Goal: Transaction & Acquisition: Purchase product/service

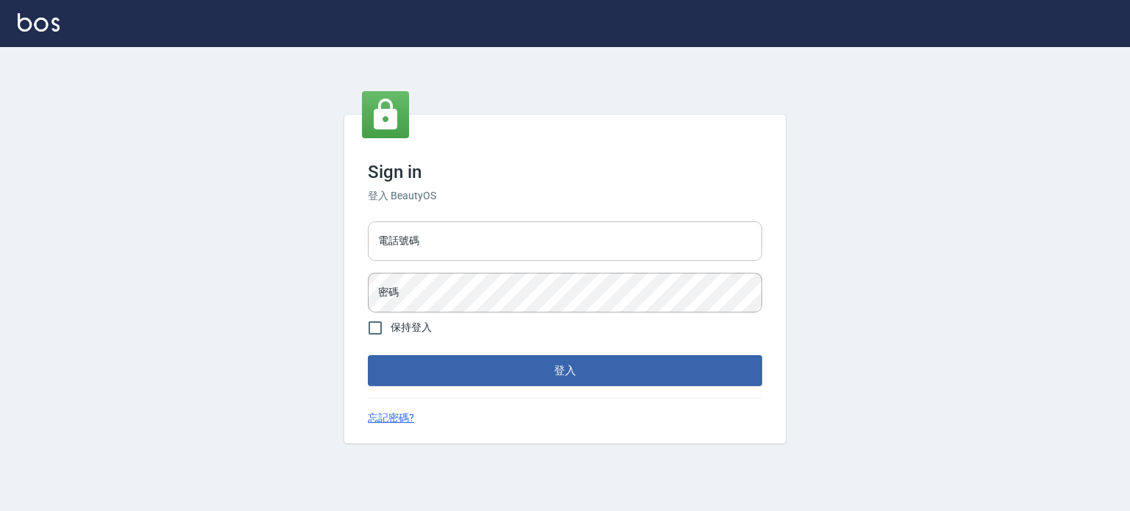
click at [462, 247] on input "電話號碼" at bounding box center [565, 241] width 394 height 40
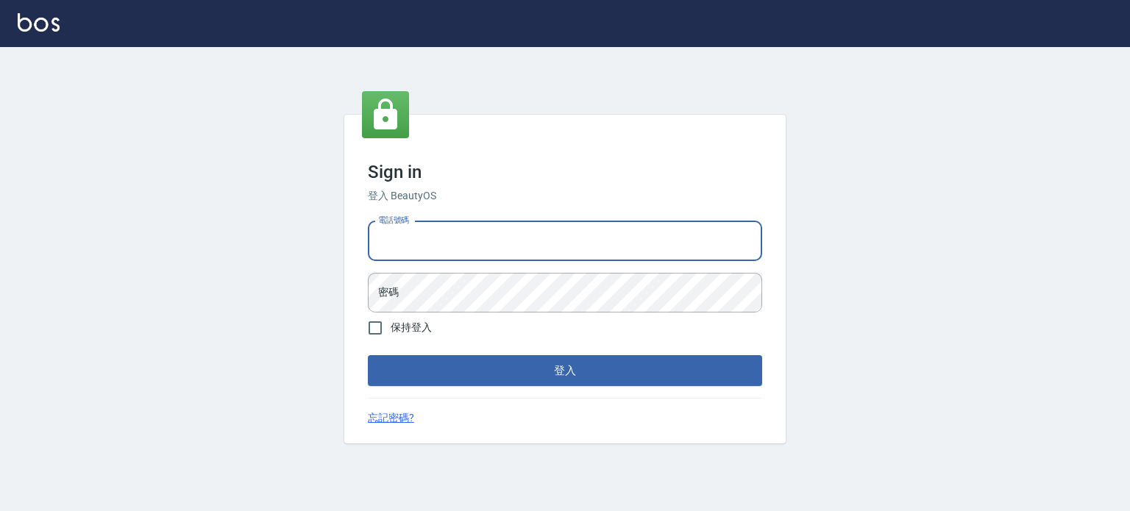
type input "0977239969"
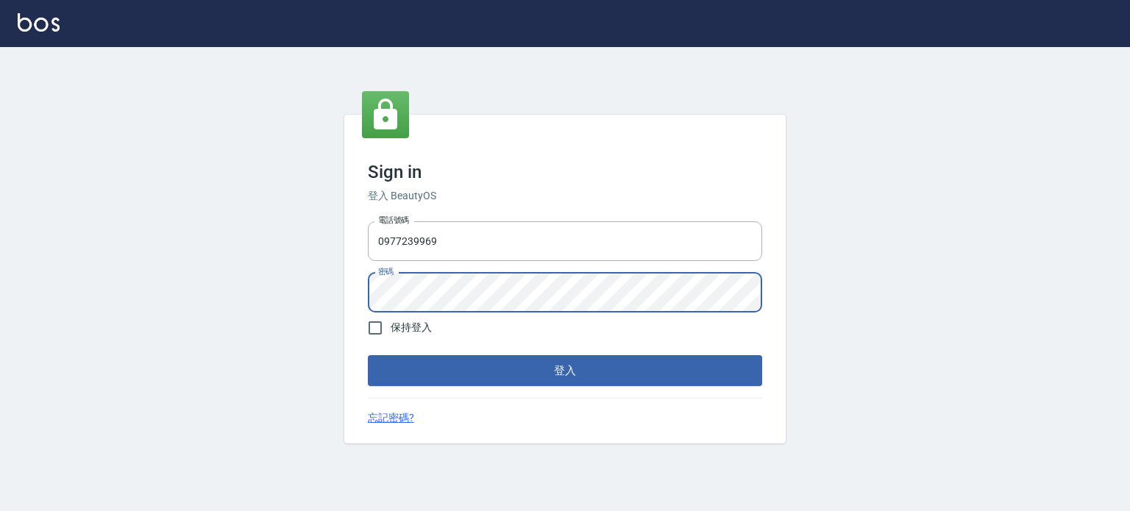
click at [368, 355] on button "登入" at bounding box center [565, 370] width 394 height 31
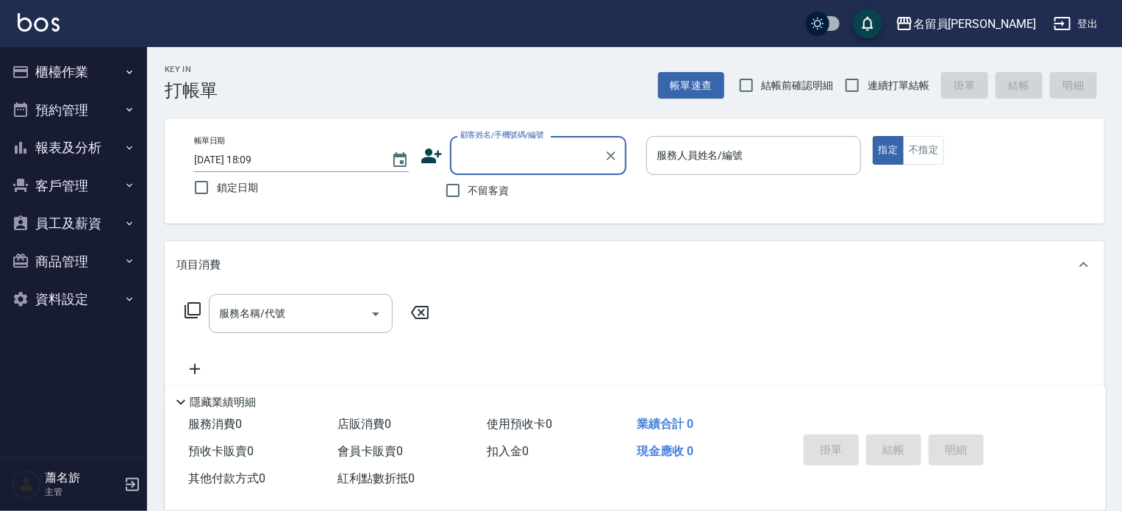
click at [503, 197] on span "不留客資" at bounding box center [488, 190] width 41 height 15
click at [468, 197] on input "不留客資" at bounding box center [453, 190] width 31 height 31
checkbox input "true"
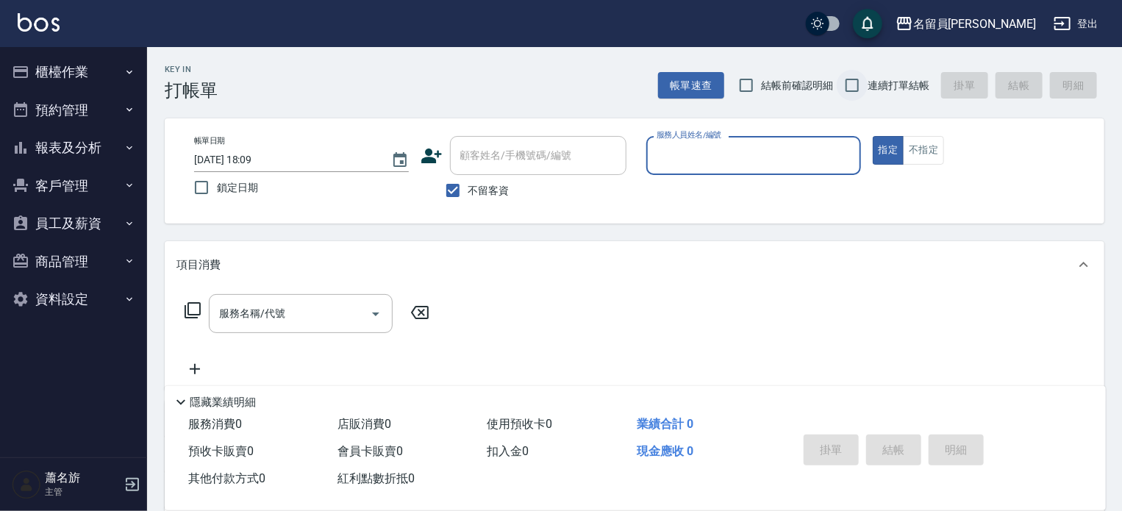
click at [858, 80] on input "連續打單結帳" at bounding box center [852, 85] width 31 height 31
checkbox input "true"
click at [762, 154] on input "服務人員姓名/編號" at bounding box center [754, 156] width 202 height 26
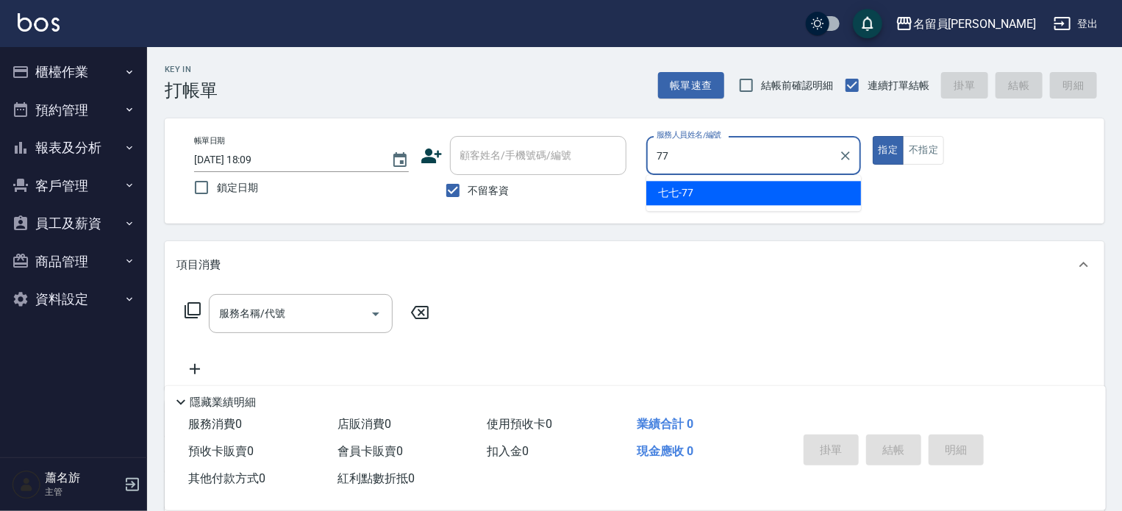
type input "七七-77"
type button "true"
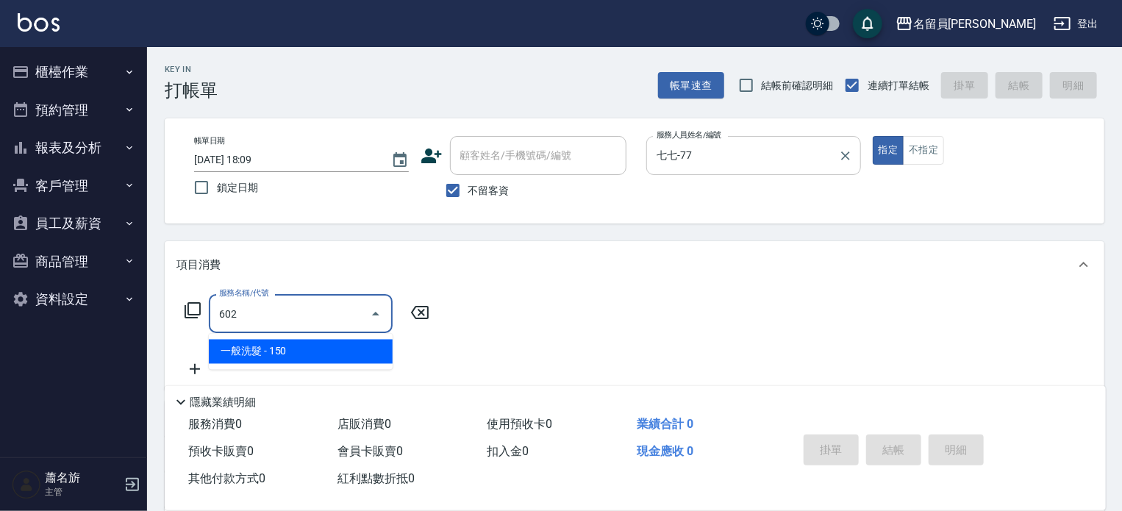
type input "一般洗髮(602)"
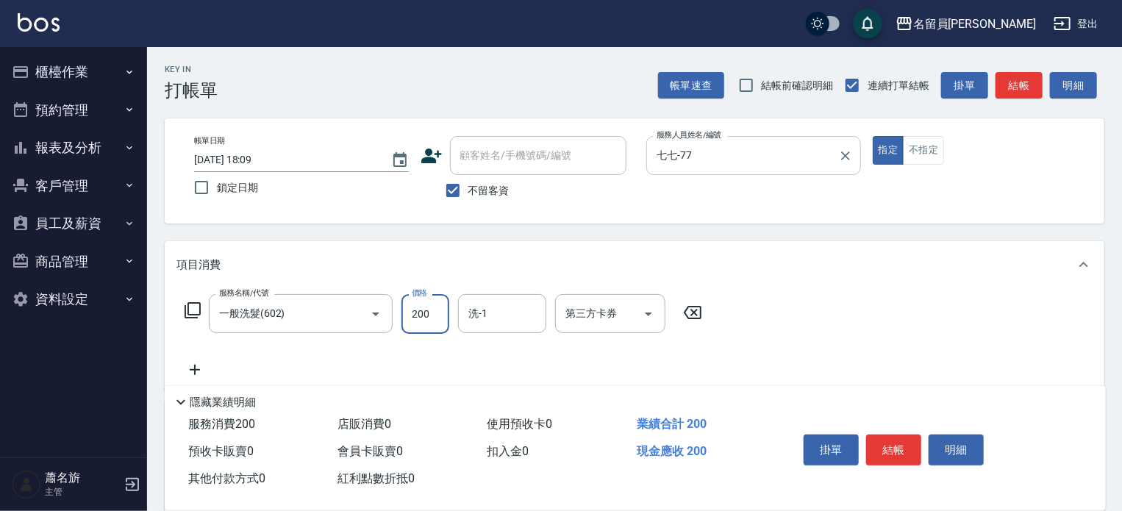
type input "200"
type input "[PERSON_NAME]-17"
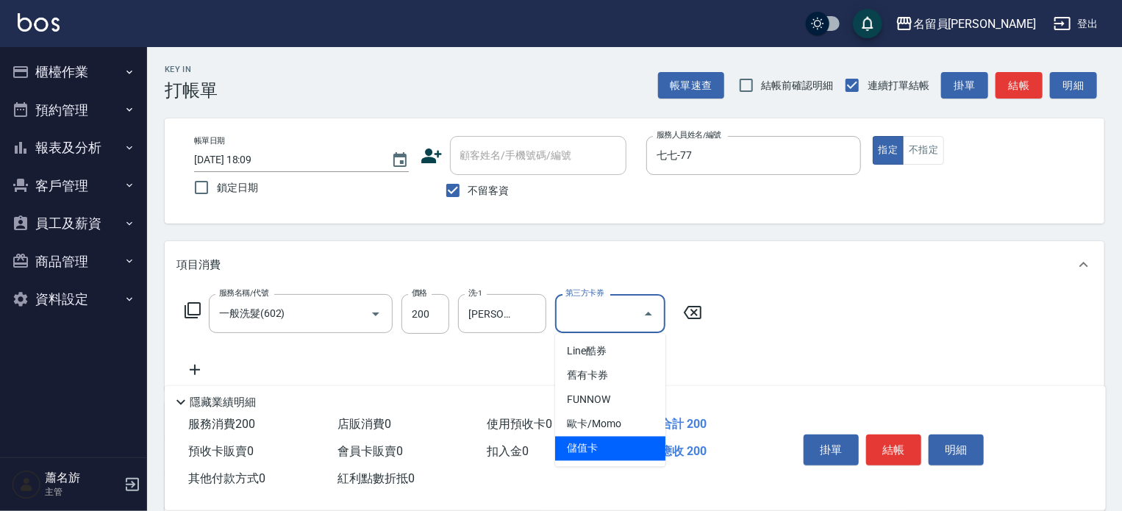
type input "儲值卡"
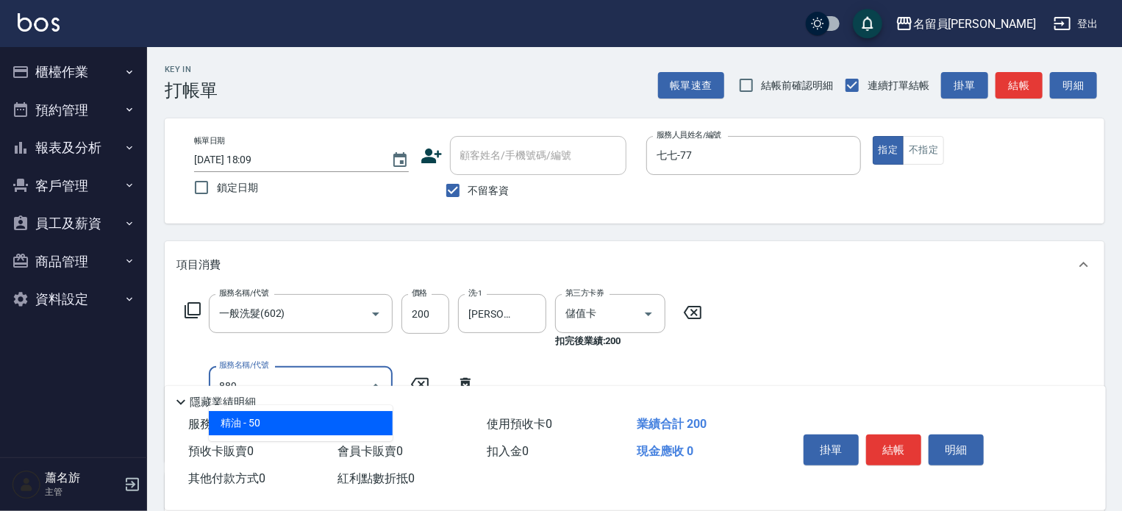
type input "精油(889)"
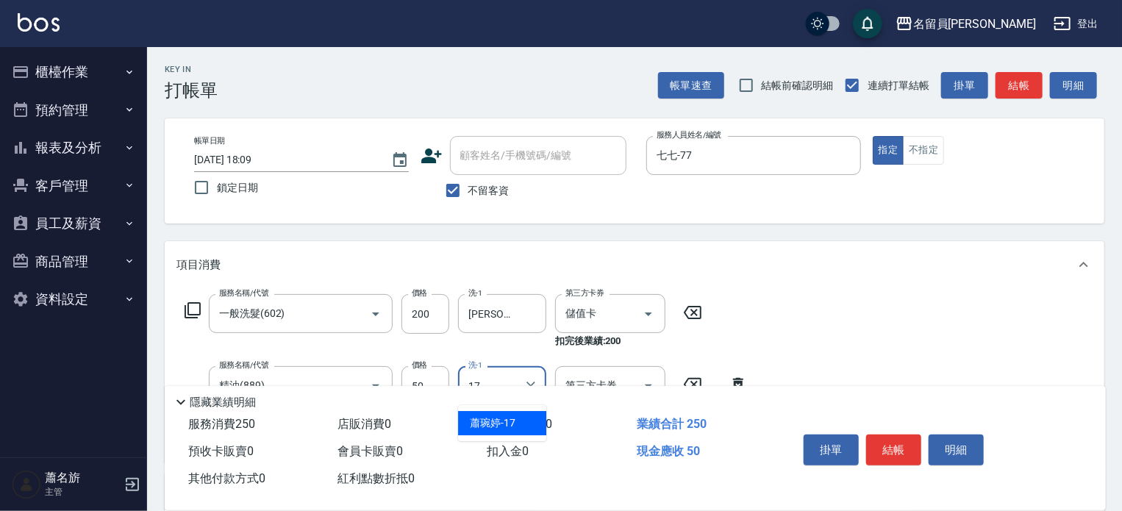
type input "[PERSON_NAME]-17"
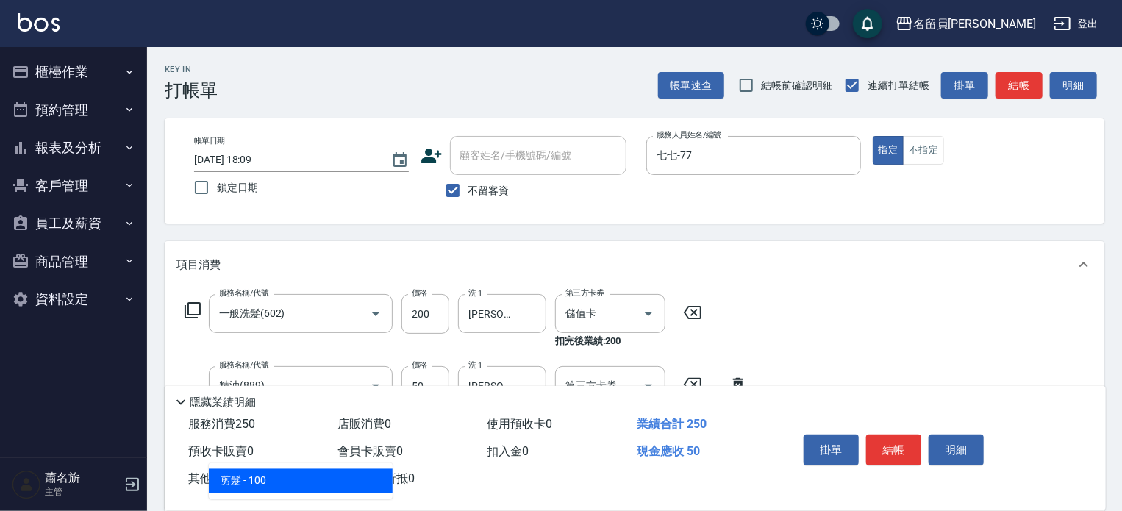
type input "剪髮(302)"
type input "150"
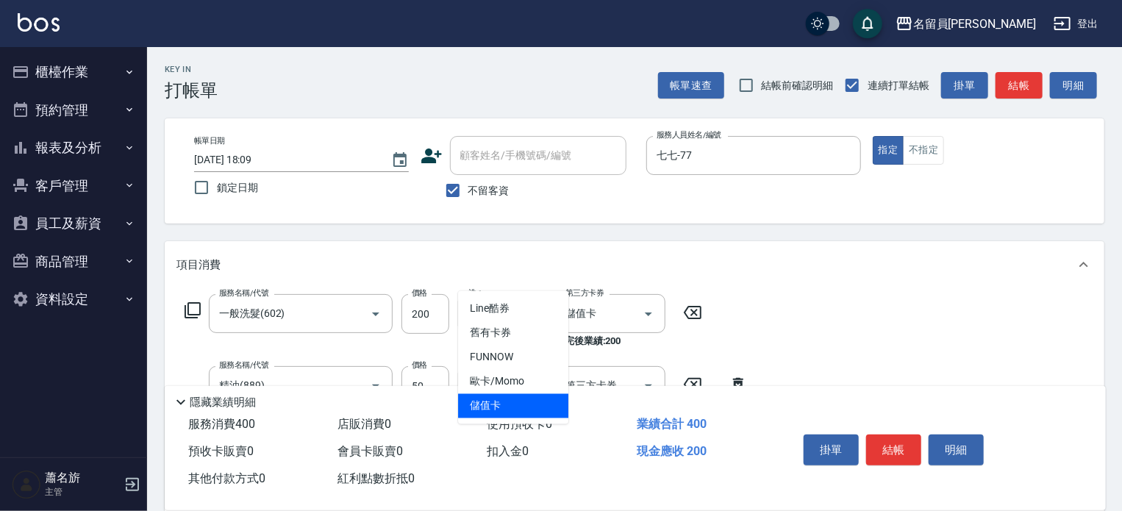
type input "儲值卡"
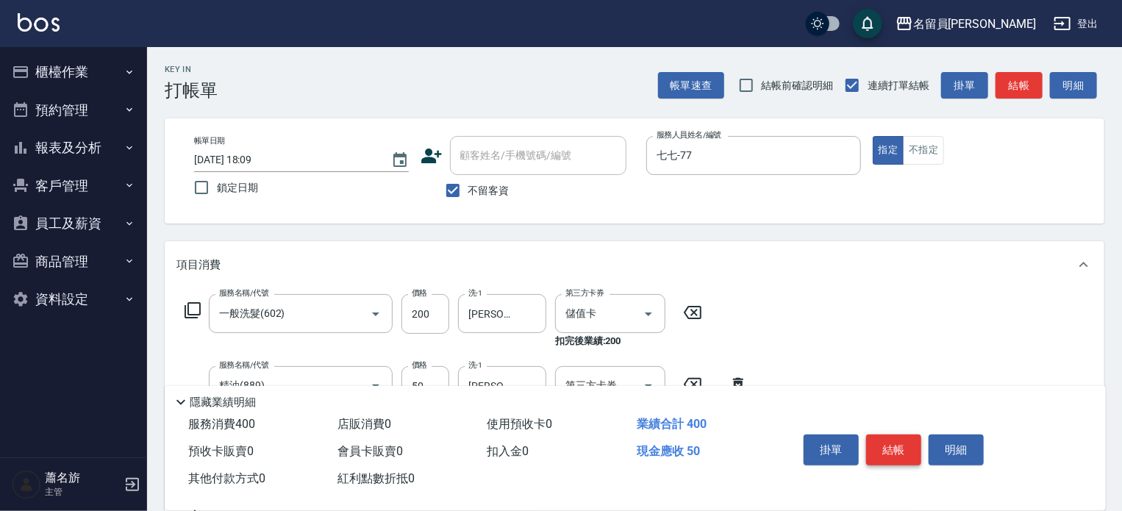
click at [882, 436] on button "結帳" at bounding box center [893, 450] width 55 height 31
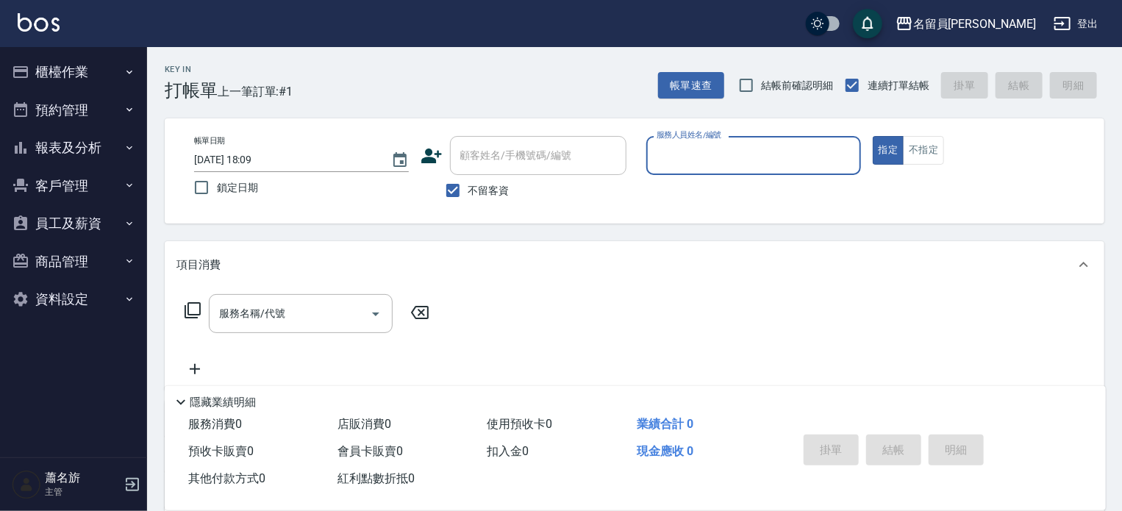
type input "ㄈ"
type input "維尼-Z"
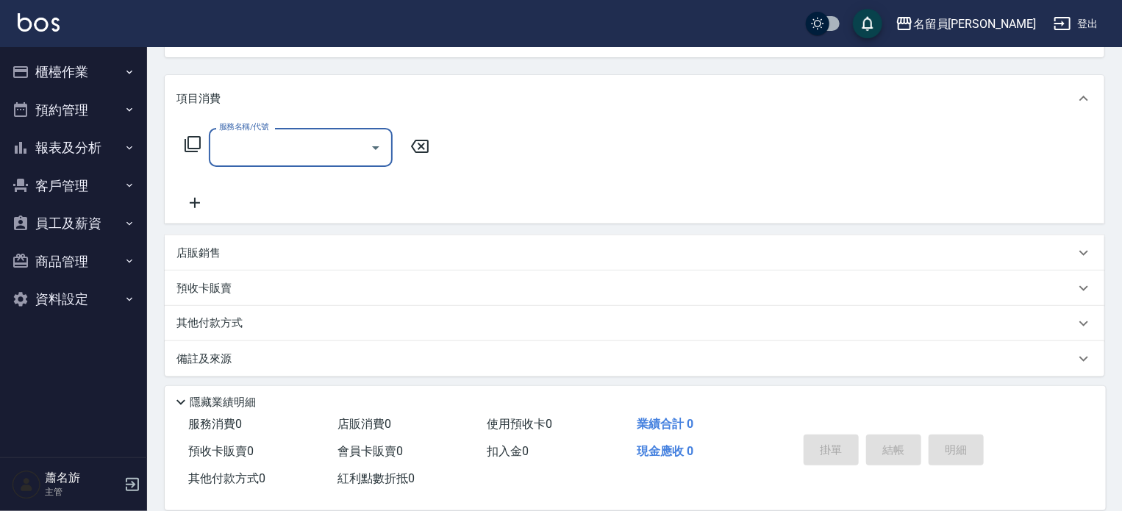
scroll to position [171, 0]
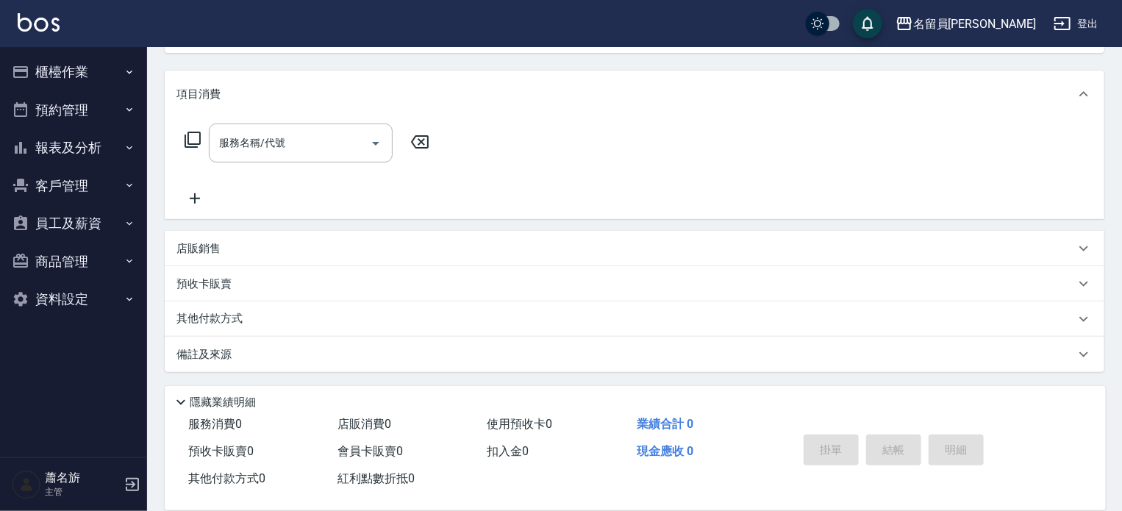
click at [503, 252] on div "店販銷售" at bounding box center [626, 248] width 899 height 15
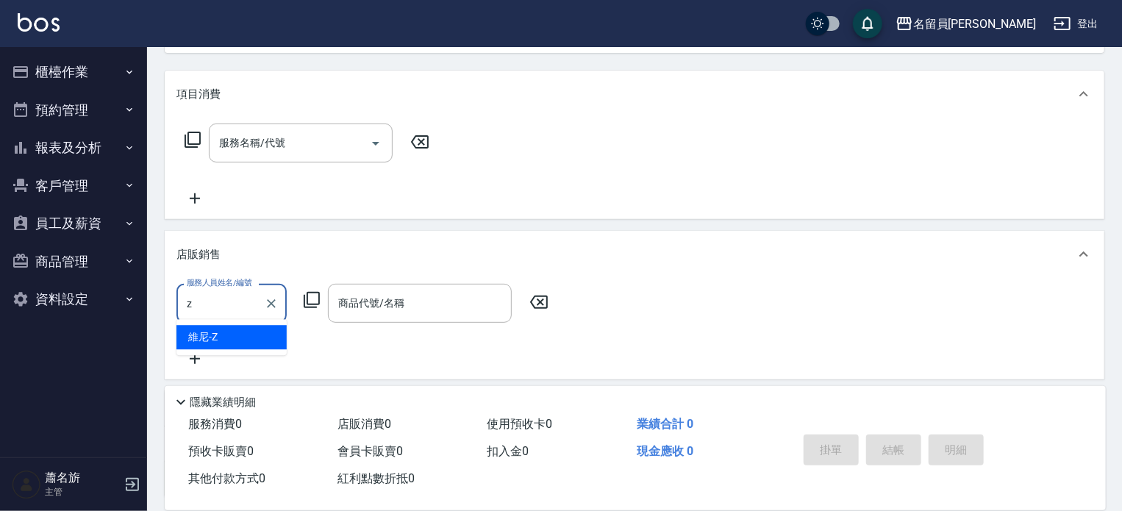
scroll to position [0, 0]
type input "維尼-Z"
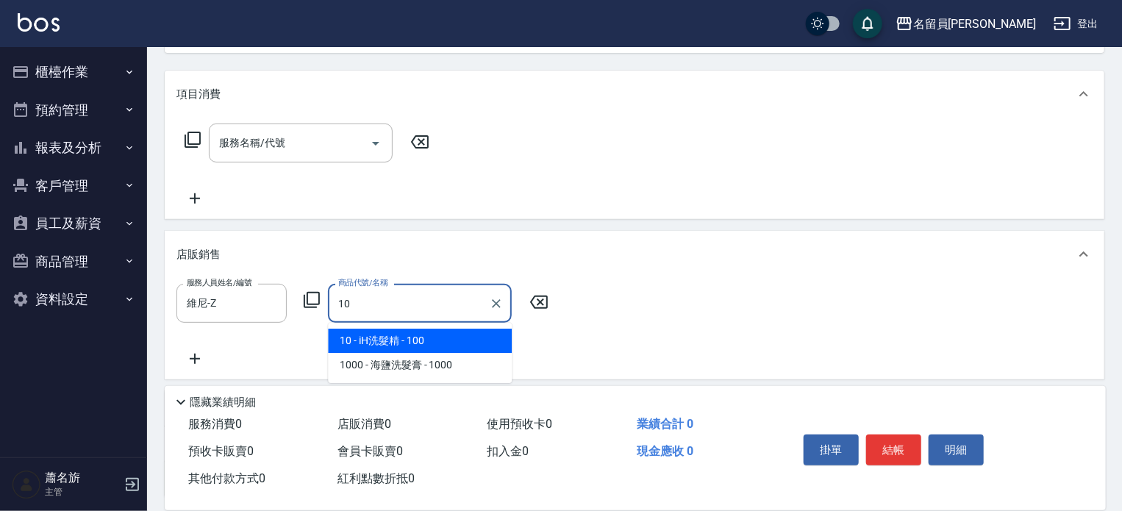
type input "iH洗髮精"
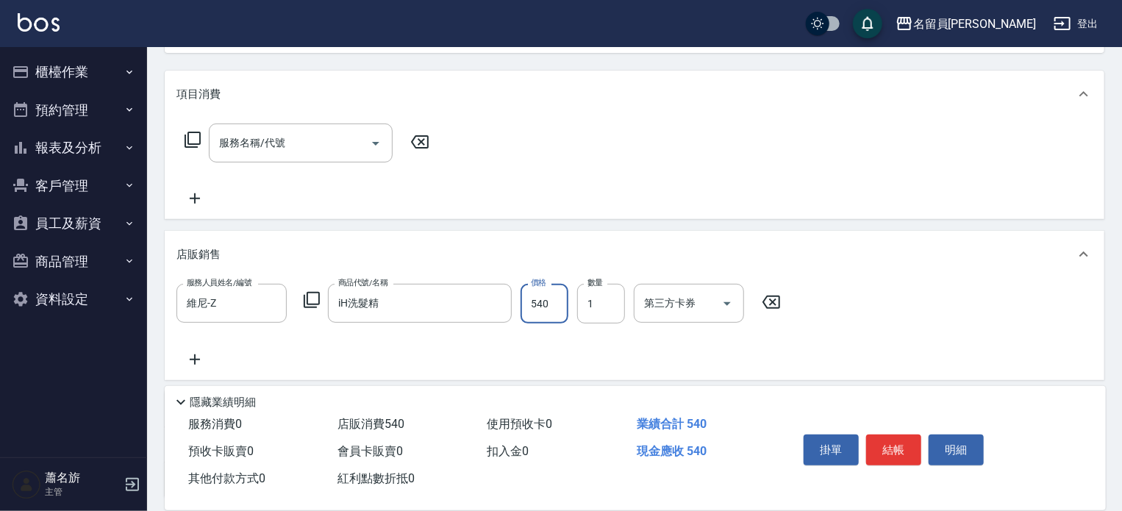
type input "540"
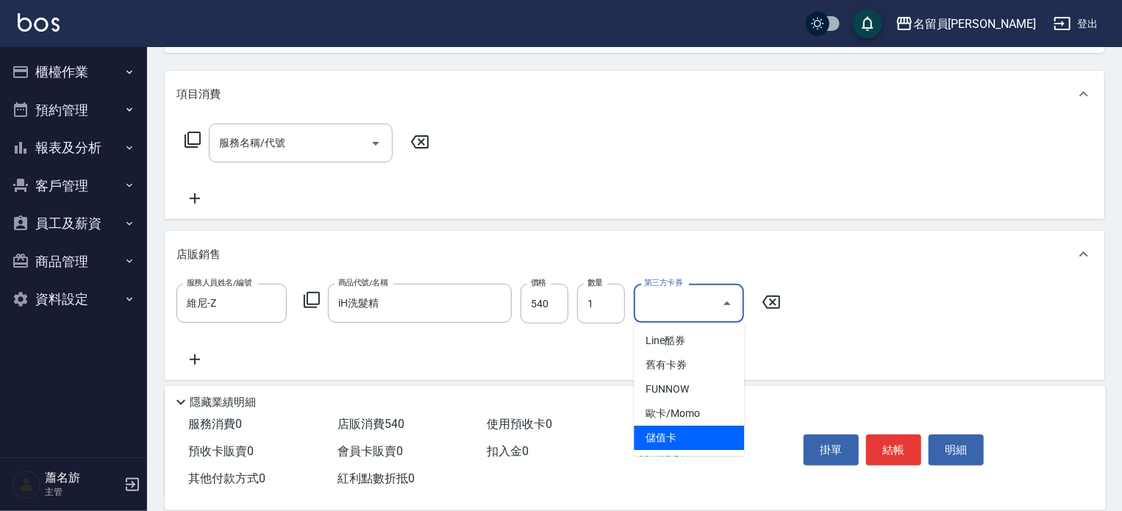
type input "儲值卡"
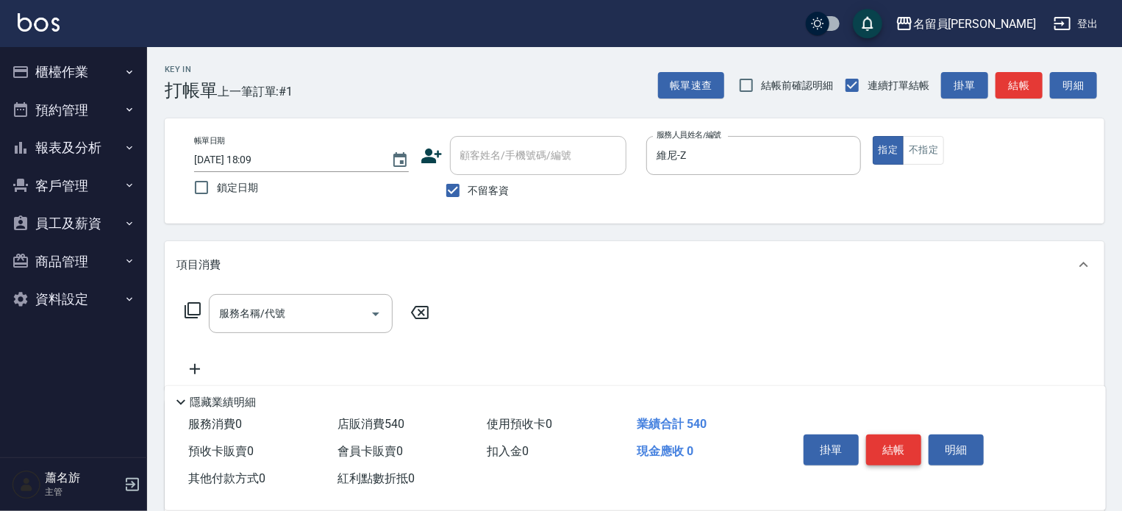
click at [892, 453] on button "結帳" at bounding box center [893, 450] width 55 height 31
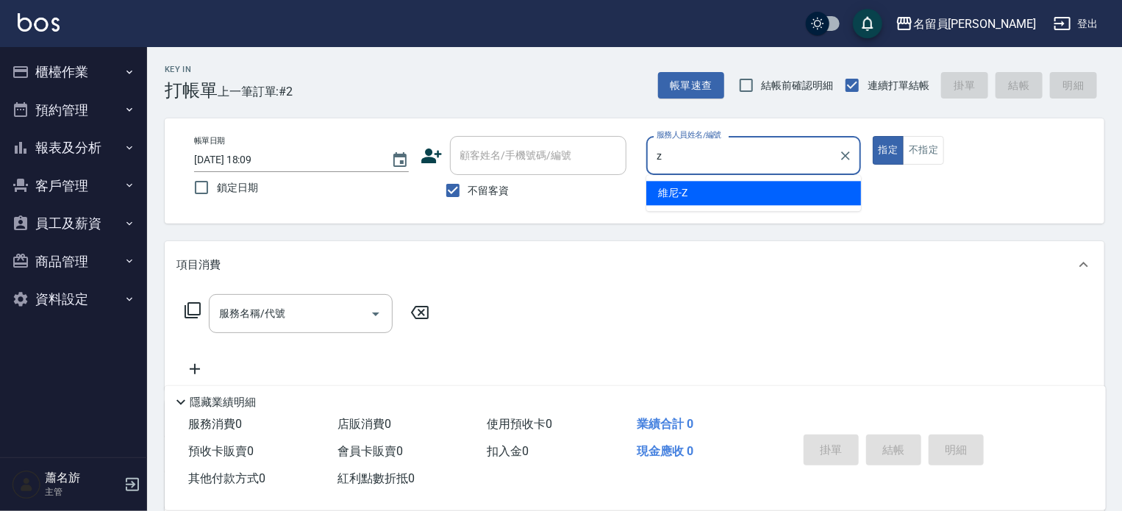
type input "維尼-Z"
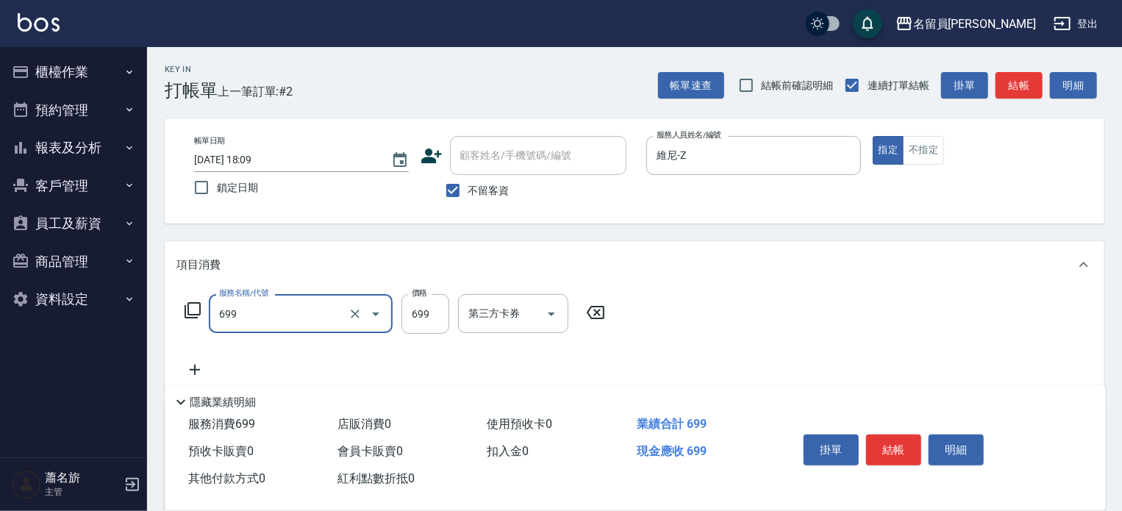
type input "精油洗髮(699)"
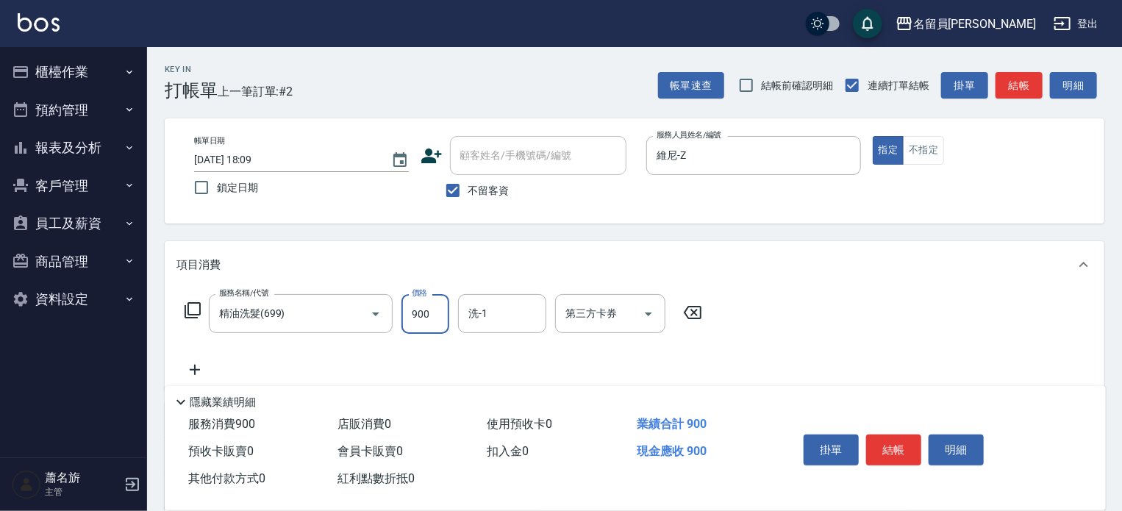
type input "900"
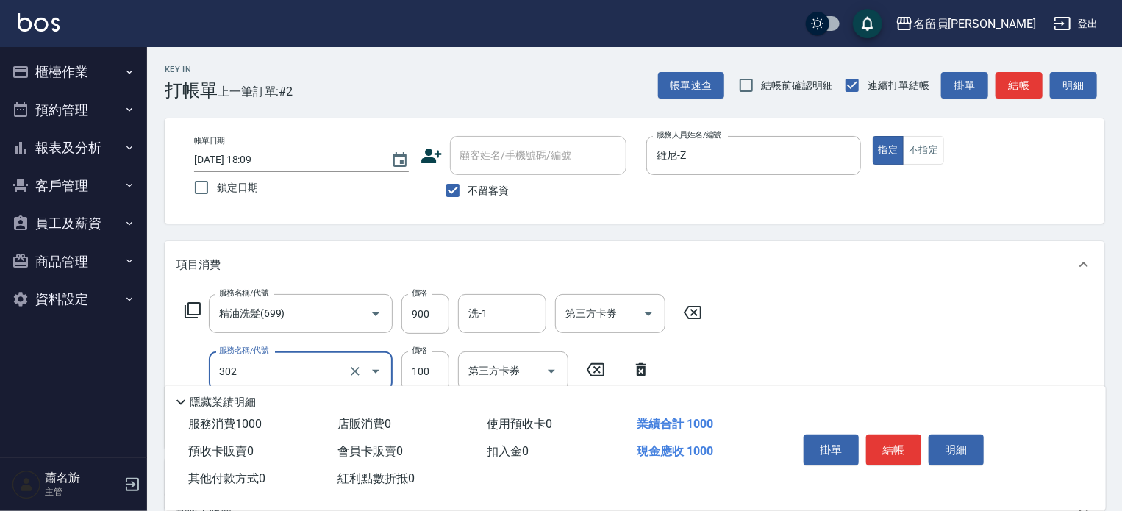
type input "剪髮(302)"
type input "300"
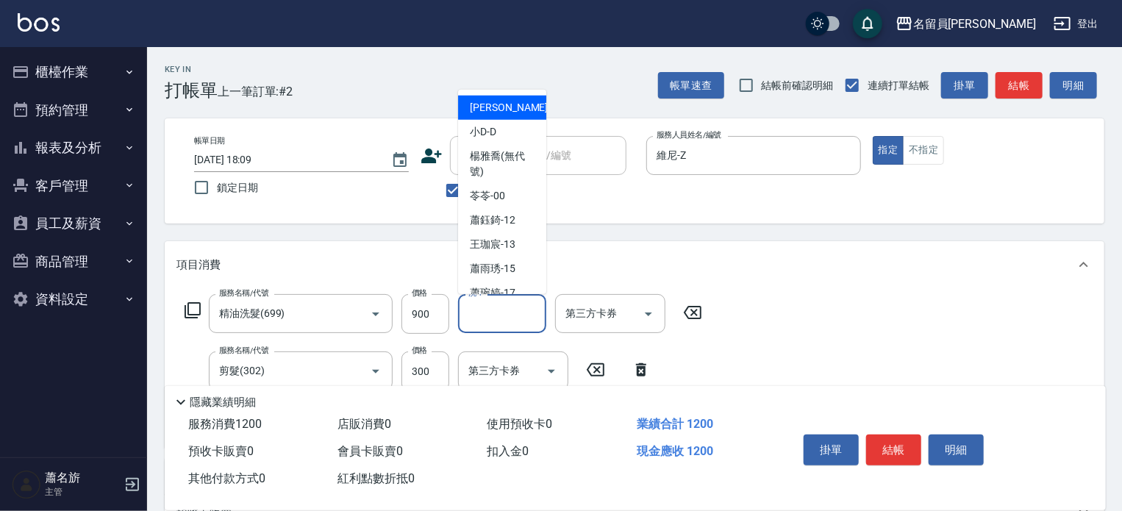
click at [508, 311] on input "洗-1" at bounding box center [502, 314] width 75 height 26
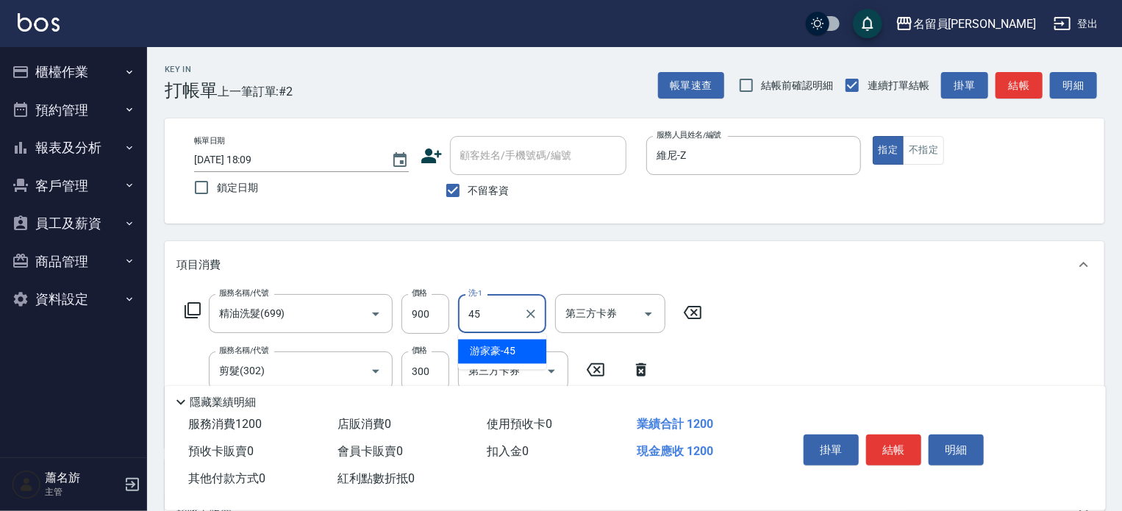
type input "[PERSON_NAME]-45"
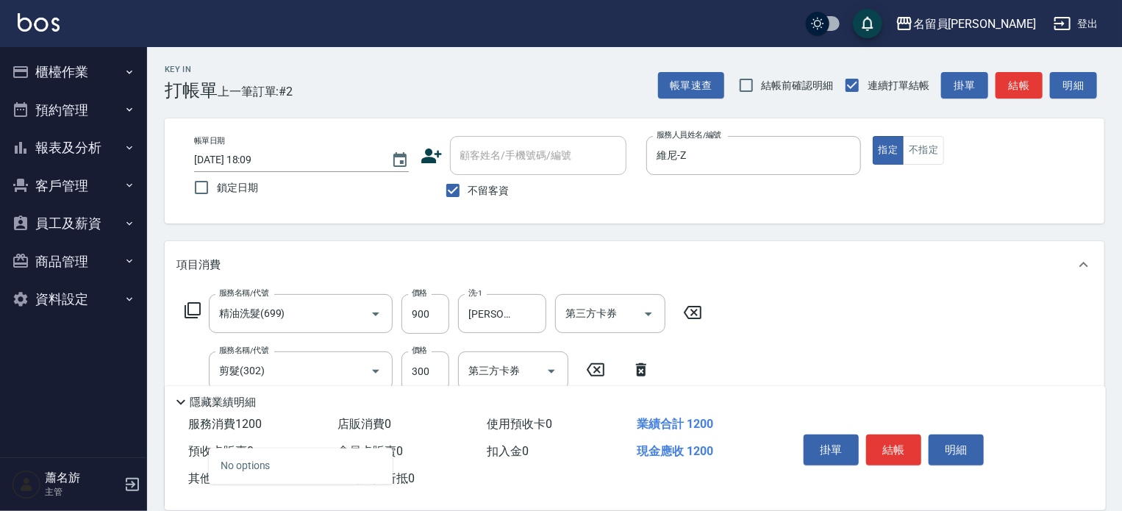
type input "1000"
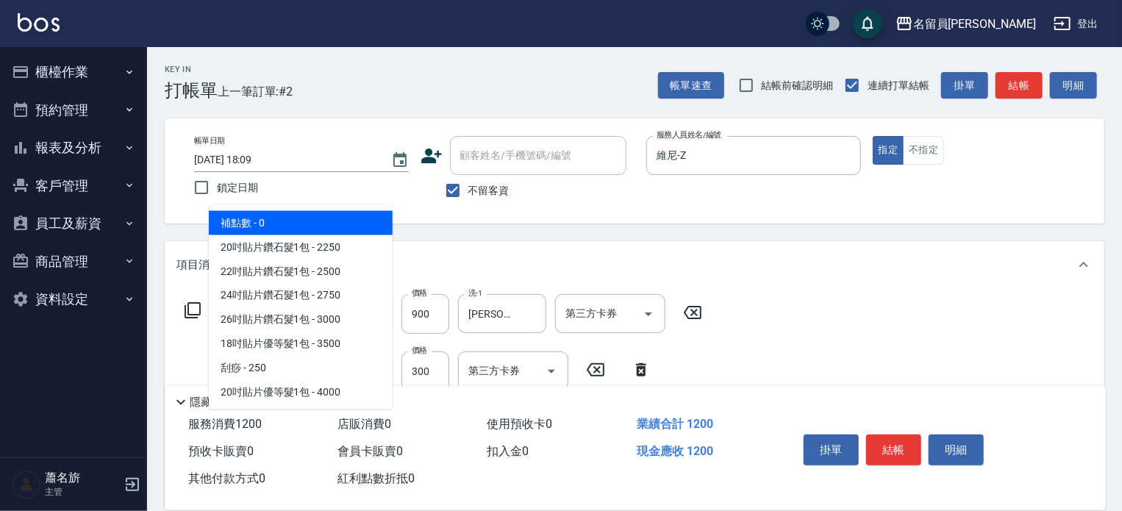
type input "2"
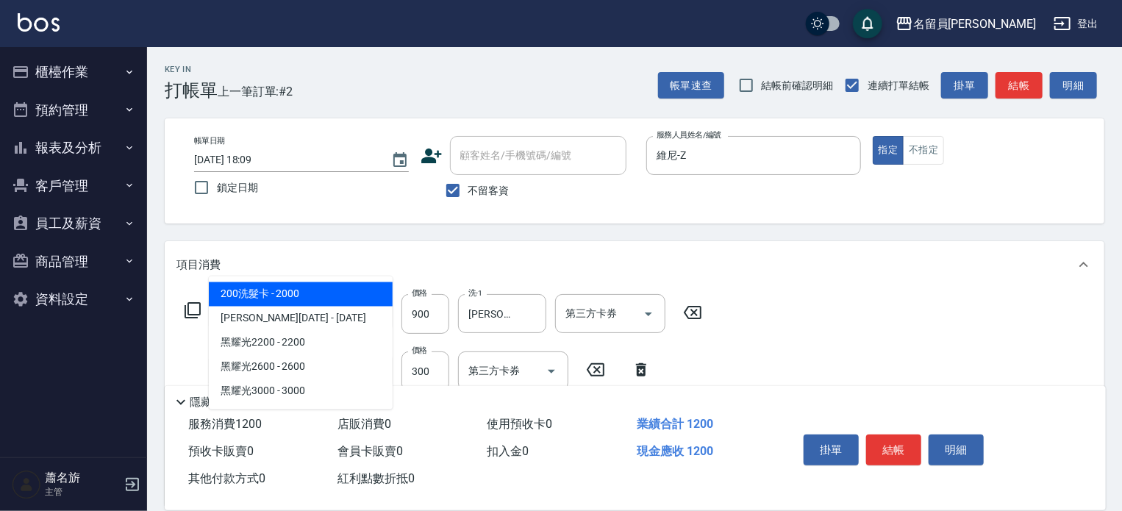
type input "0"
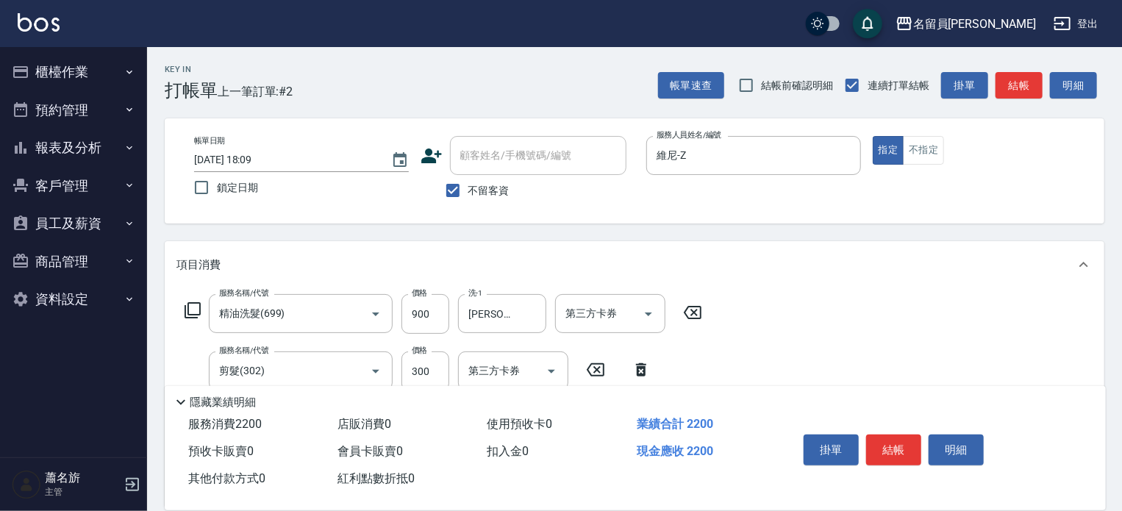
type input "酵素護髮(1000)"
type input "1200"
type input "[PERSON_NAME]-45"
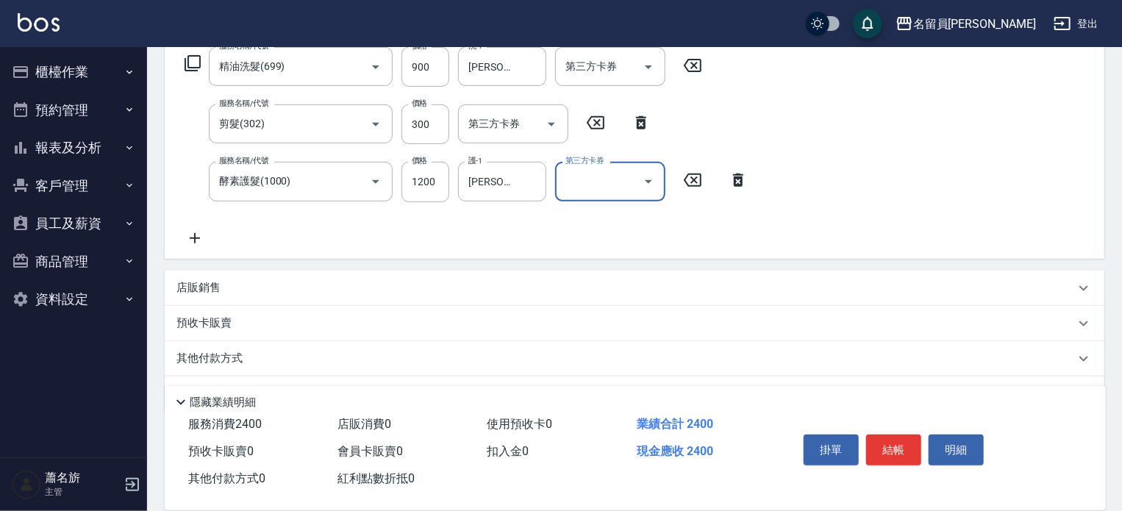
scroll to position [287, 0]
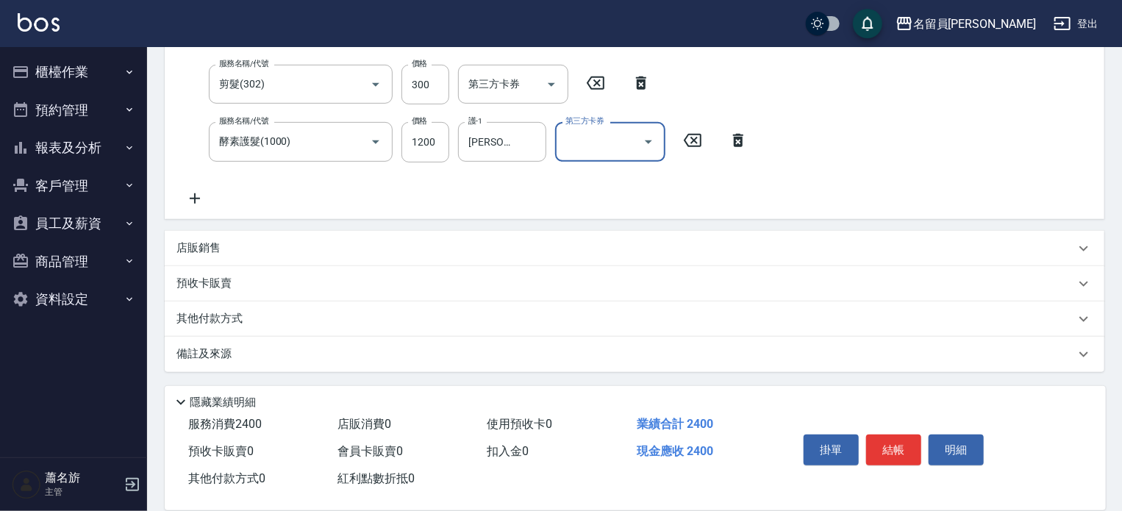
click at [485, 252] on div "店販銷售" at bounding box center [626, 247] width 899 height 15
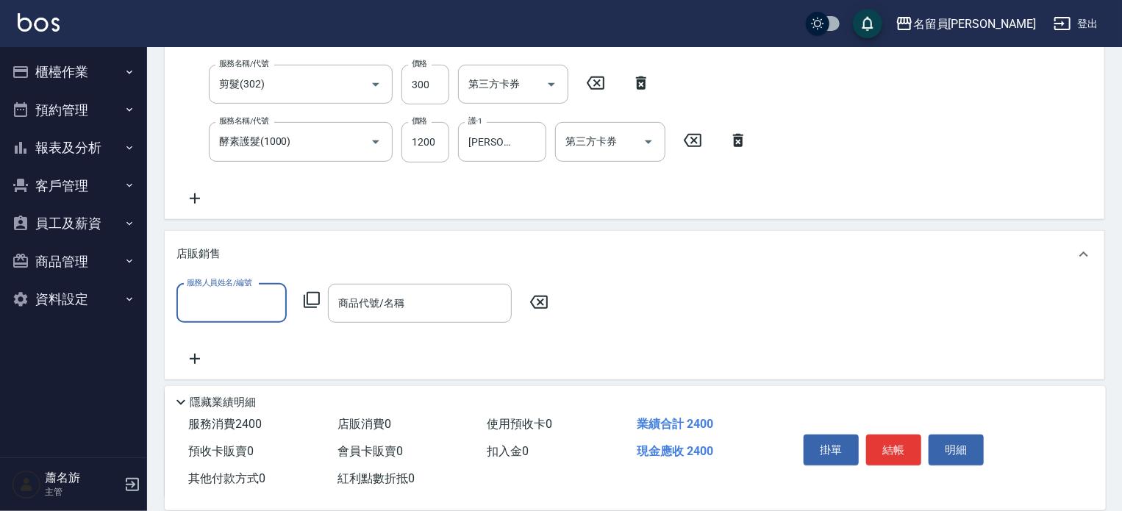
scroll to position [0, 0]
type input "維尼-Z"
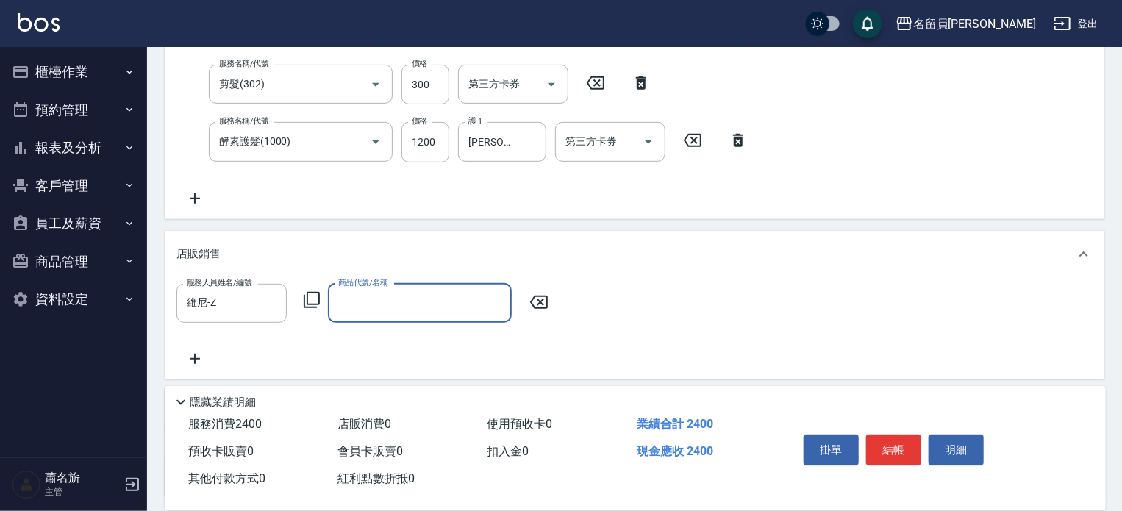
type input "9"
type input "海鹽洗髮膏"
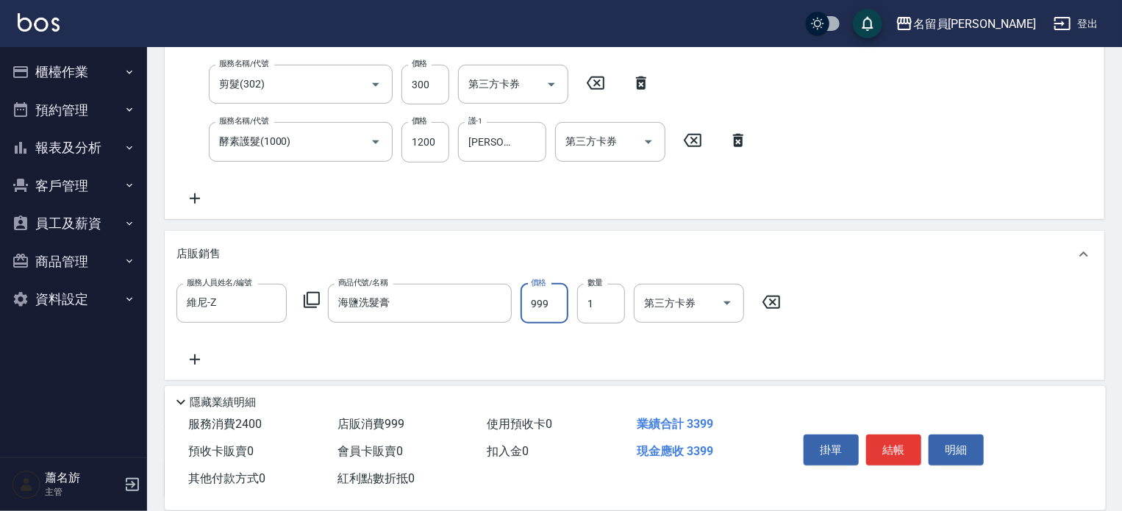
type input "999"
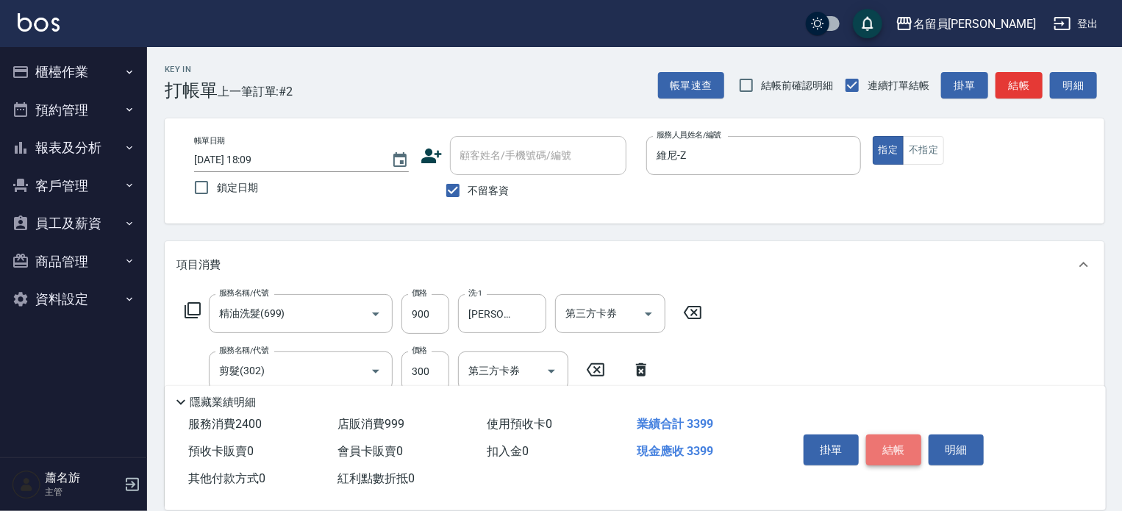
click at [905, 439] on button "結帳" at bounding box center [893, 450] width 55 height 31
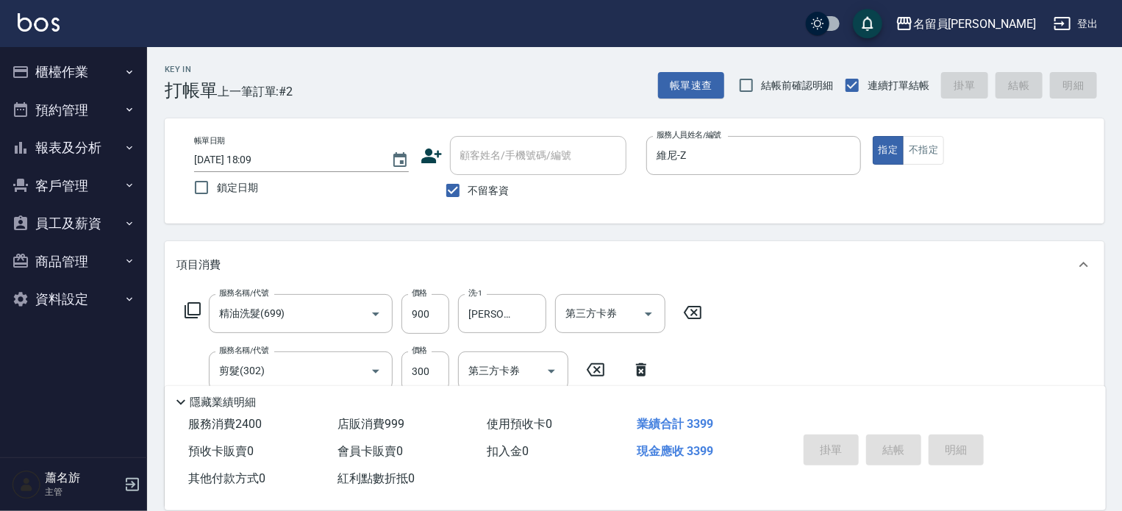
type input "[DATE] 18:10"
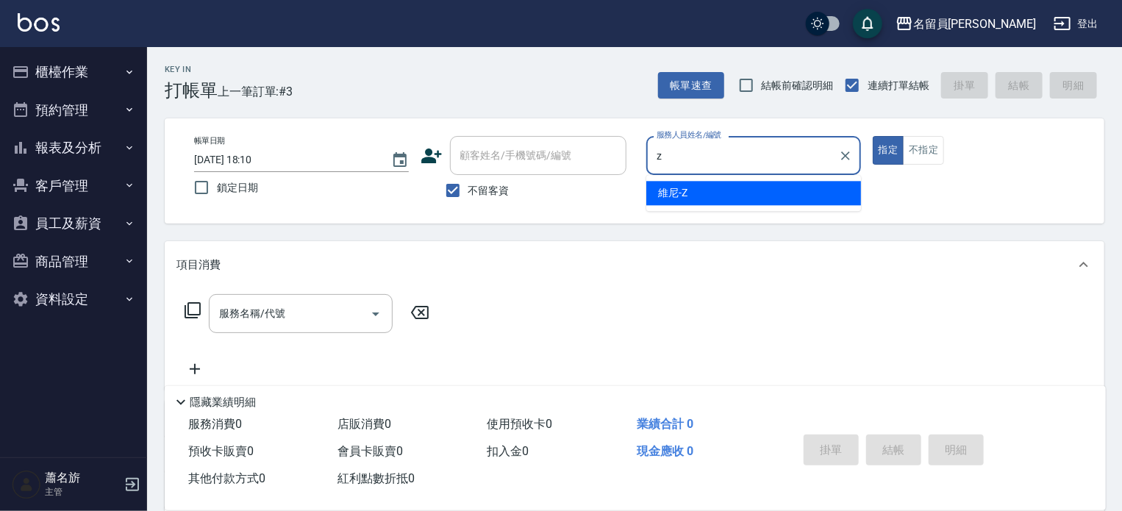
type input "維尼-Z"
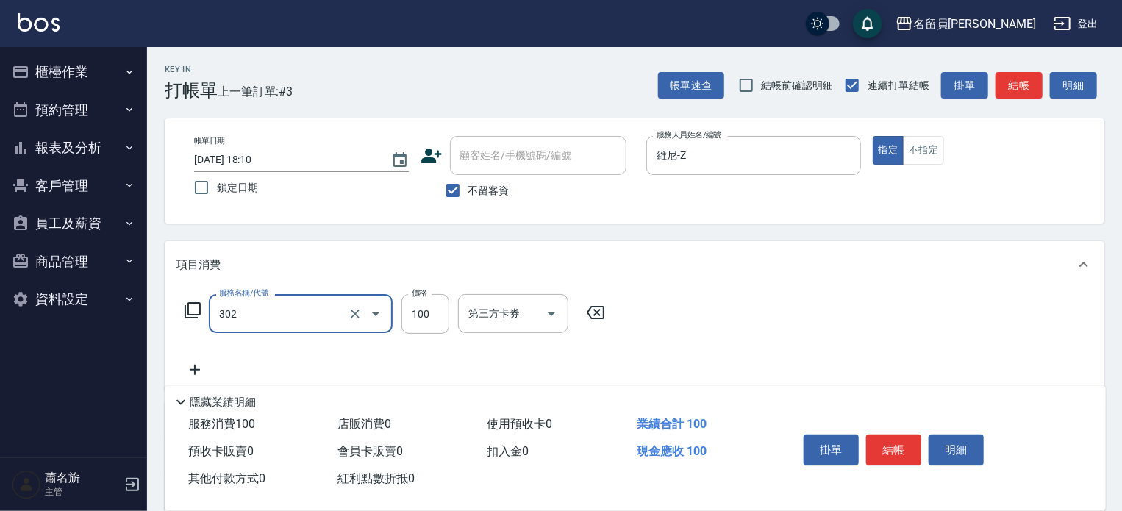
type input "剪髮(302)"
type input "230"
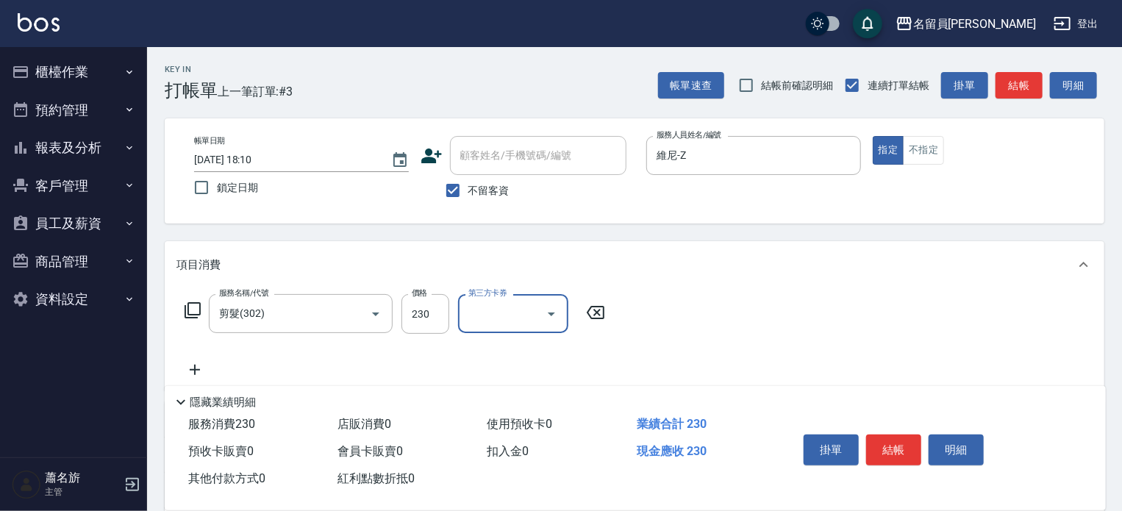
click at [924, 170] on div "帳單日期 [DATE] 18:10 鎖定日期 顧客姓名/手機號碼/編號 顧客姓名/手機號碼/編號 不留客資 服務人員姓名/編號 維尼-Z 服務人員姓名/編號 …" at bounding box center [634, 171] width 905 height 70
click at [927, 162] on button "不指定" at bounding box center [923, 150] width 41 height 29
click at [931, 149] on button "不指定" at bounding box center [923, 150] width 41 height 29
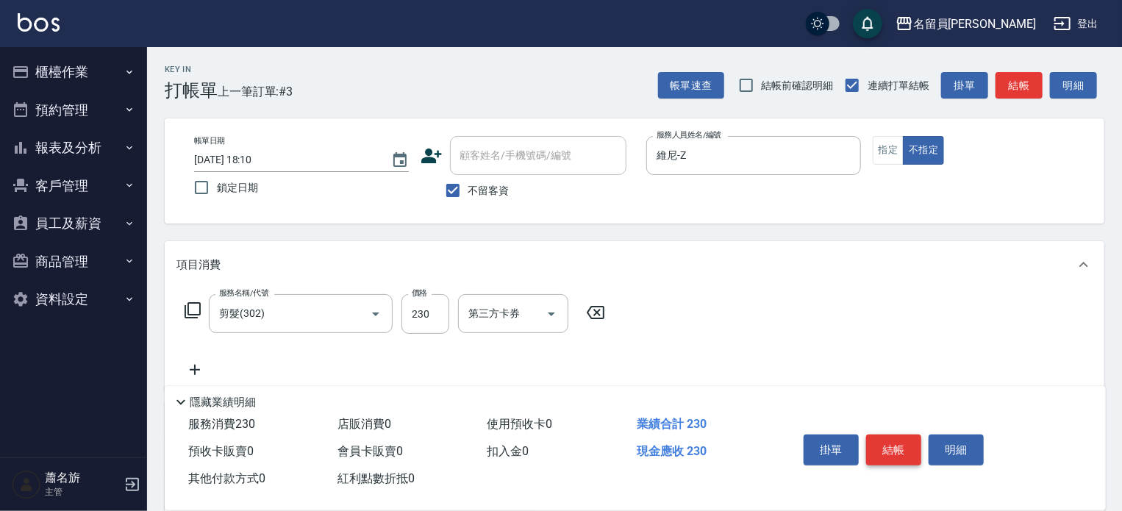
click at [906, 446] on button "結帳" at bounding box center [893, 450] width 55 height 31
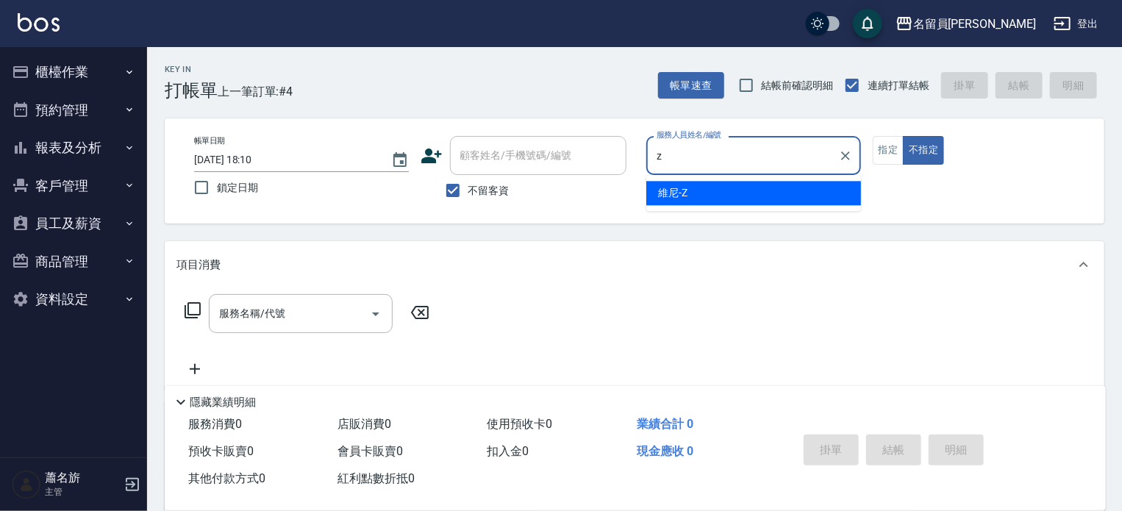
type input "維尼-Z"
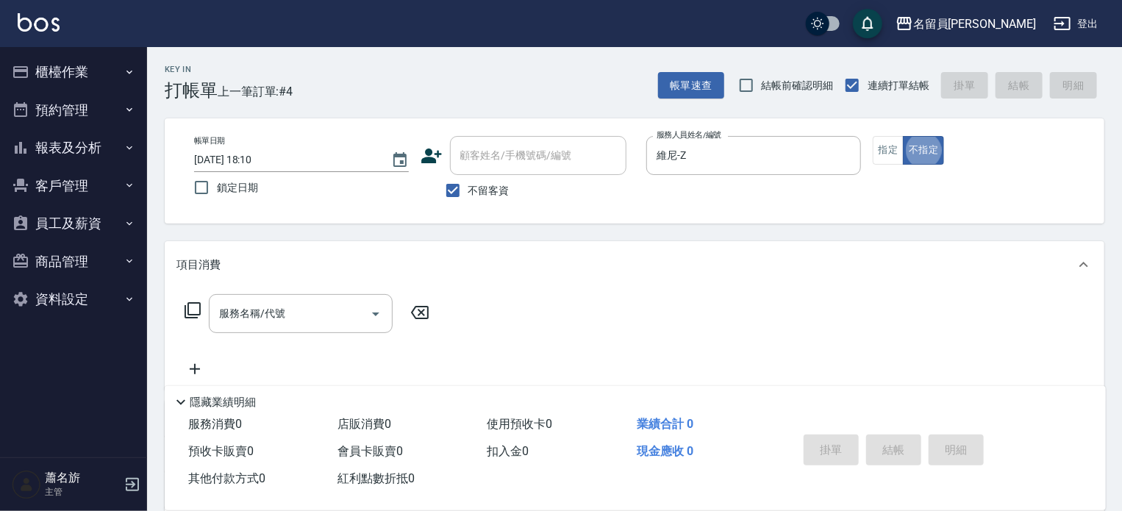
type button "false"
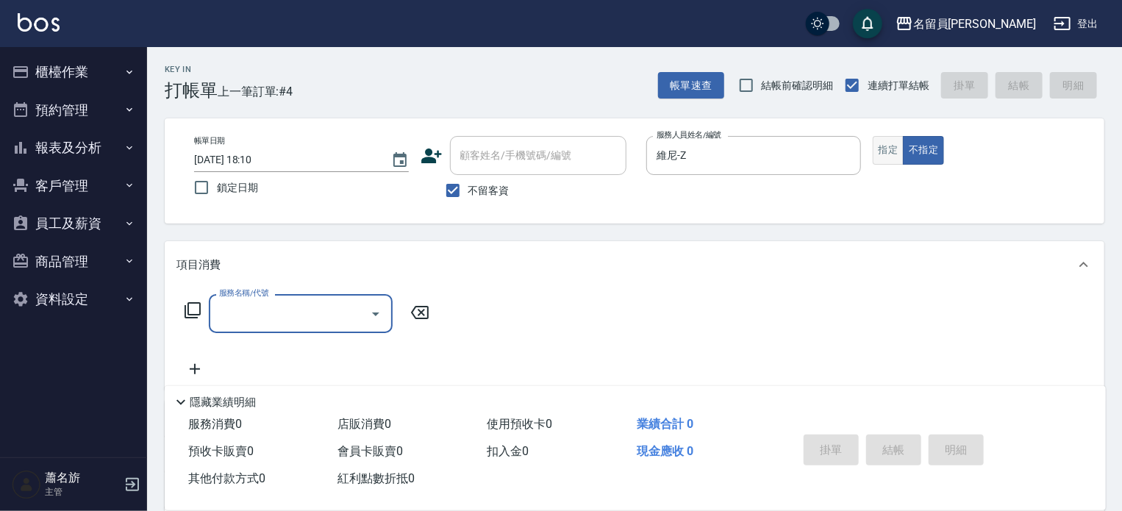
drag, startPoint x: 879, startPoint y: 154, endPoint x: 780, endPoint y: 174, distance: 101.1
click at [879, 154] on button "指定" at bounding box center [889, 150] width 32 height 29
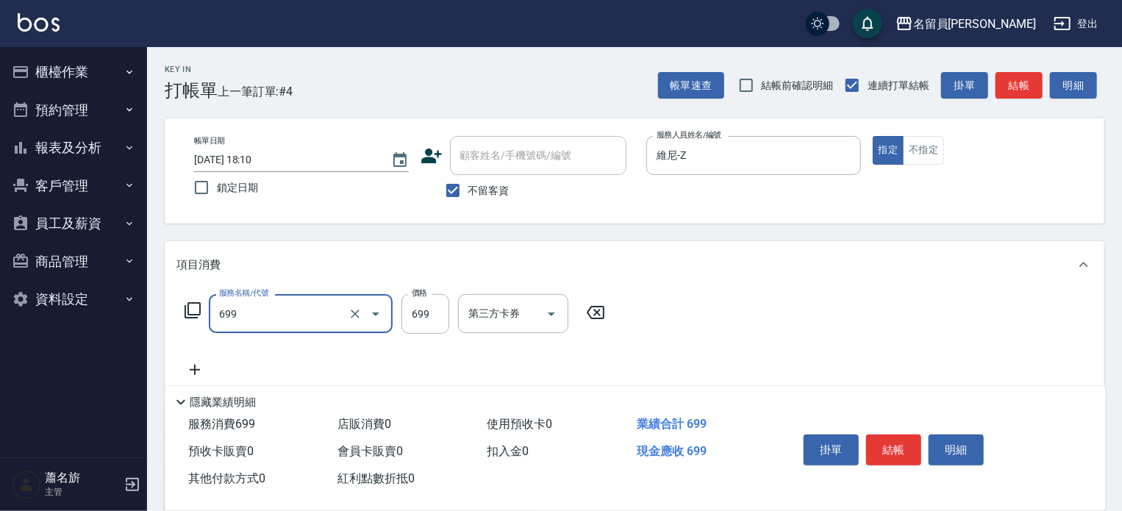
type input "精油洗髮(699)"
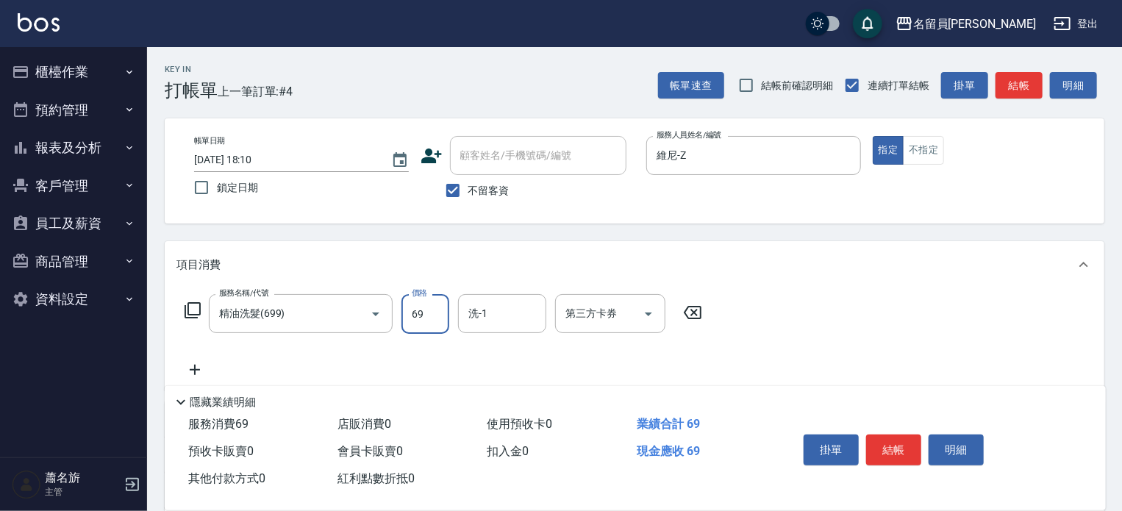
type input "699"
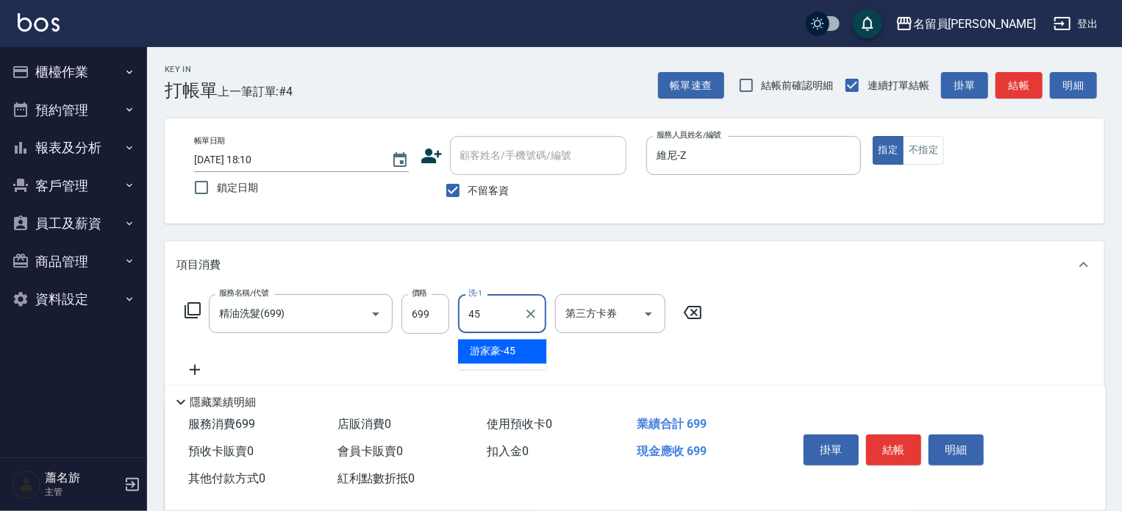
type input "[PERSON_NAME]-45"
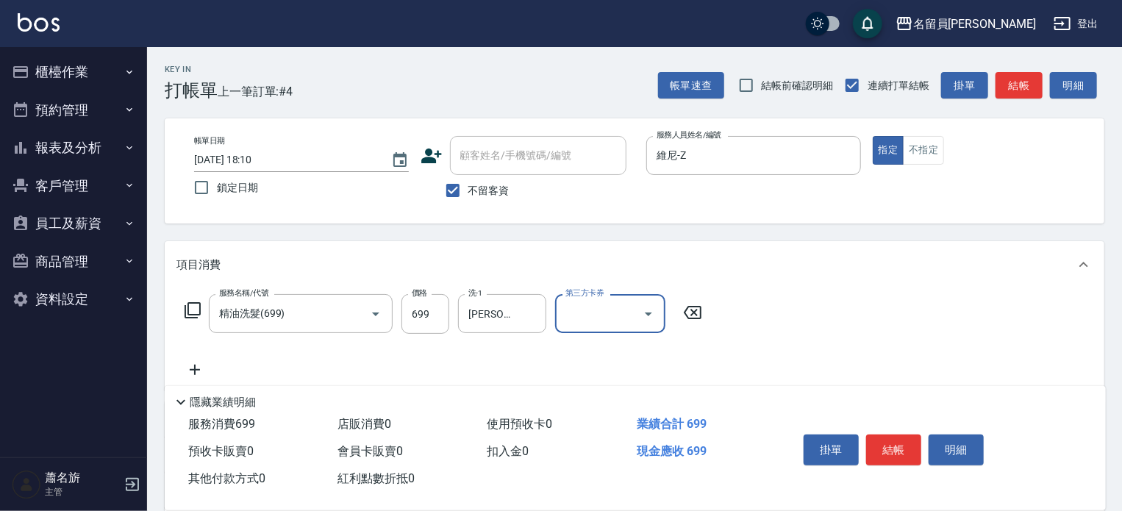
click at [898, 451] on button "結帳" at bounding box center [893, 450] width 55 height 31
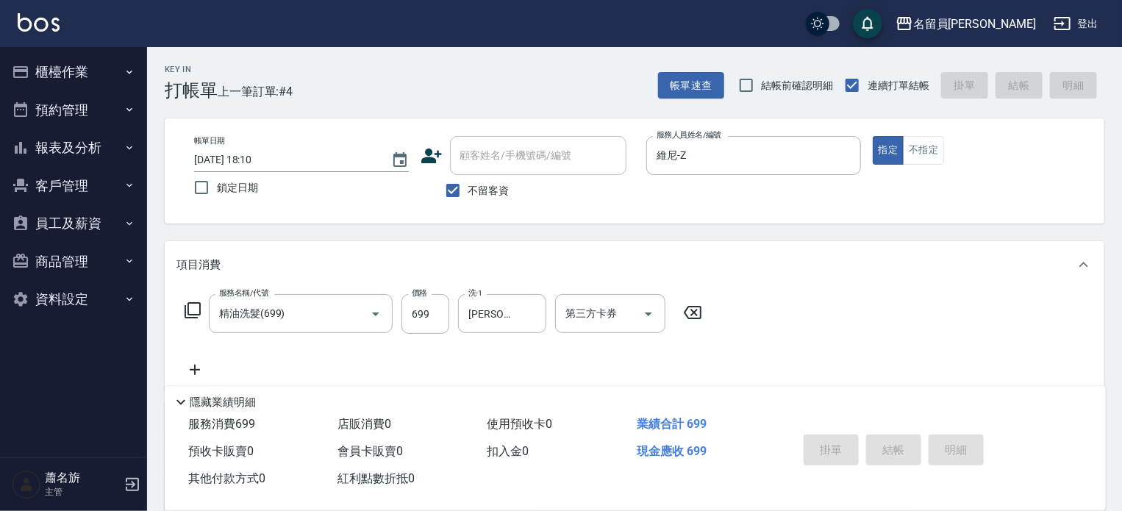
type input "[DATE] 18:11"
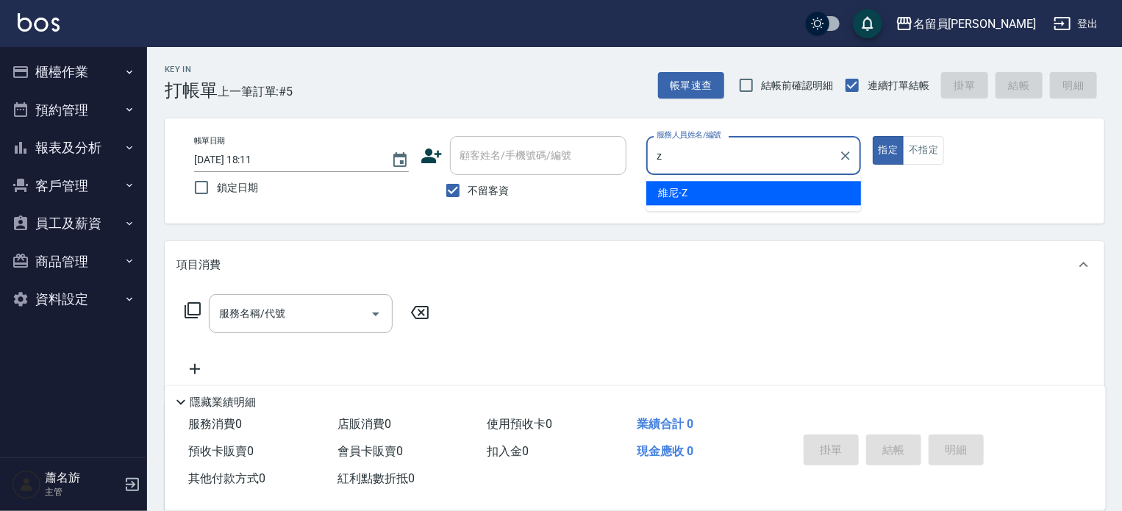
type input "維尼-Z"
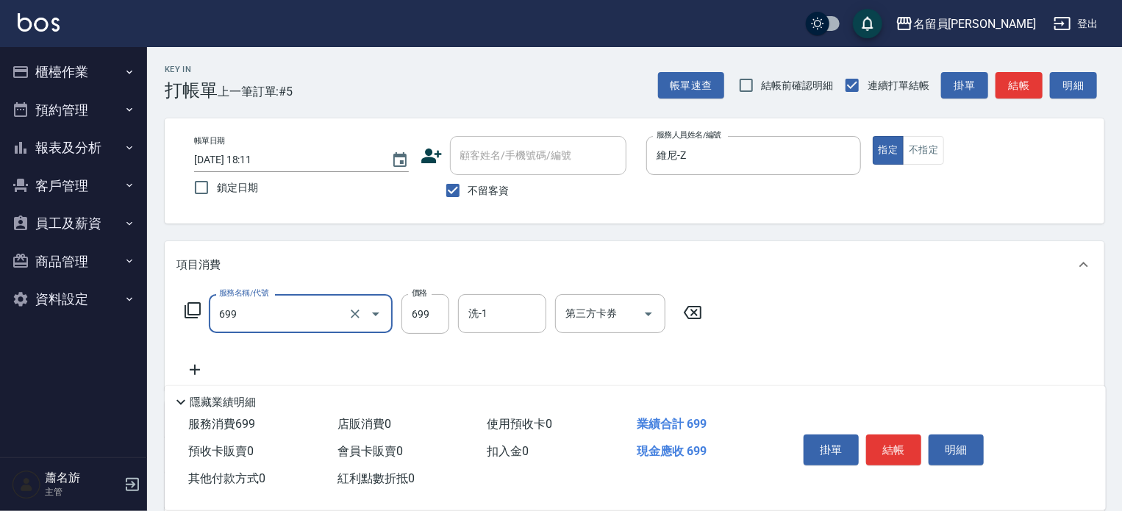
type input "精油洗髮(699)"
type input "900"
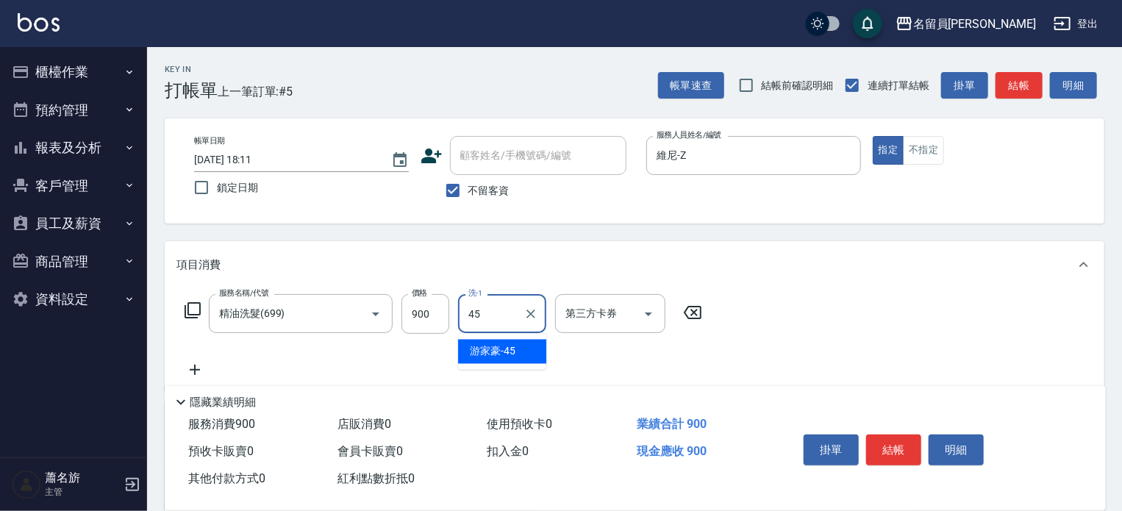
type input "[PERSON_NAME]-45"
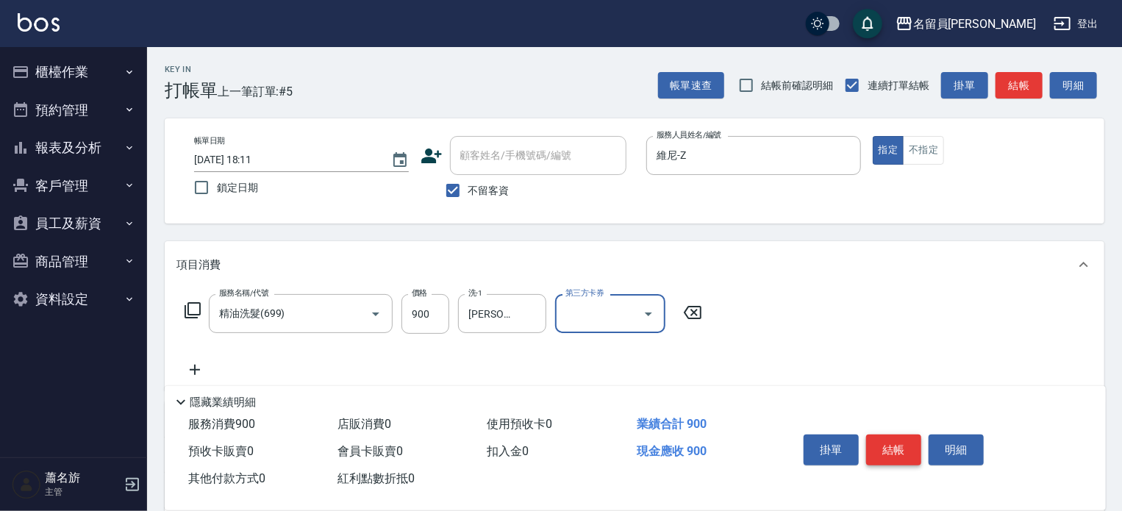
click at [899, 441] on button "結帳" at bounding box center [893, 450] width 55 height 31
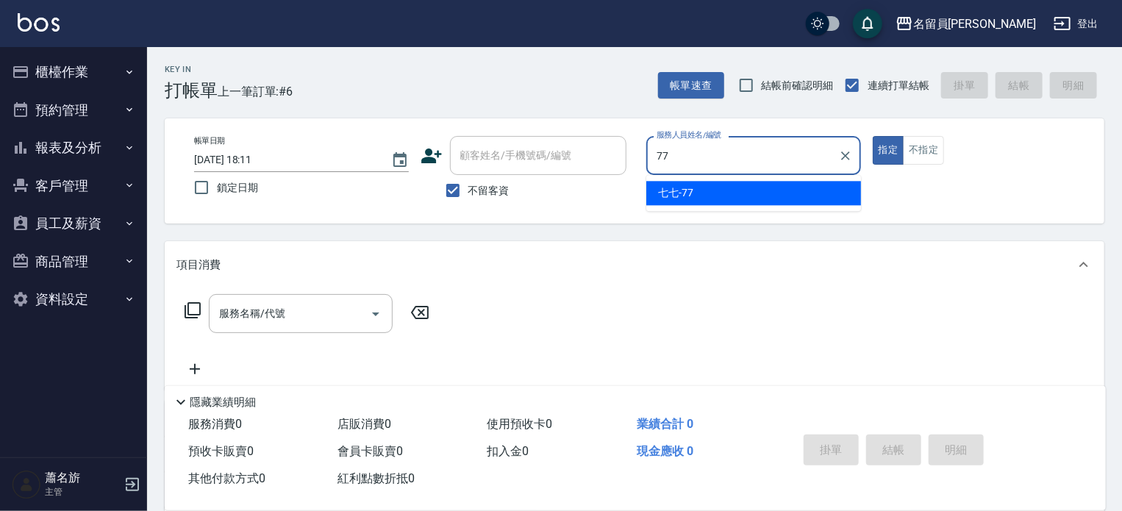
type input "七七-77"
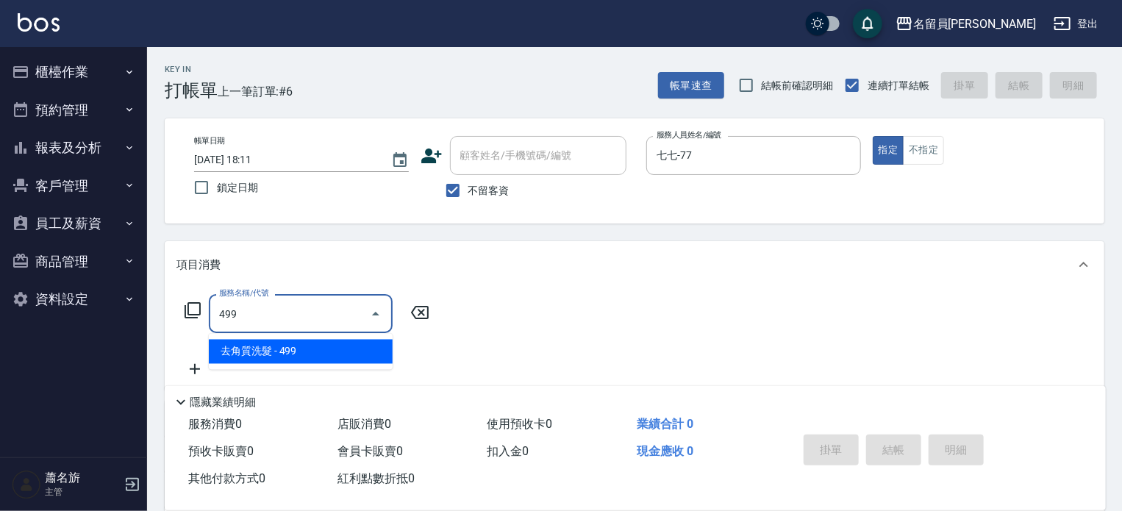
type input "去角質洗髮(499)"
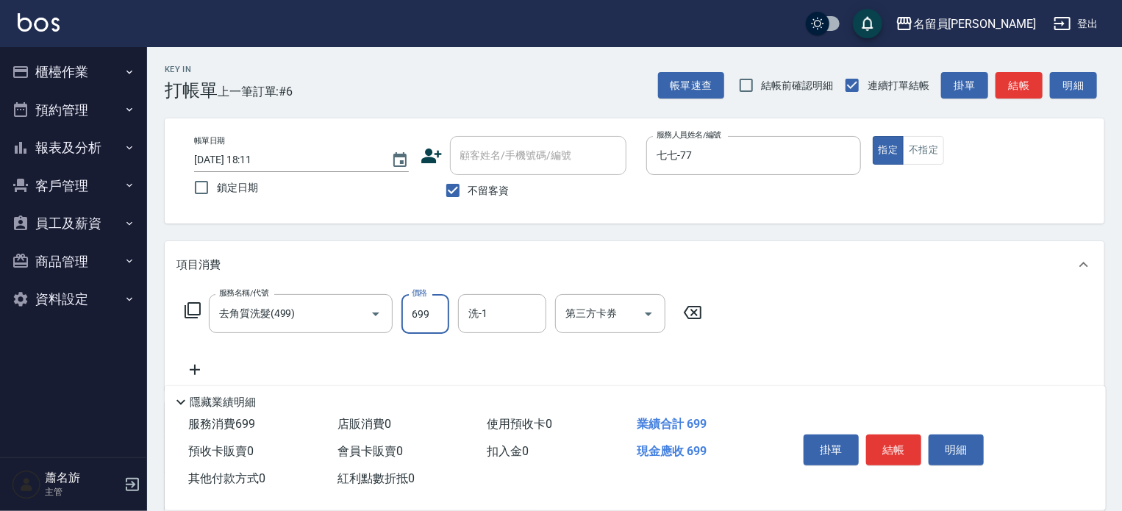
type input "699"
type input "[PERSON_NAME]-17"
click at [910, 436] on button "結帳" at bounding box center [893, 450] width 55 height 31
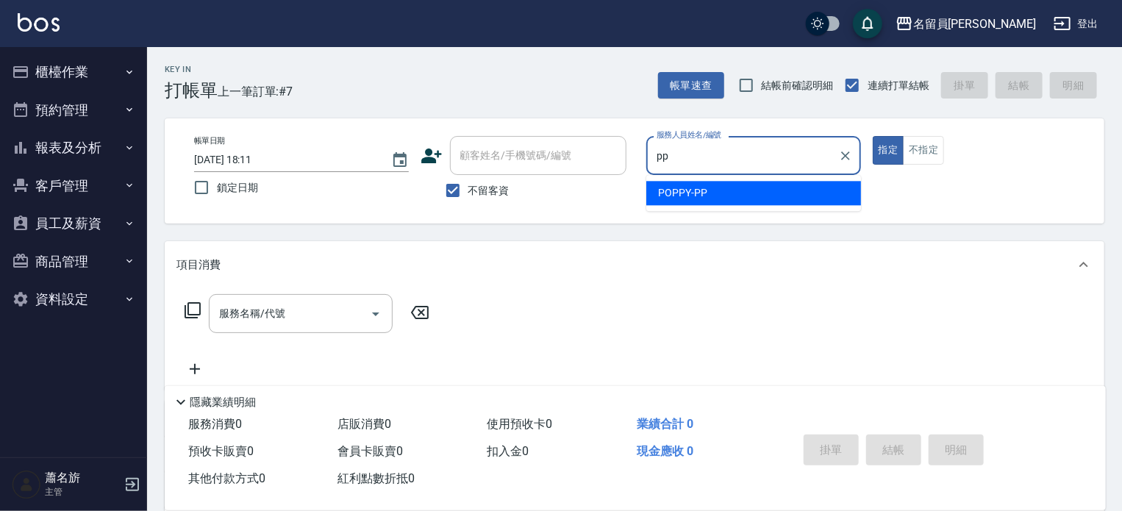
type input "POPPY-PP"
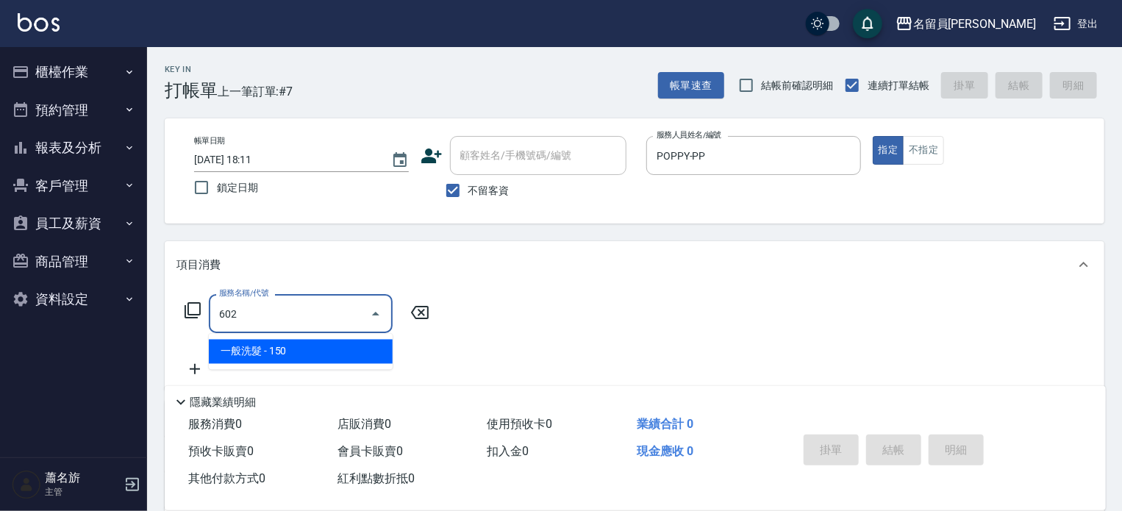
type input "一般洗髮(602)"
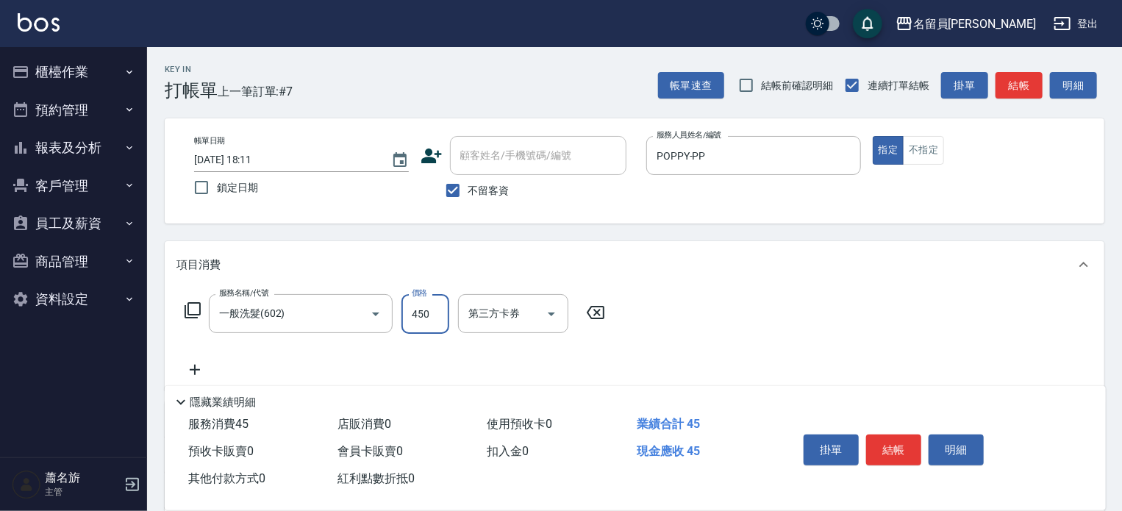
type input "450"
click at [912, 449] on button "結帳" at bounding box center [893, 450] width 55 height 31
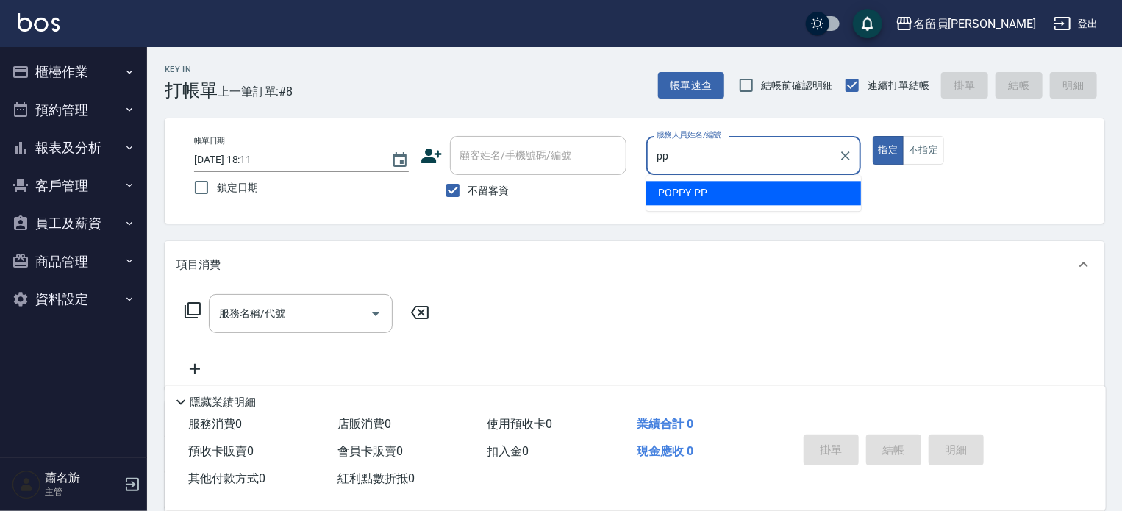
type input "POPPY-PP"
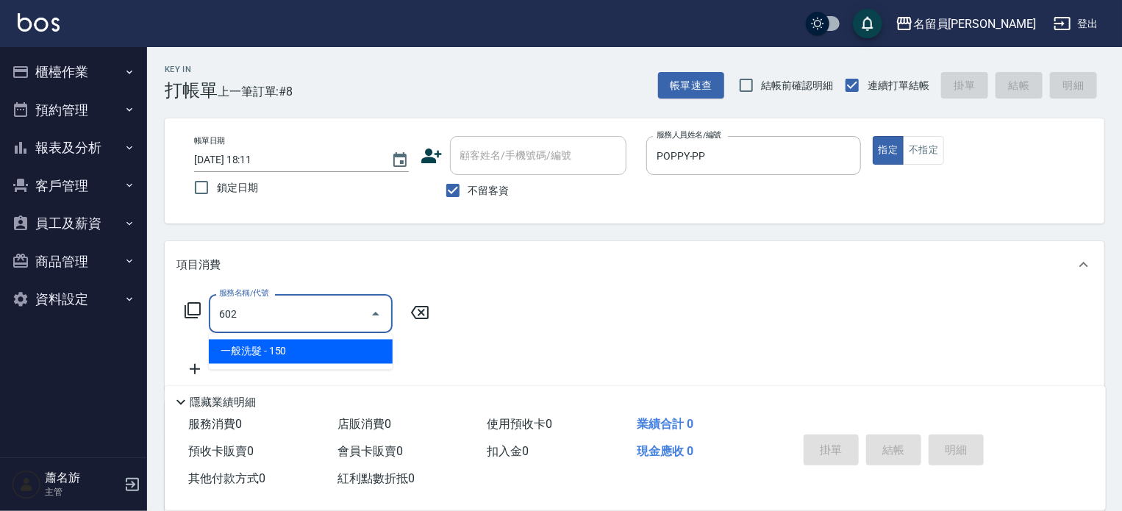
type input "一般洗髮(602)"
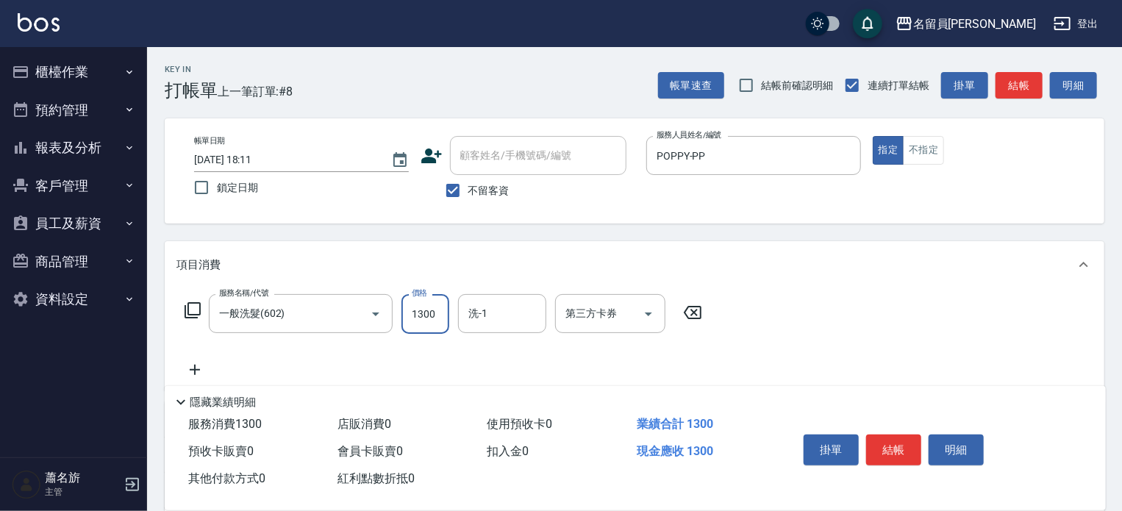
type input "1300"
drag, startPoint x: 886, startPoint y: 454, endPoint x: 876, endPoint y: 429, distance: 26.4
click at [886, 453] on button "結帳" at bounding box center [893, 450] width 55 height 31
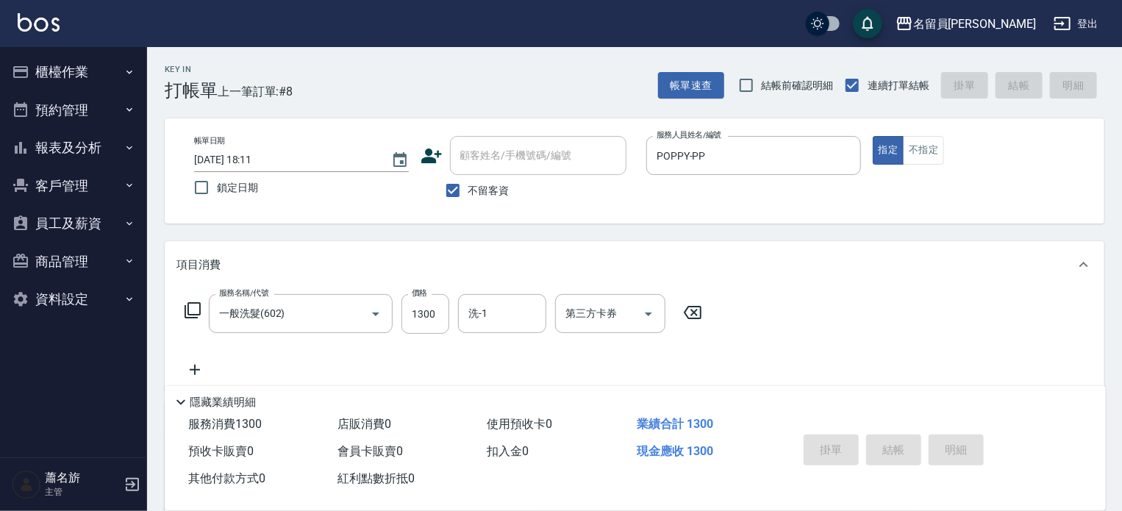
type input "[DATE] 18:12"
type input "[PERSON_NAME][PERSON_NAME]-V"
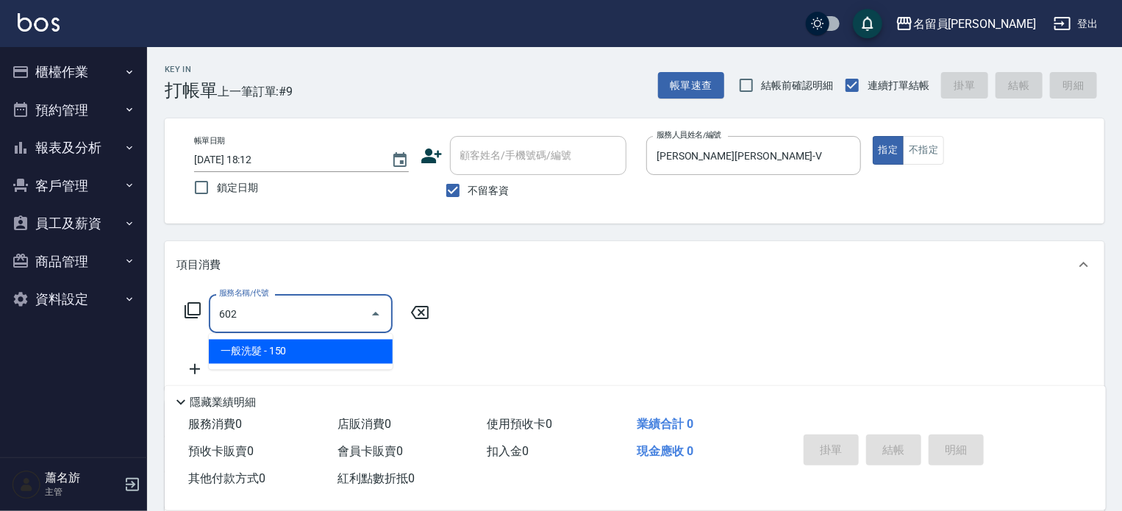
type input "一般洗髮(602)"
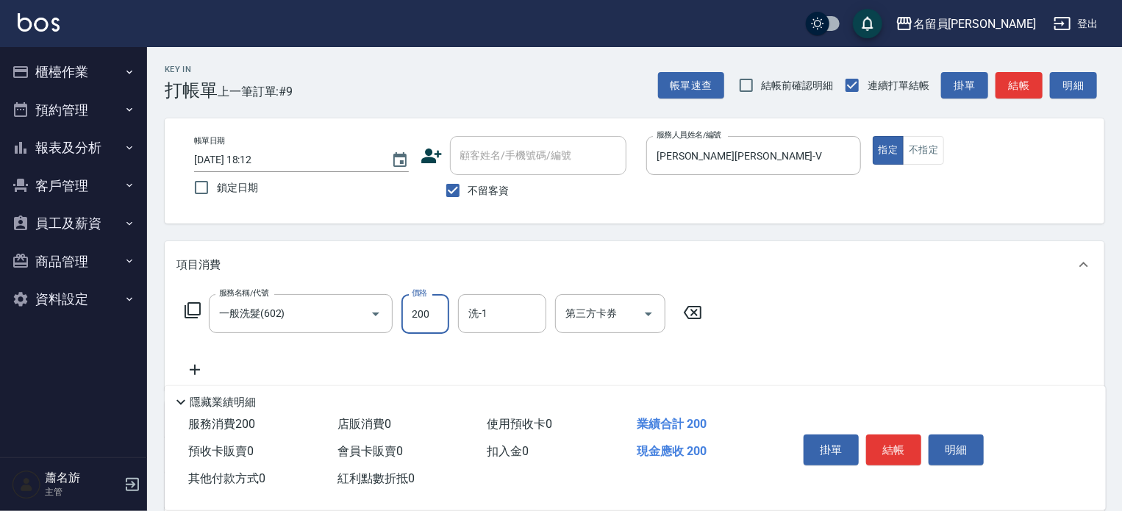
type input "200"
type input "[PERSON_NAME]-15"
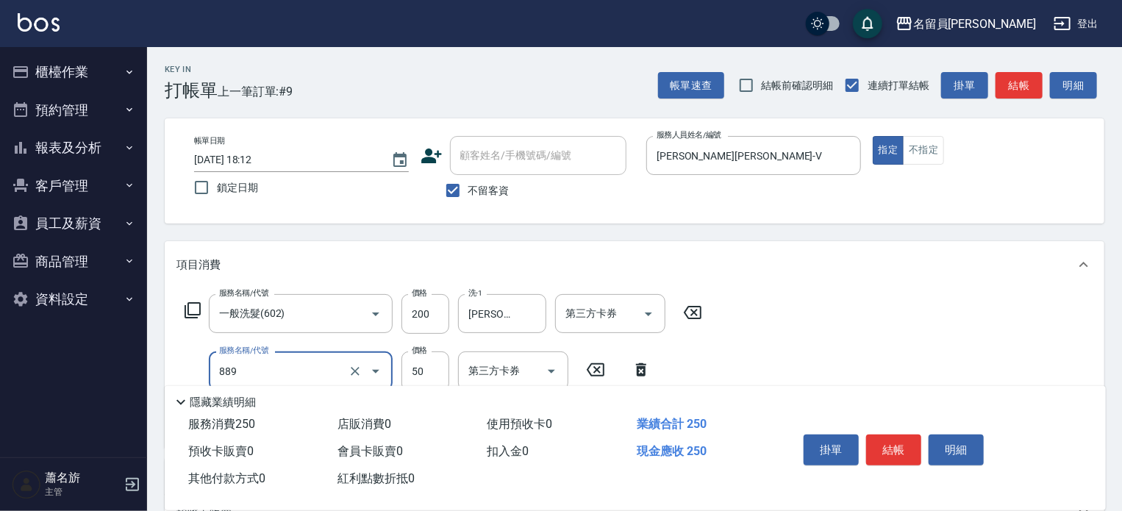
type input "精油(889)"
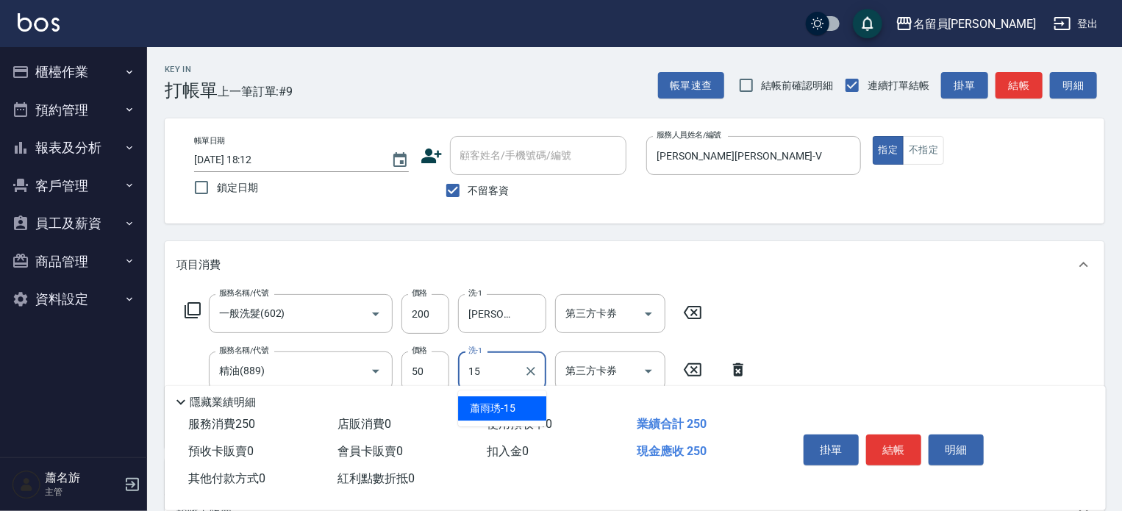
type input "[PERSON_NAME]-15"
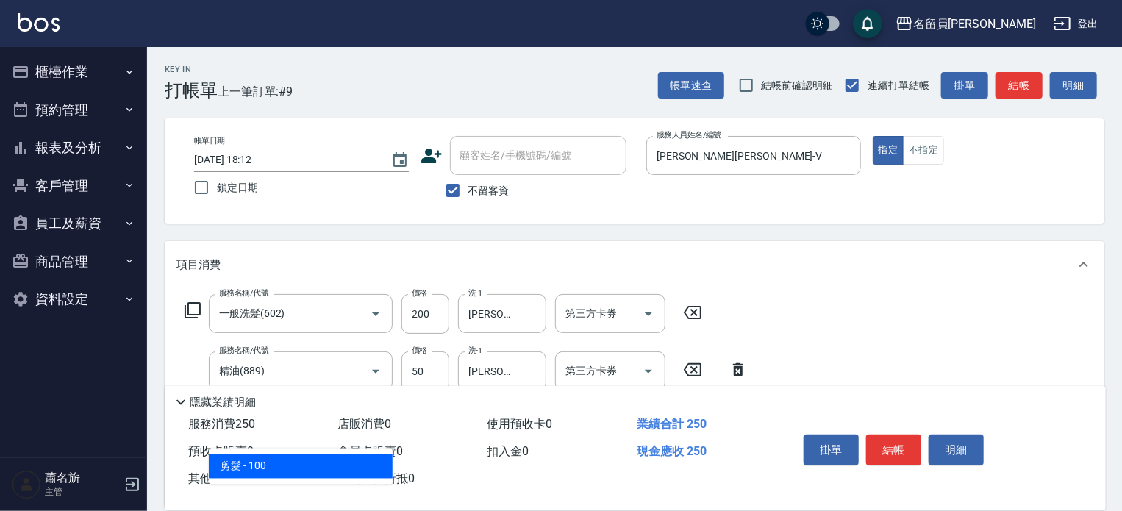
type input "剪髮(302)"
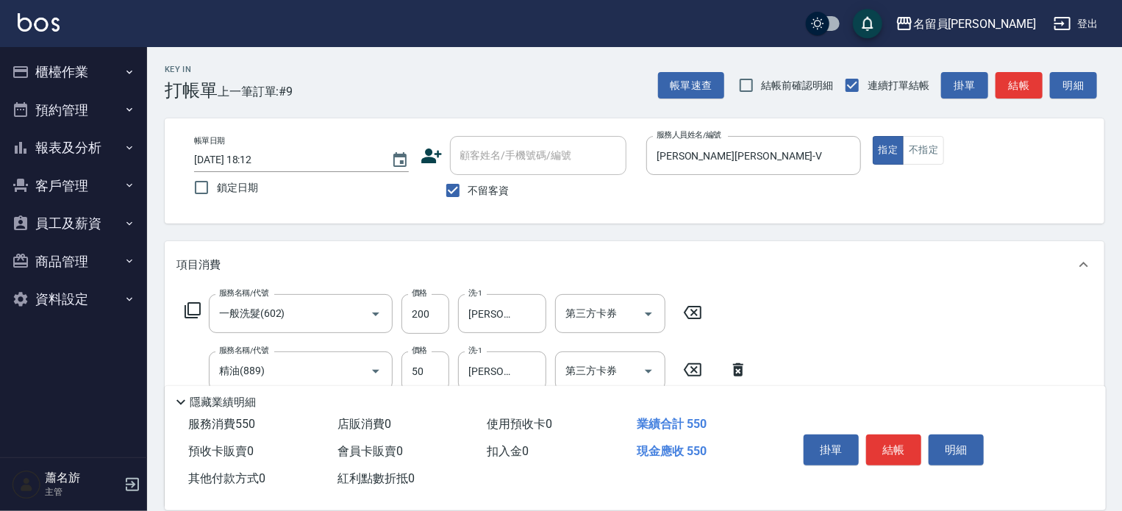
type input "300"
click at [893, 445] on button "結帳" at bounding box center [893, 450] width 55 height 31
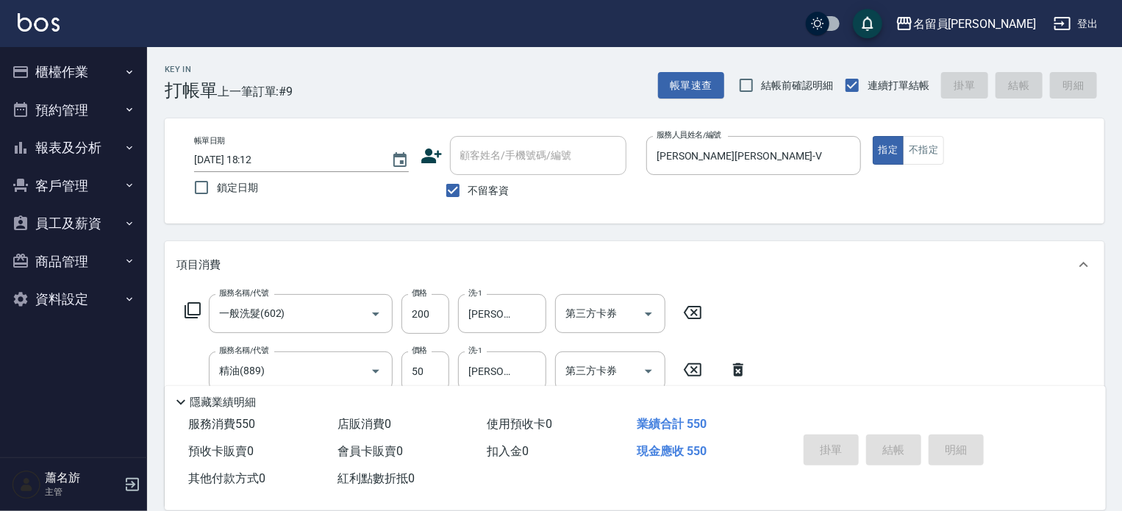
type input "[DATE] 18:13"
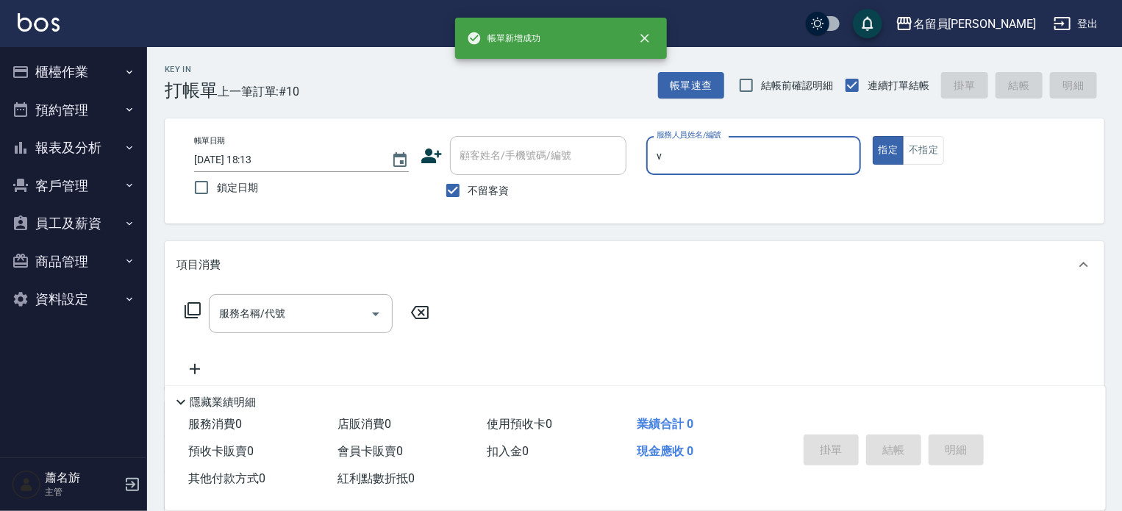
type input "[PERSON_NAME][PERSON_NAME]-V"
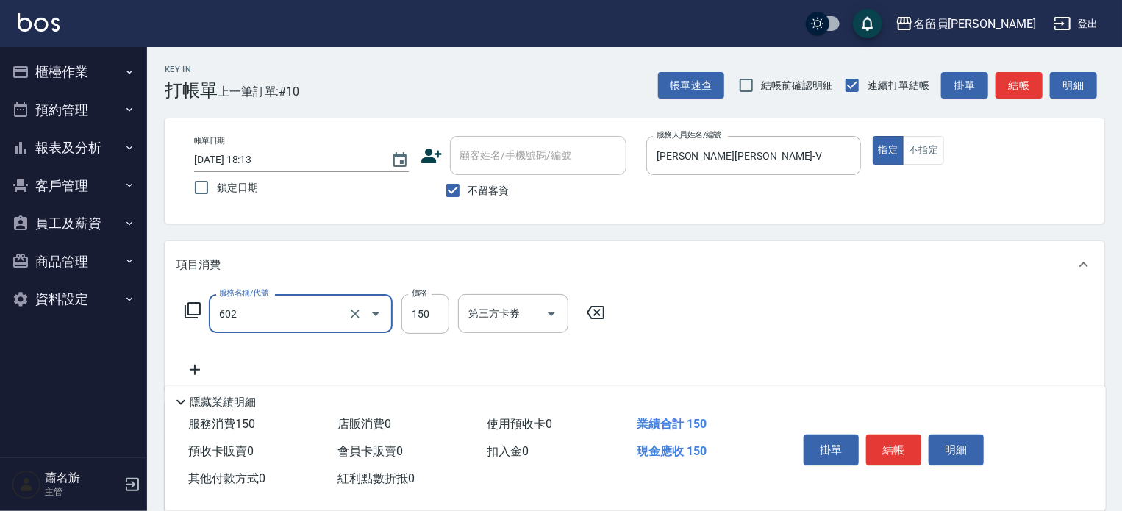
type input "一般洗髮(602)"
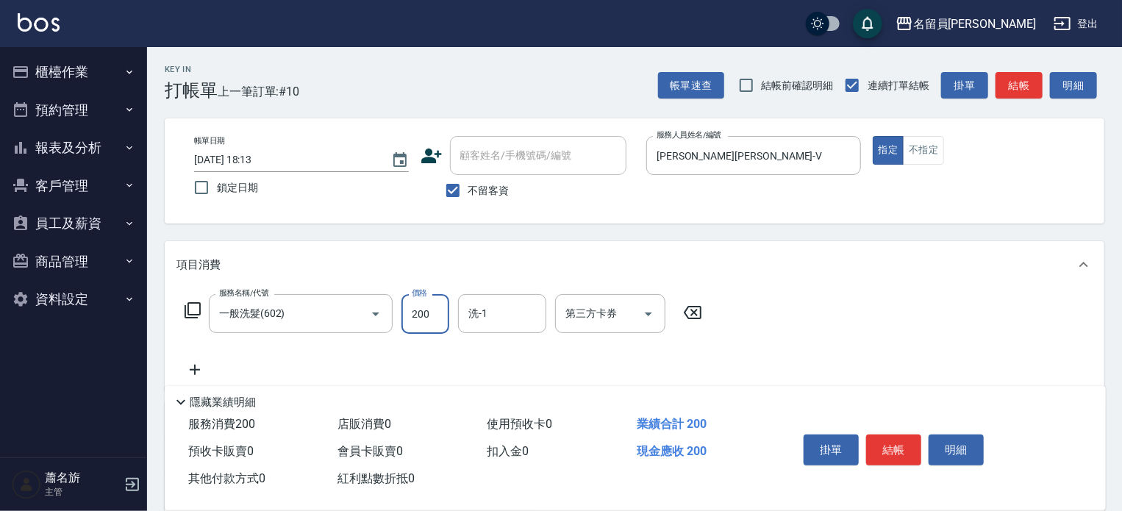
type input "200"
type input "[PERSON_NAME]-15"
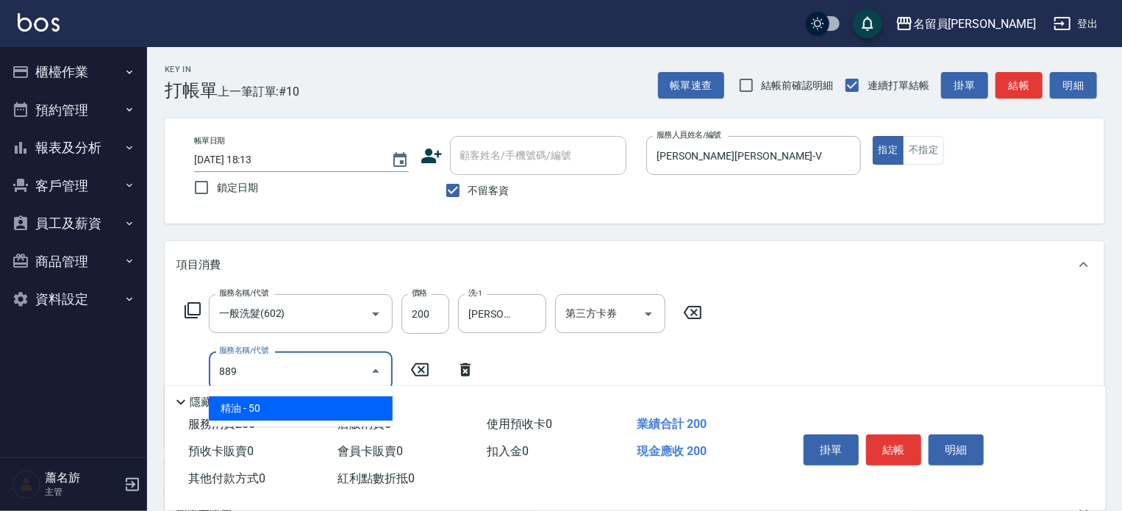
type input "精油(889)"
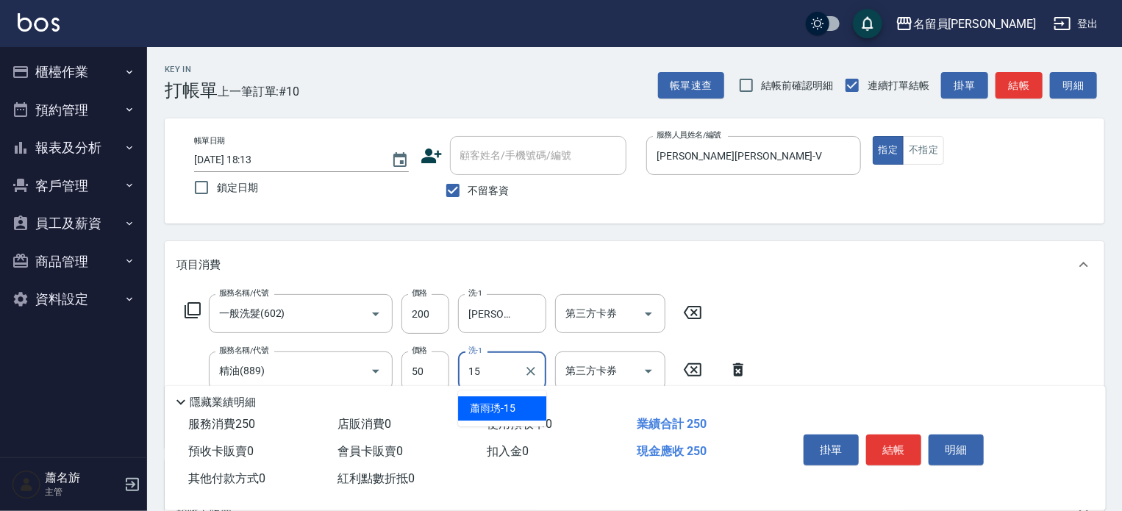
type input "[PERSON_NAME]-15"
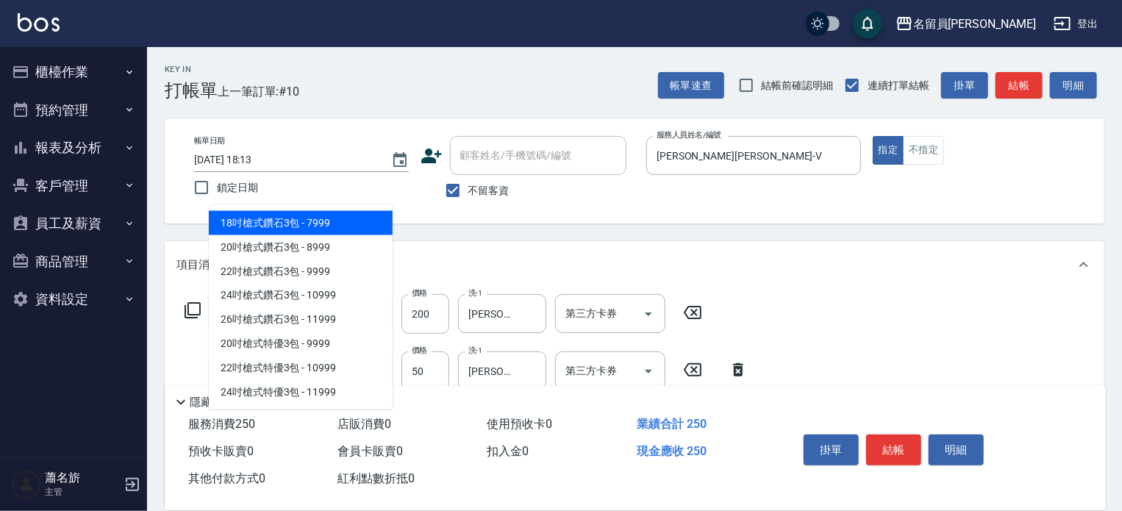
type input "32"
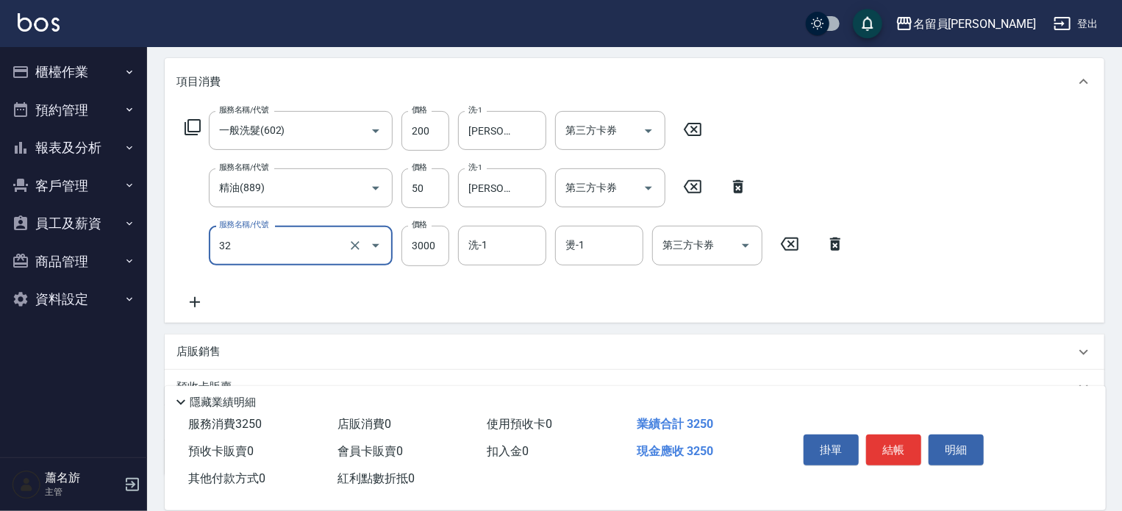
scroll to position [221, 0]
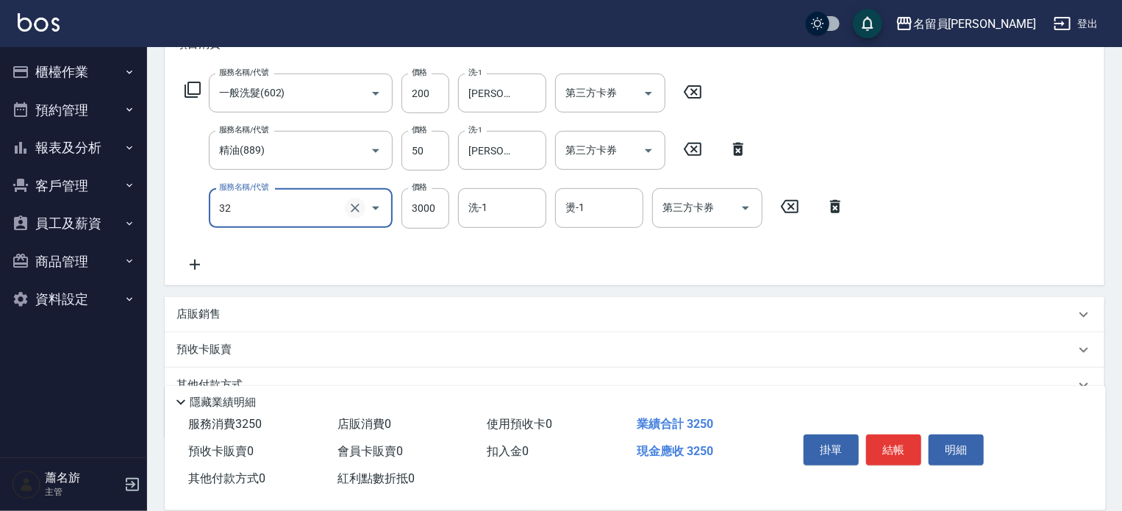
click at [354, 217] on button "Clear" at bounding box center [355, 208] width 21 height 21
type input "剪髮(302)"
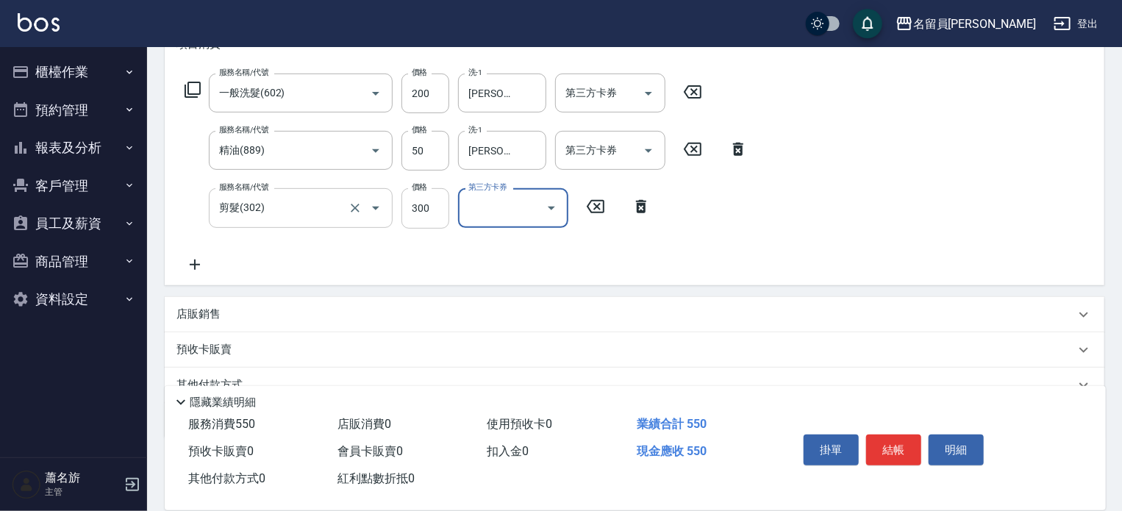
click at [421, 211] on input "300" at bounding box center [426, 208] width 48 height 40
type input "250"
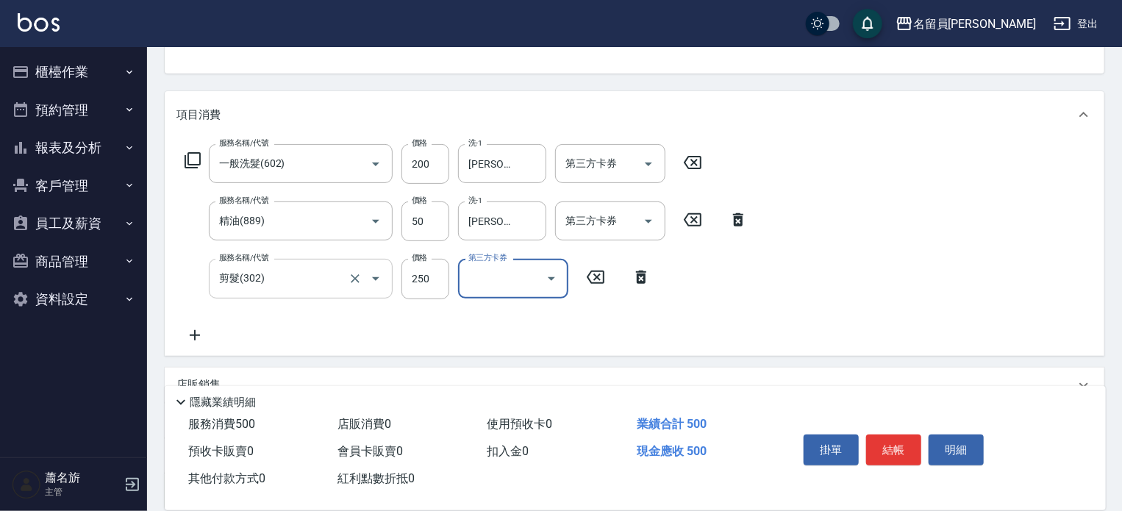
scroll to position [0, 0]
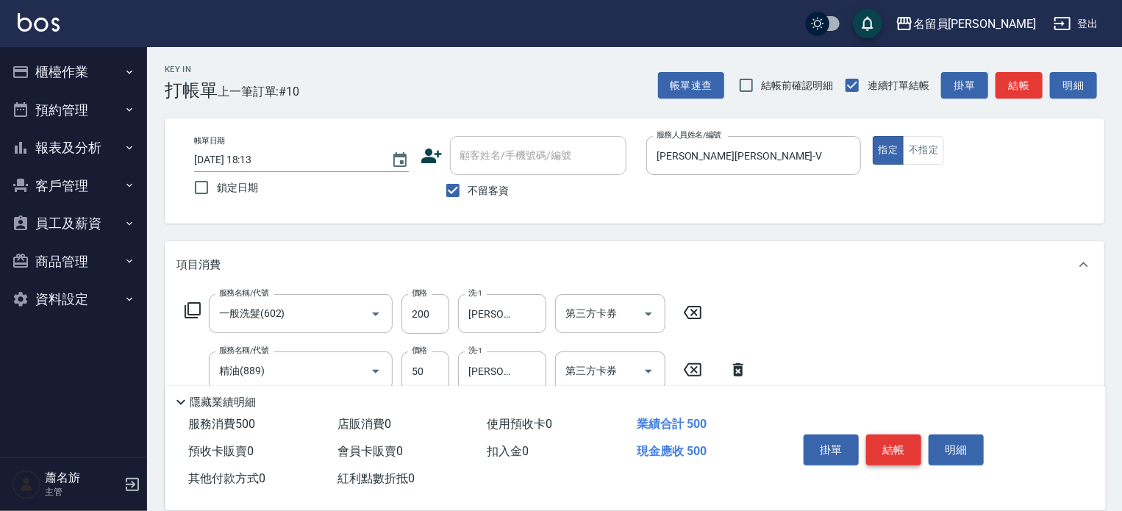
click at [884, 460] on button "結帳" at bounding box center [893, 450] width 55 height 31
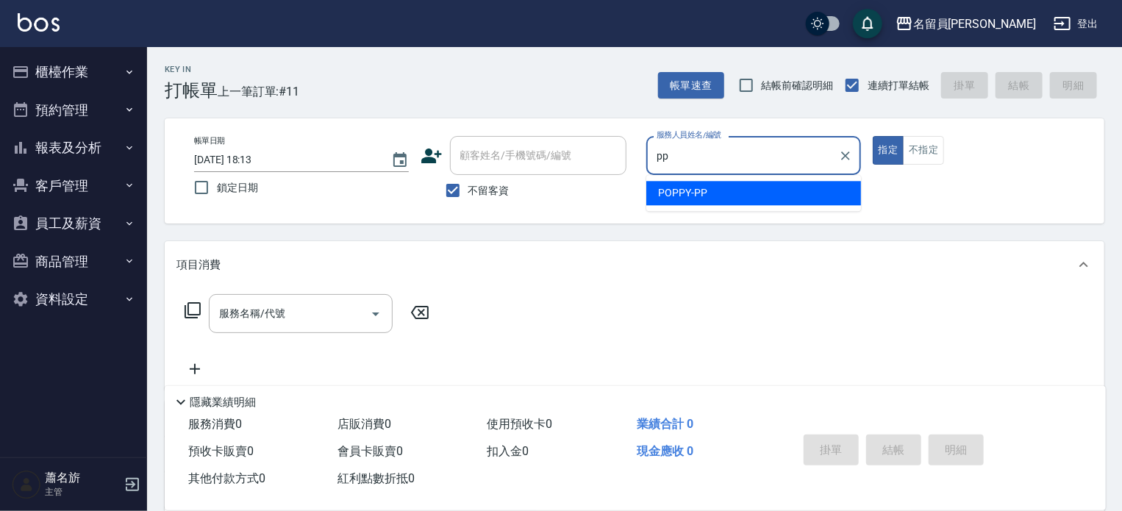
type input "POPPY-PP"
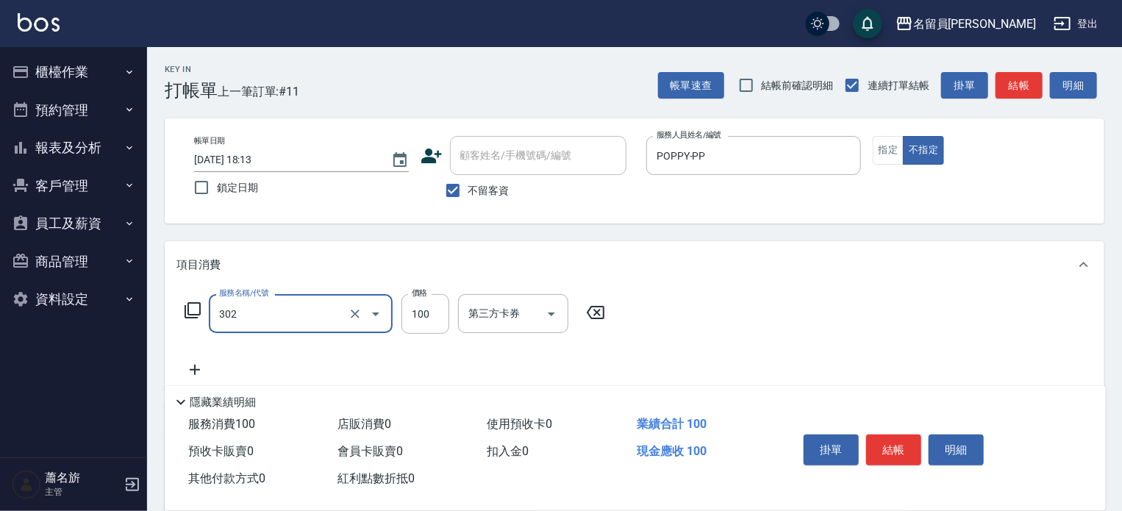
type input "剪髮(302)"
type input "230"
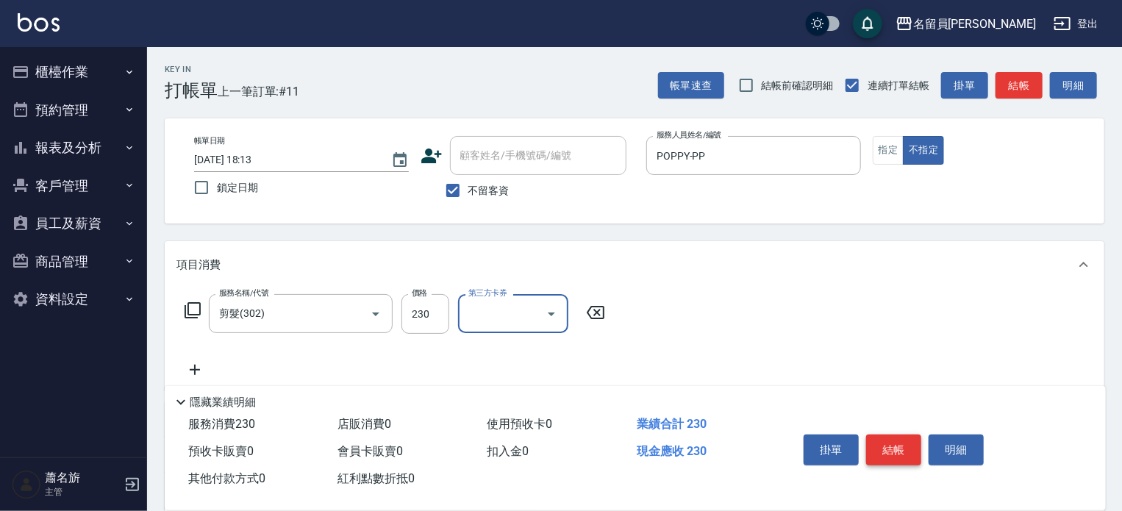
click at [906, 446] on button "結帳" at bounding box center [893, 450] width 55 height 31
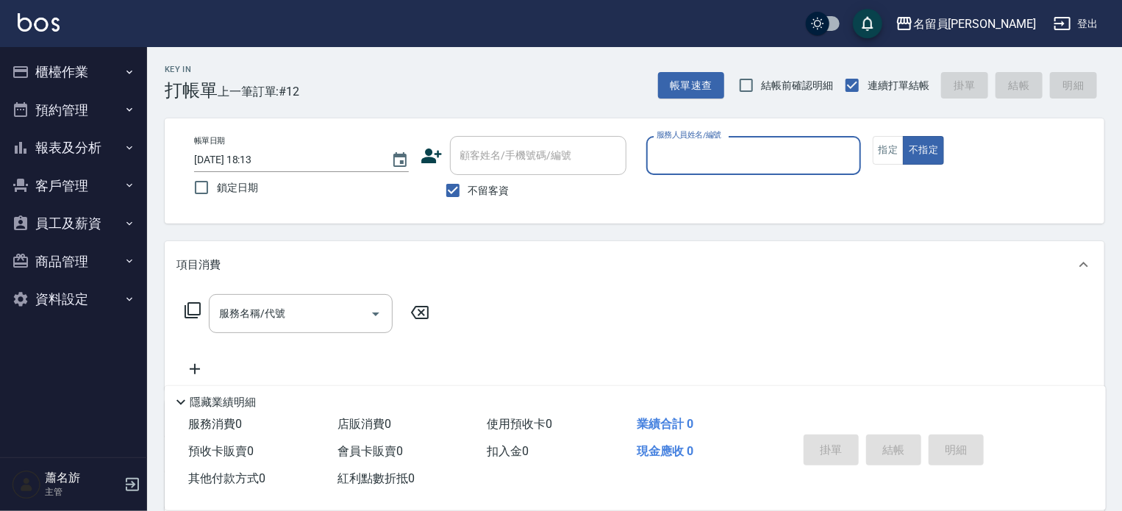
type input "ㄈ"
type input "維尼-Z"
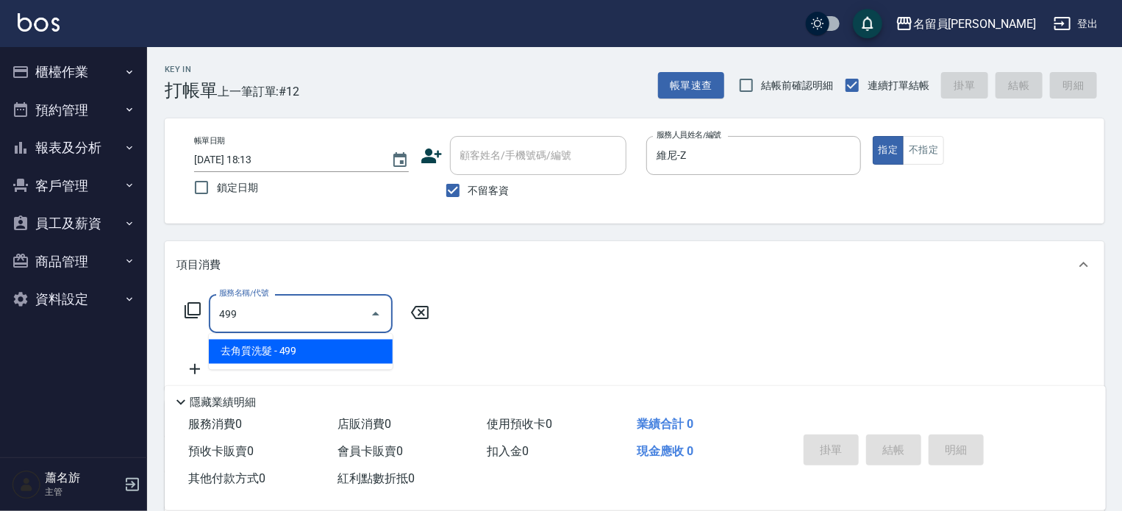
type input "去角質洗髮(499)"
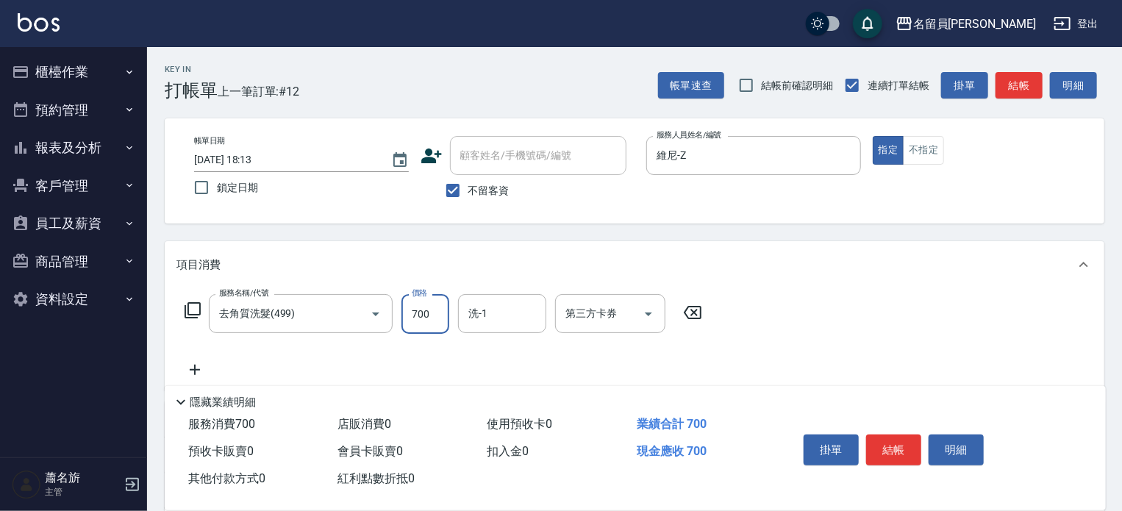
type input "700"
type input "[PERSON_NAME]-17"
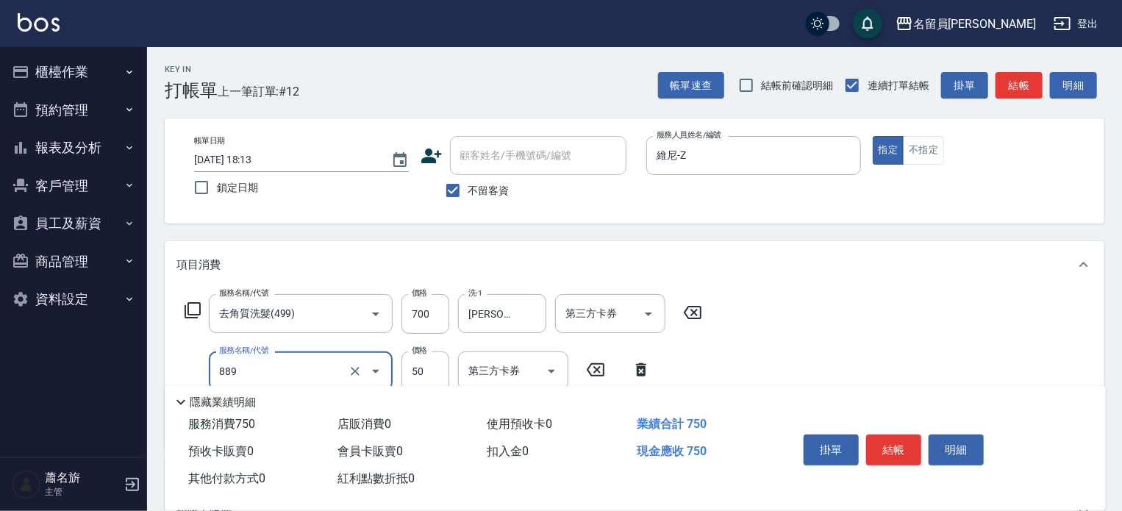
type input "精油(889)"
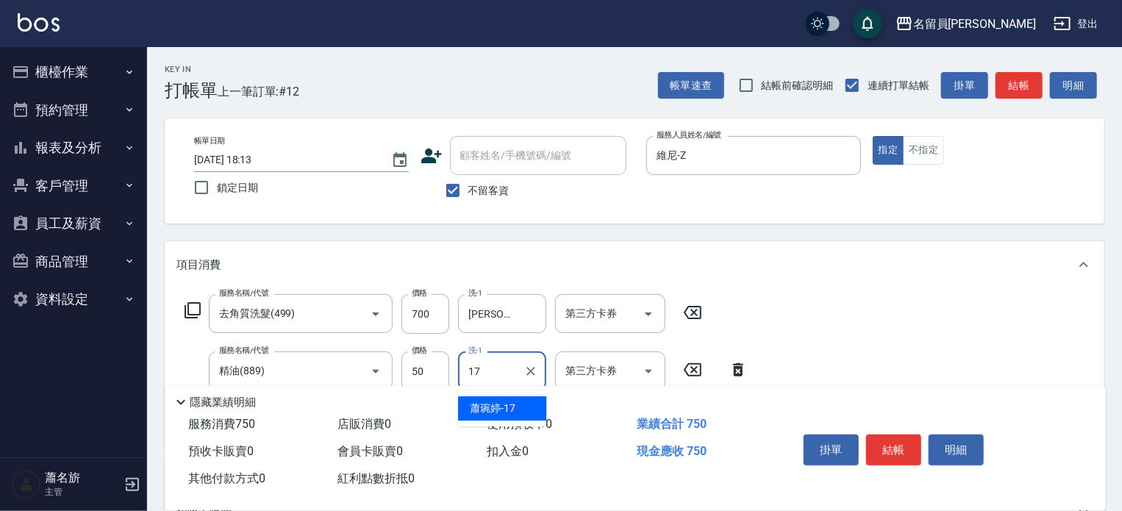
type input "[PERSON_NAME]-17"
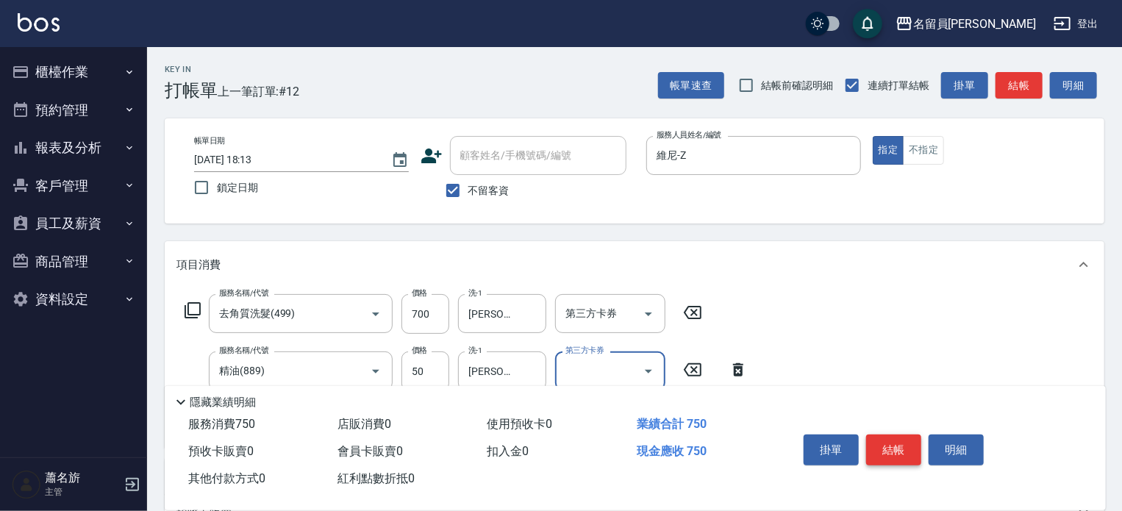
click at [894, 446] on button "結帳" at bounding box center [893, 450] width 55 height 31
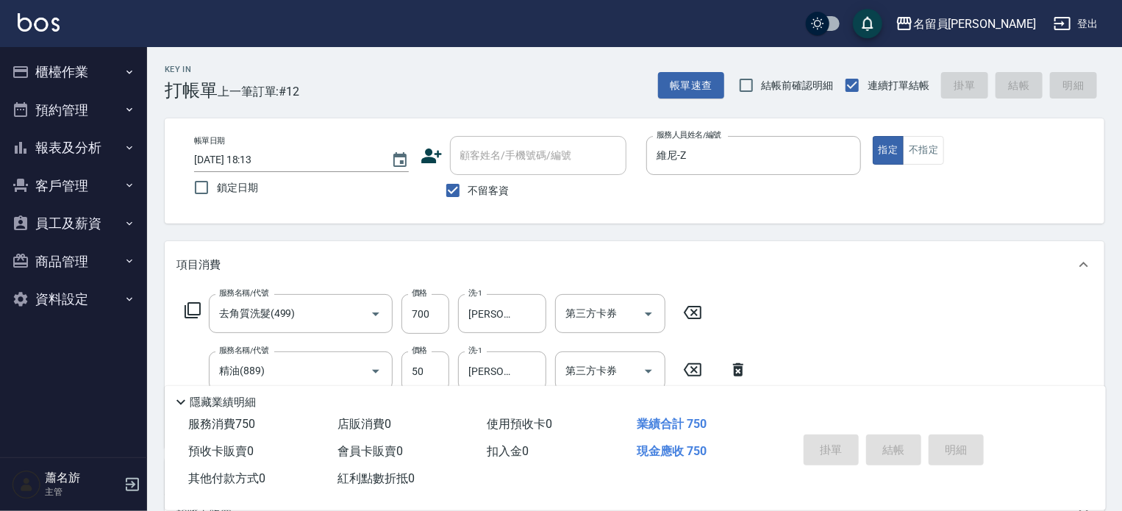
type input "[DATE] 18:15"
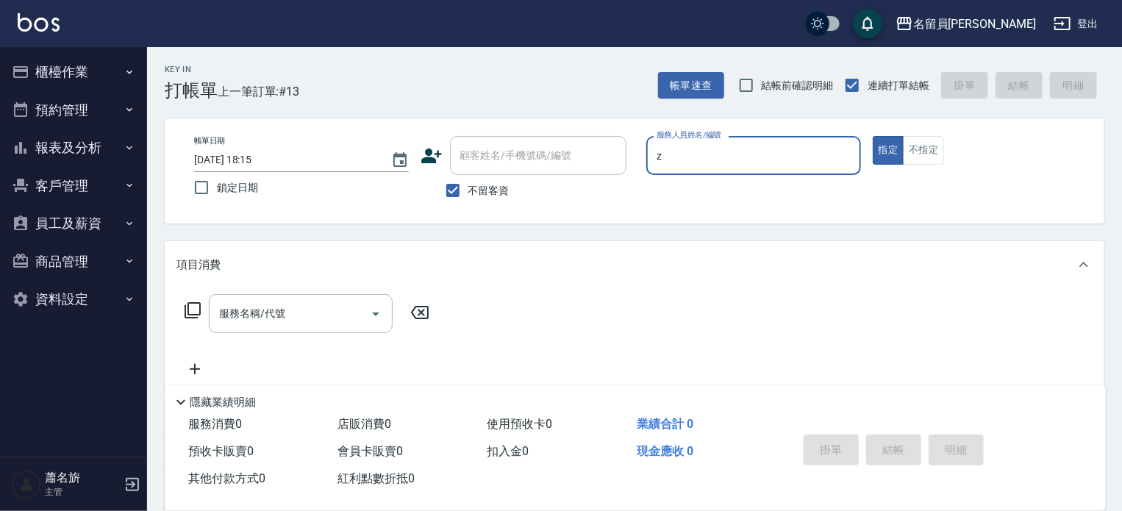
type input "維尼-Z"
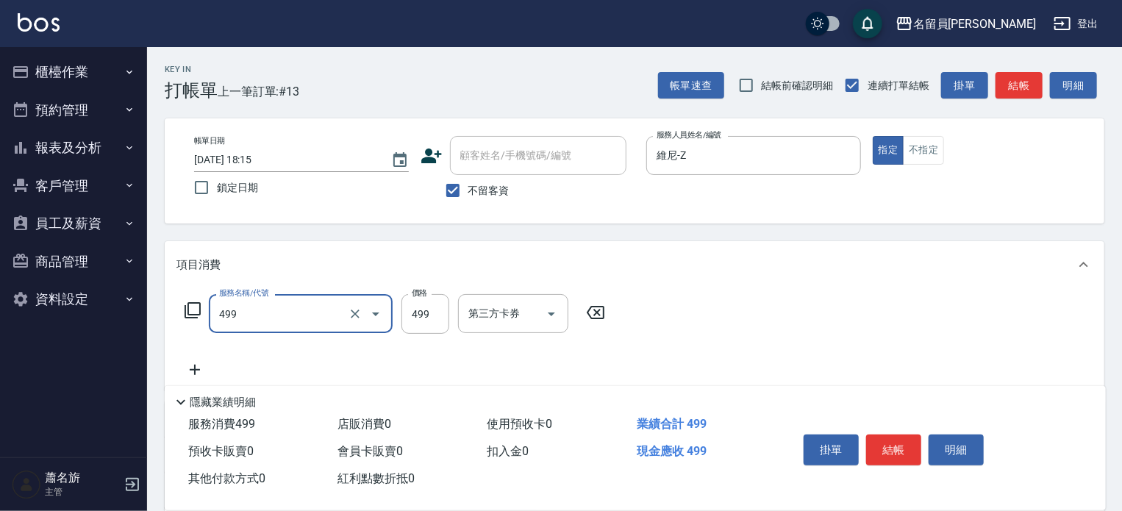
type input "去角質洗髮(499)"
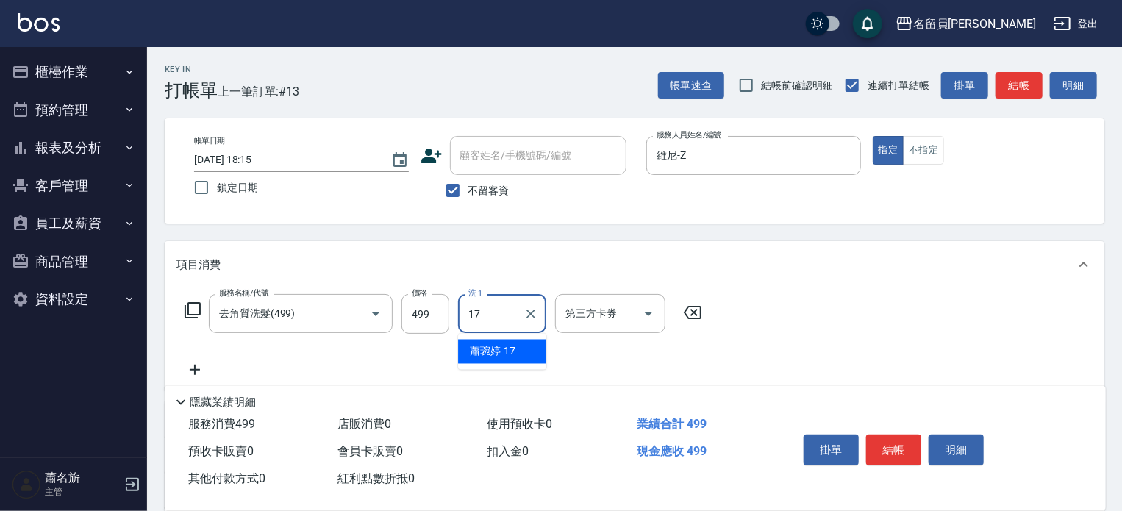
type input "[PERSON_NAME]-17"
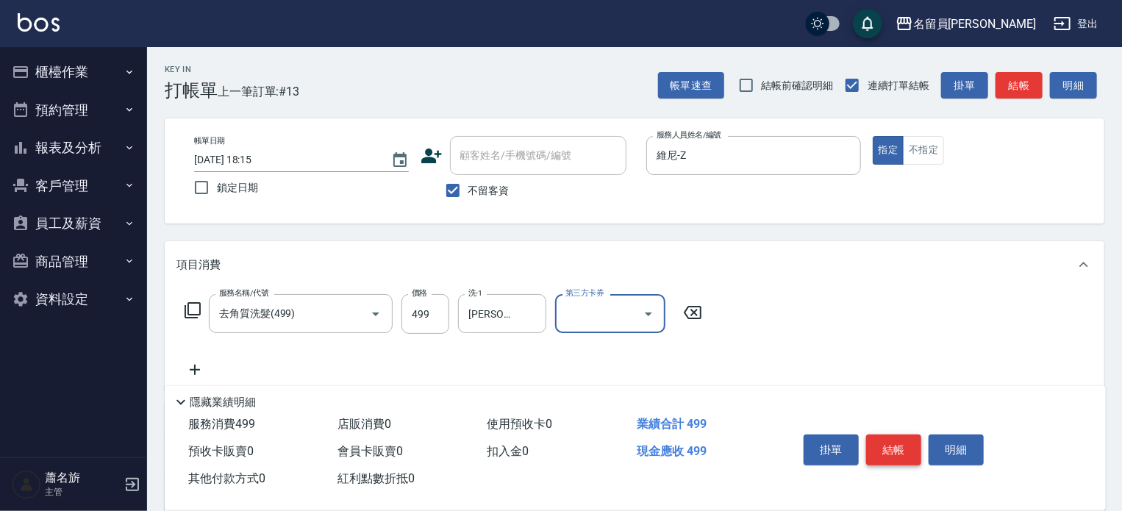
click at [880, 438] on button "結帳" at bounding box center [893, 450] width 55 height 31
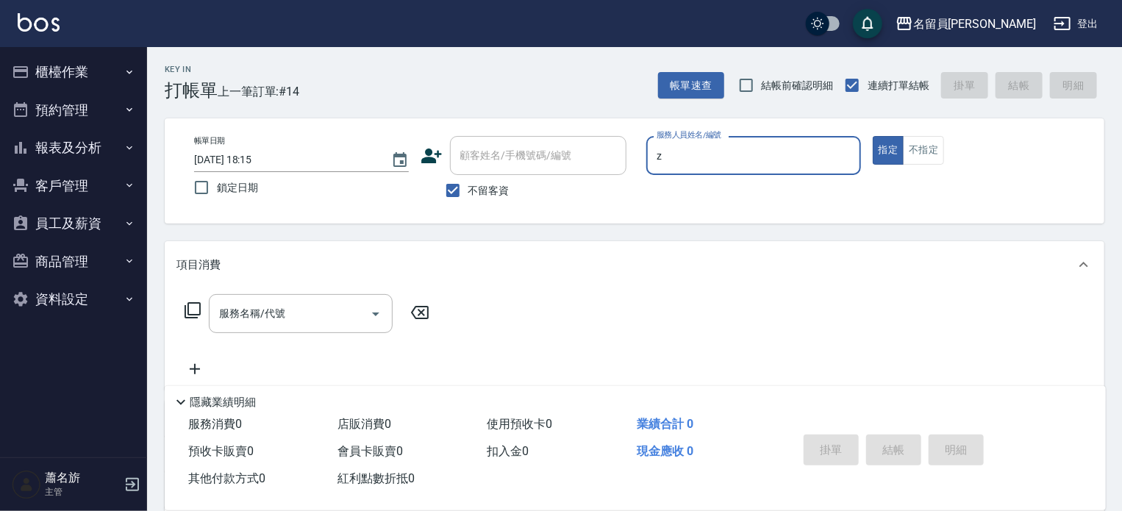
type input "維尼-Z"
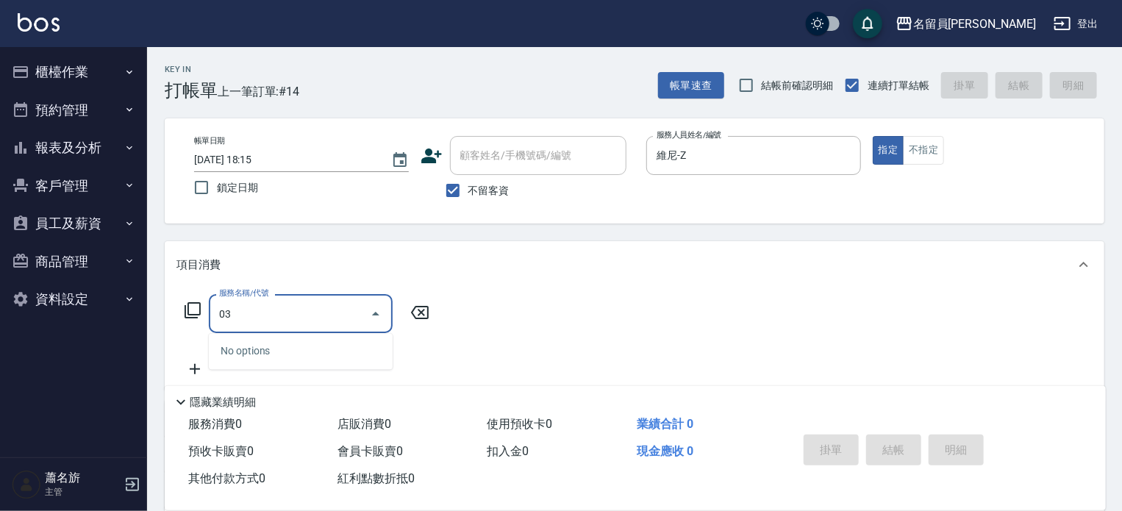
type input "0"
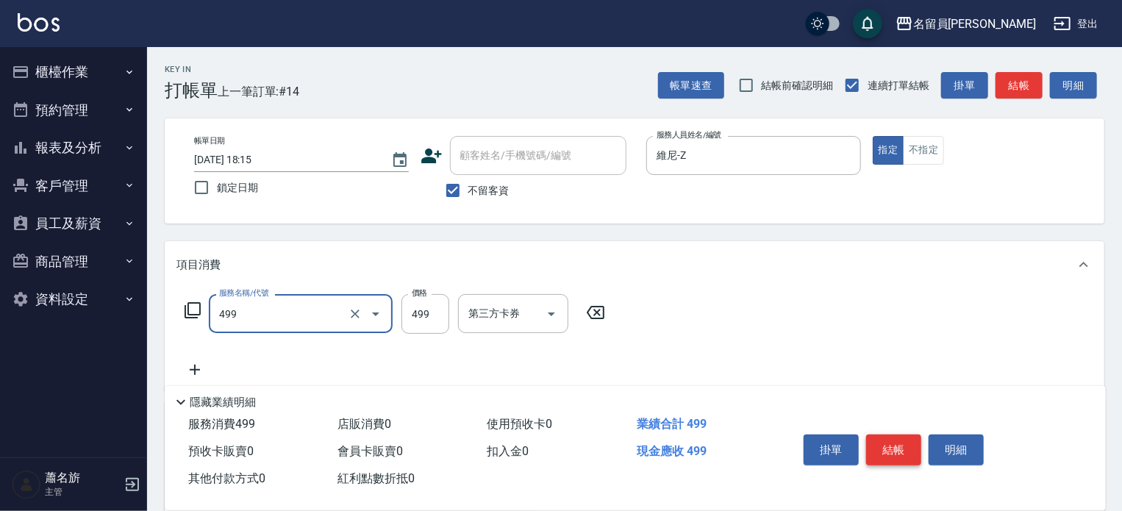
type input "去角質洗髮(499)"
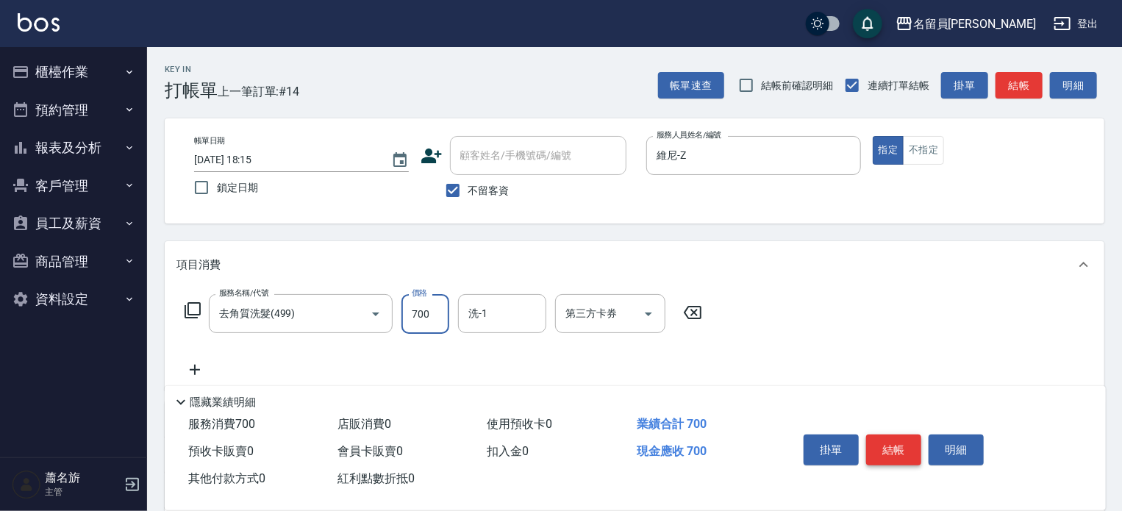
type input "700"
type input "[PERSON_NAME]-17"
drag, startPoint x: 888, startPoint y: 443, endPoint x: 889, endPoint y: 433, distance: 9.6
click at [891, 438] on button "結帳" at bounding box center [893, 450] width 55 height 31
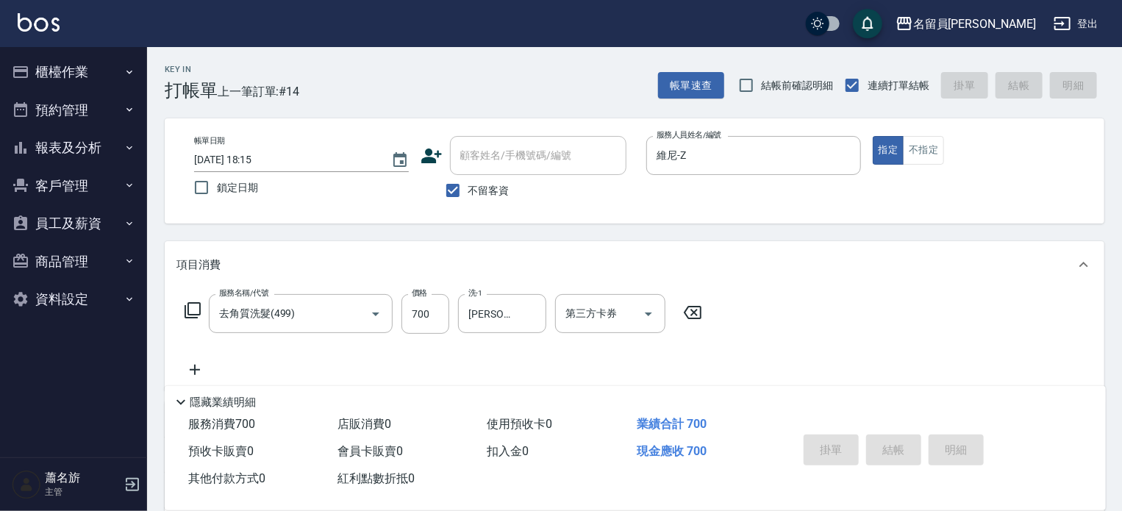
type input "[DATE] 18:16"
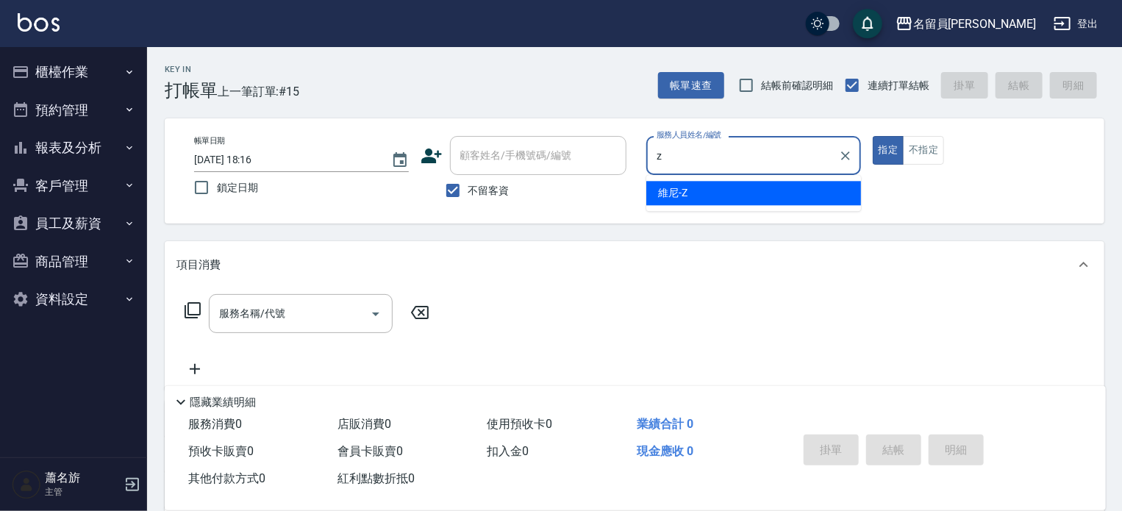
type input "維尼-Z"
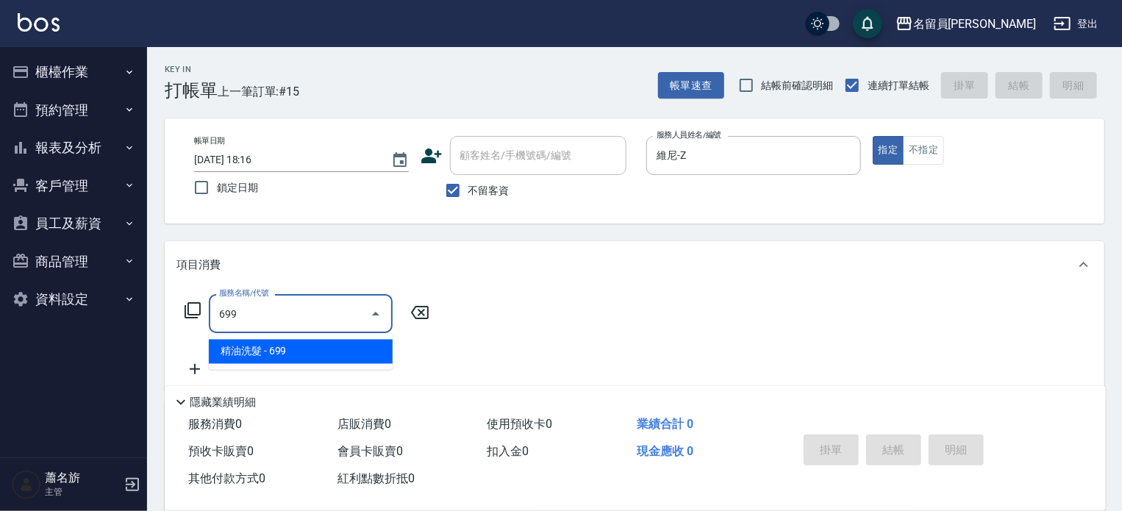
type input "精油洗髮(699)"
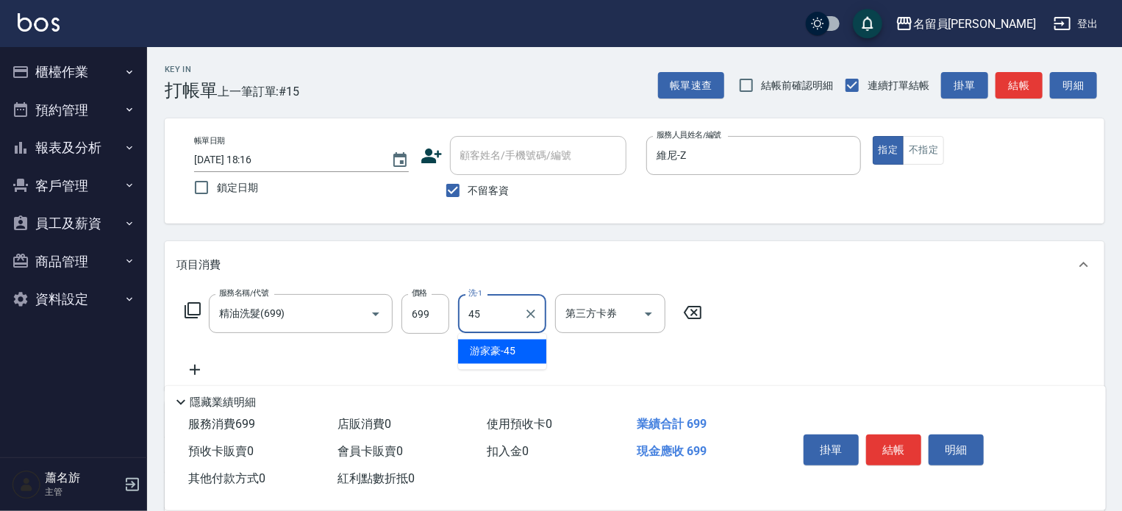
type input "[PERSON_NAME]-45"
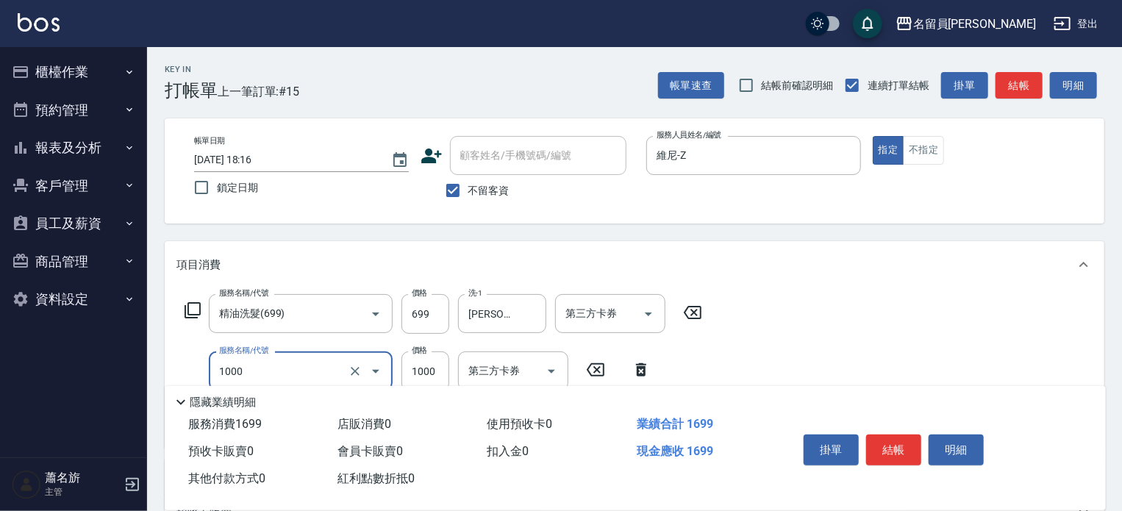
type input "酵素護髮(1000)"
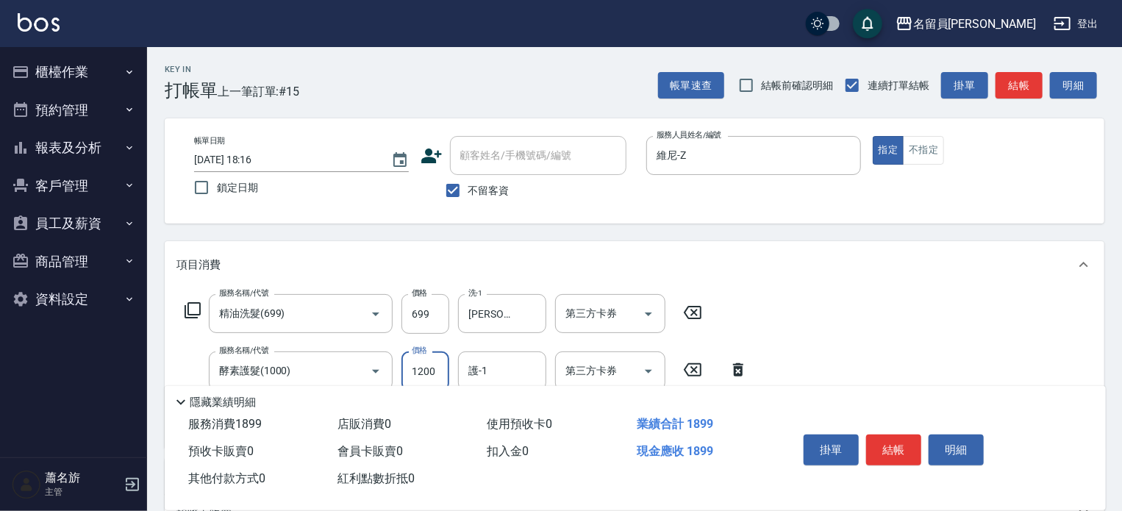
type input "1200"
type input "[PERSON_NAME]-45"
click at [877, 438] on button "結帳" at bounding box center [893, 450] width 55 height 31
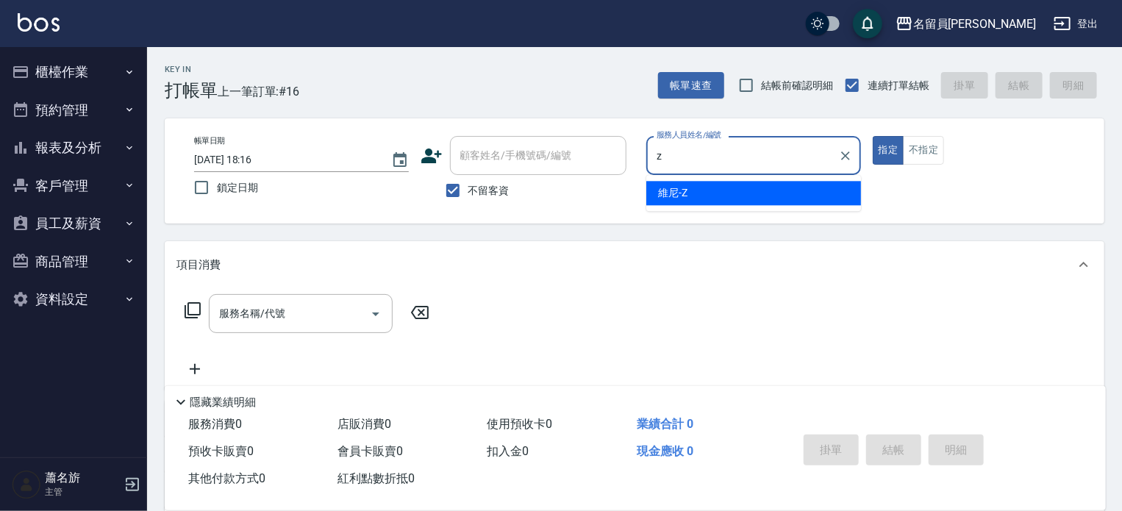
type input "維尼-Z"
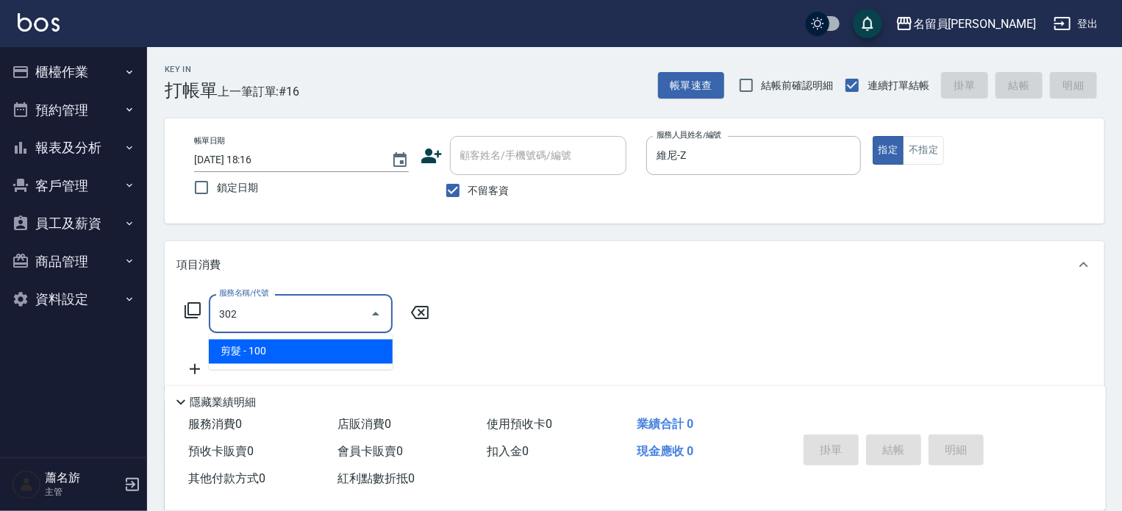
type input "剪髮(302)"
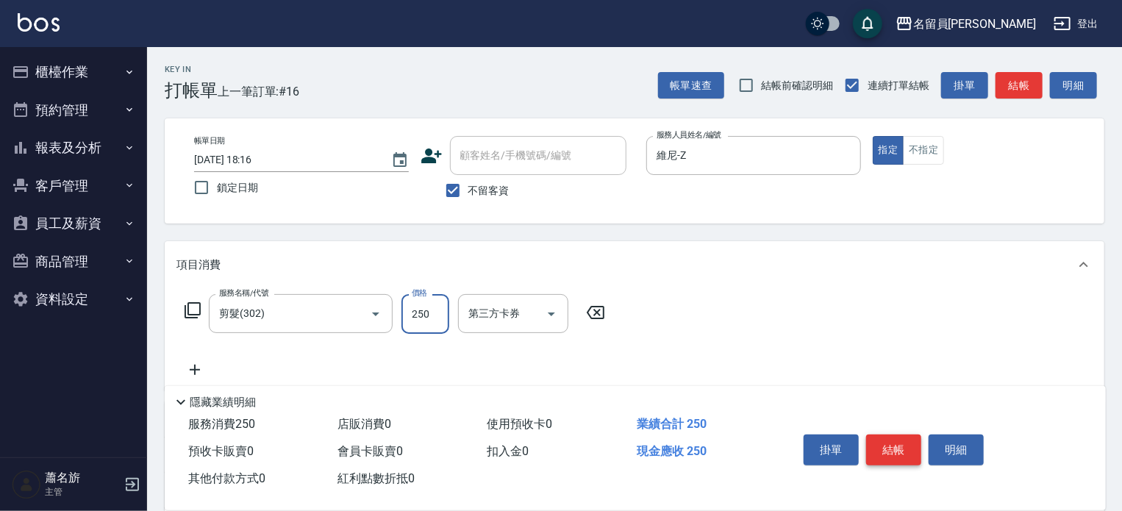
type input "250"
click at [893, 446] on button "結帳" at bounding box center [893, 450] width 55 height 31
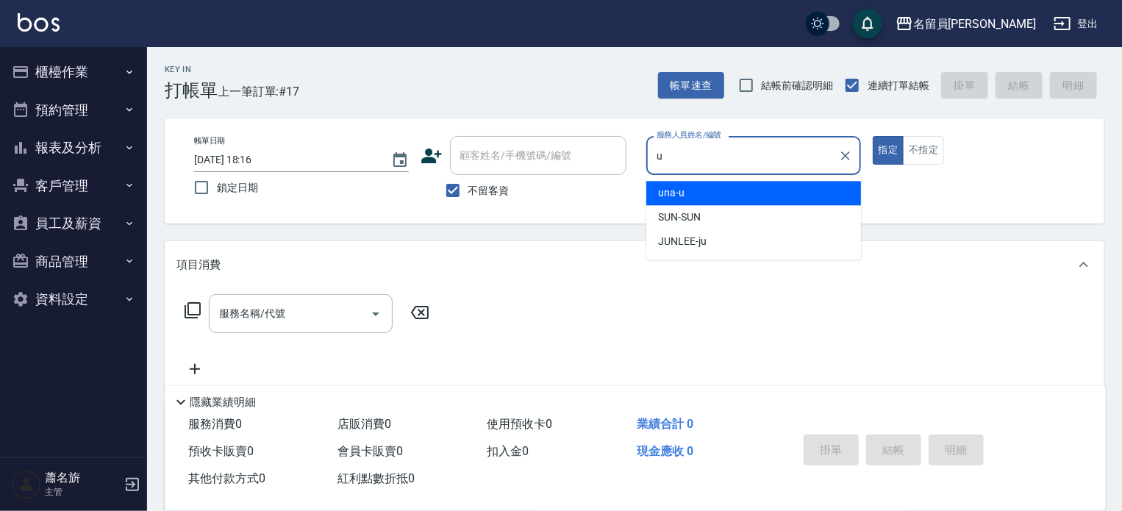
type input "una-u"
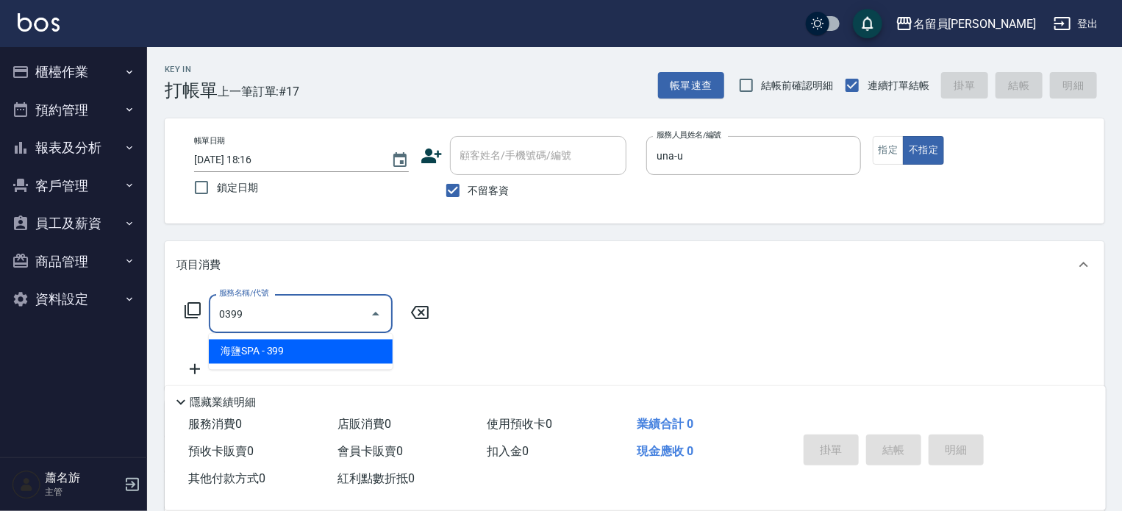
type input "海鹽SPA(0399)"
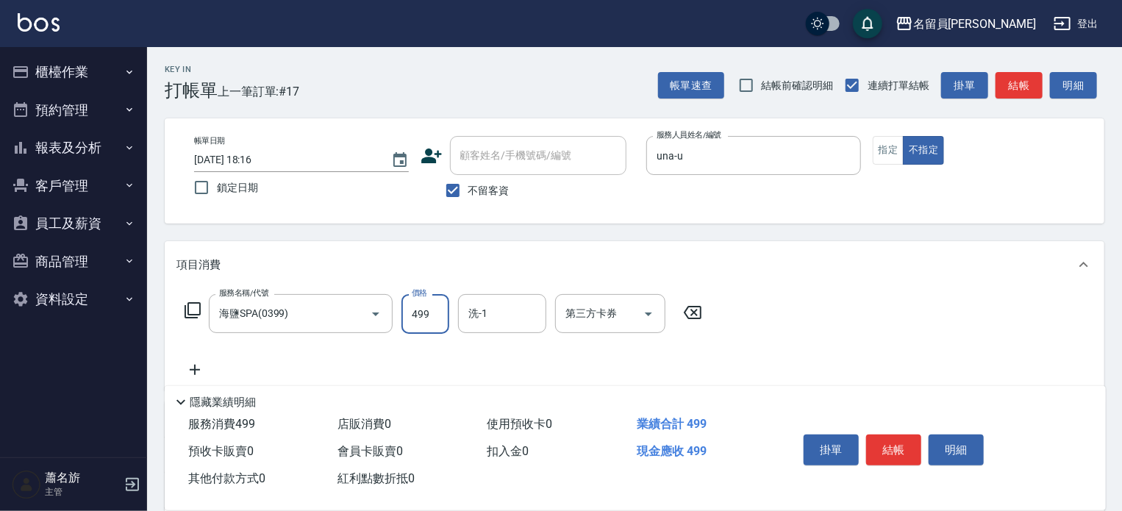
type input "499"
type input "[PERSON_NAME]-17"
click at [899, 441] on button "結帳" at bounding box center [893, 450] width 55 height 31
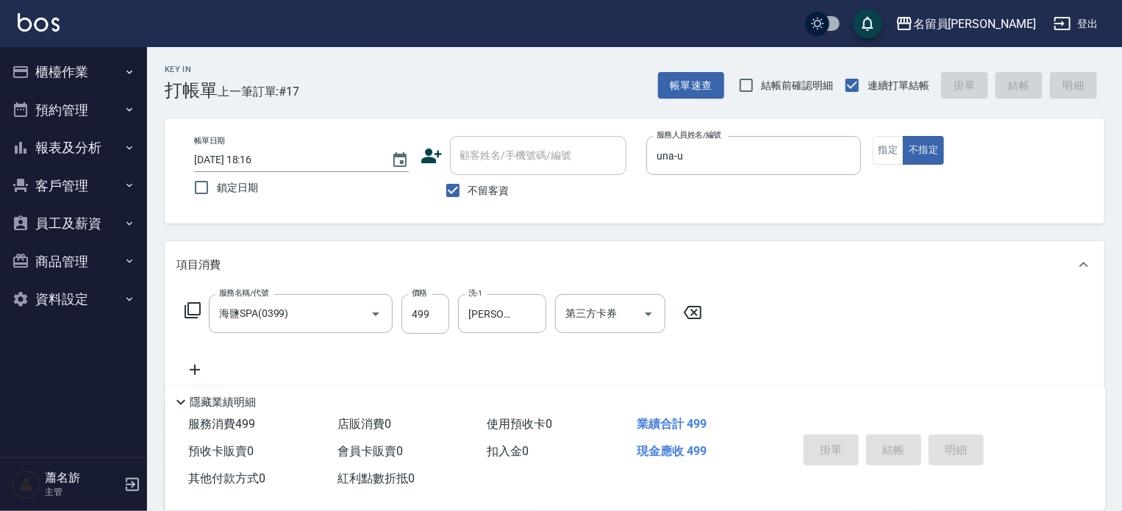
type input "[DATE] 18:19"
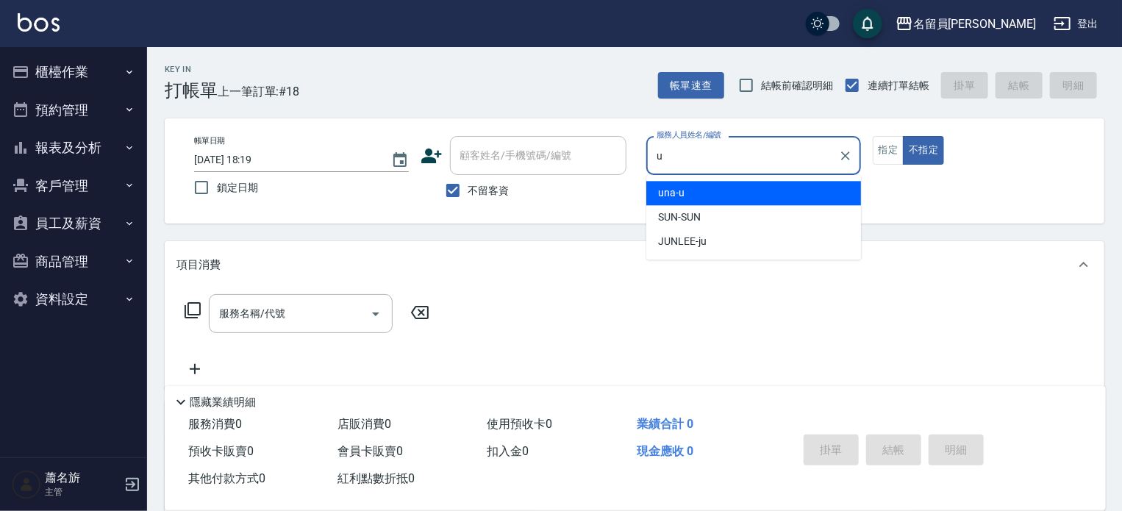
type input "una-u"
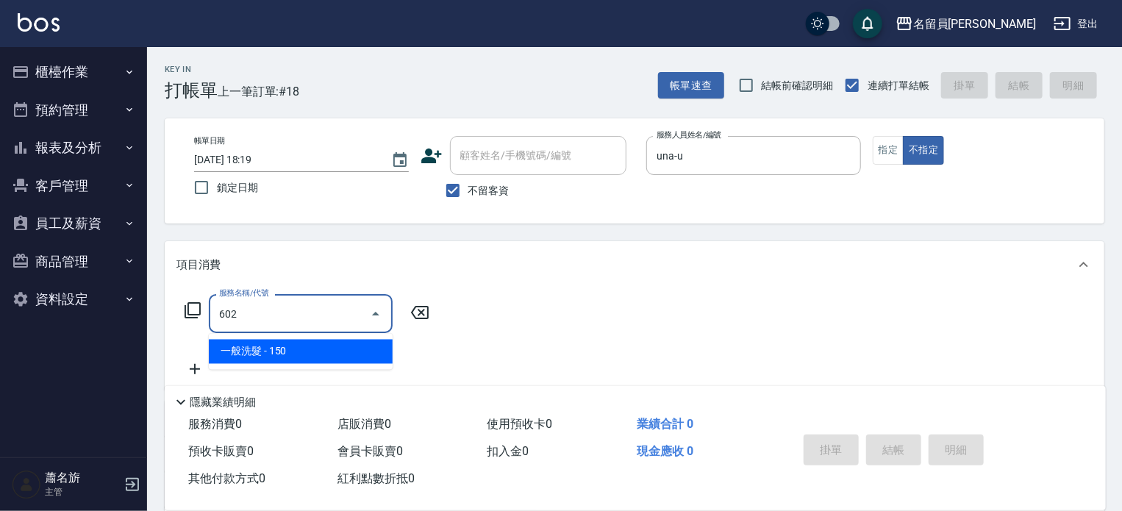
type input "一般洗髮(602)"
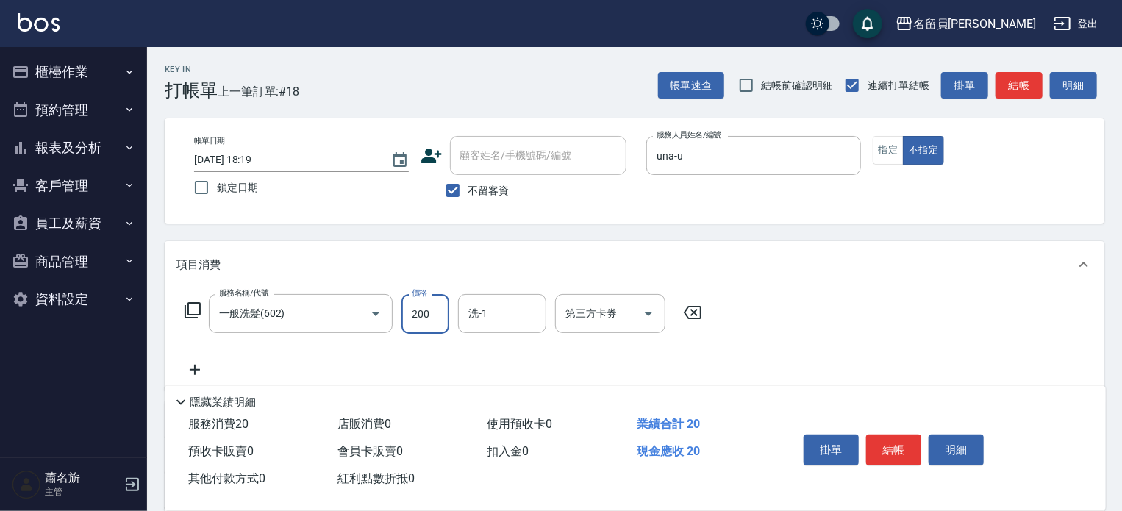
type input "200"
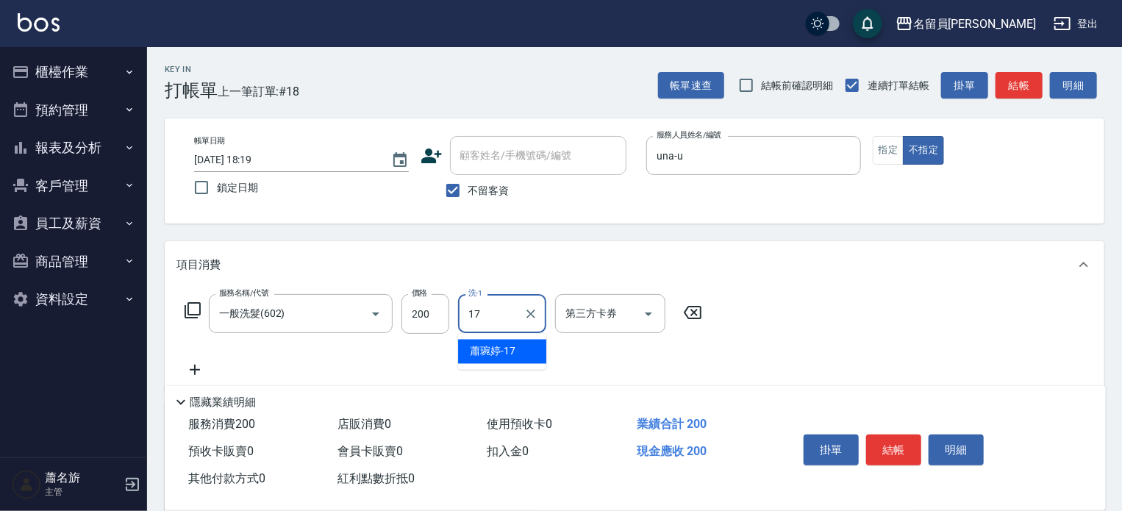
type input "[PERSON_NAME]-17"
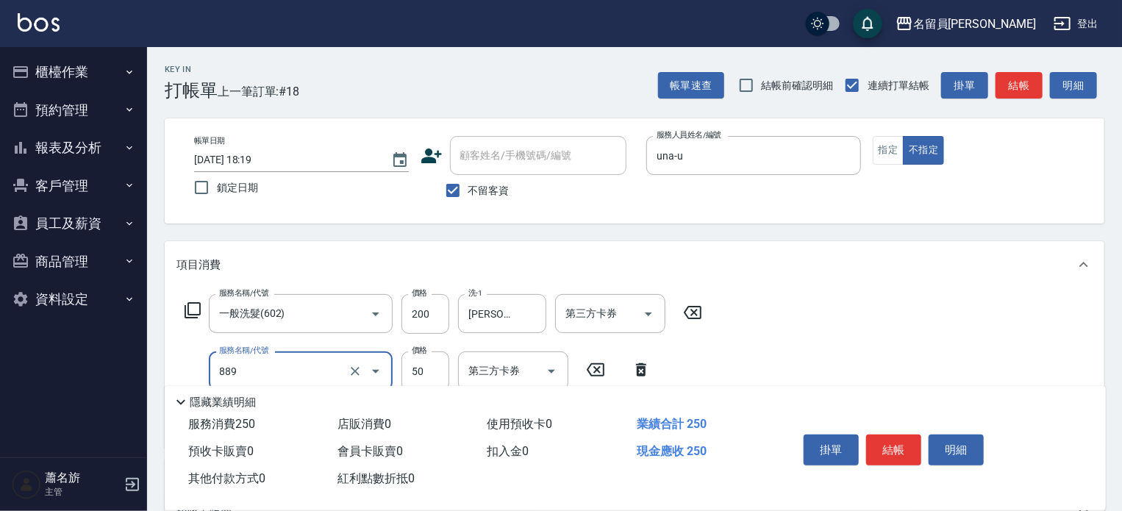
type input "精油(889)"
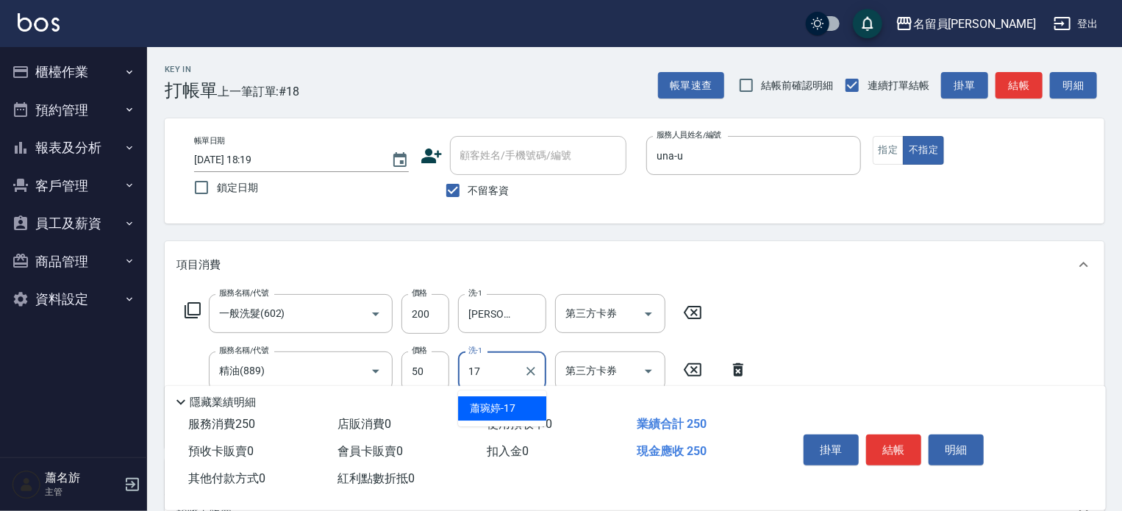
type input "[PERSON_NAME]-17"
type input "瞬間保養(415)"
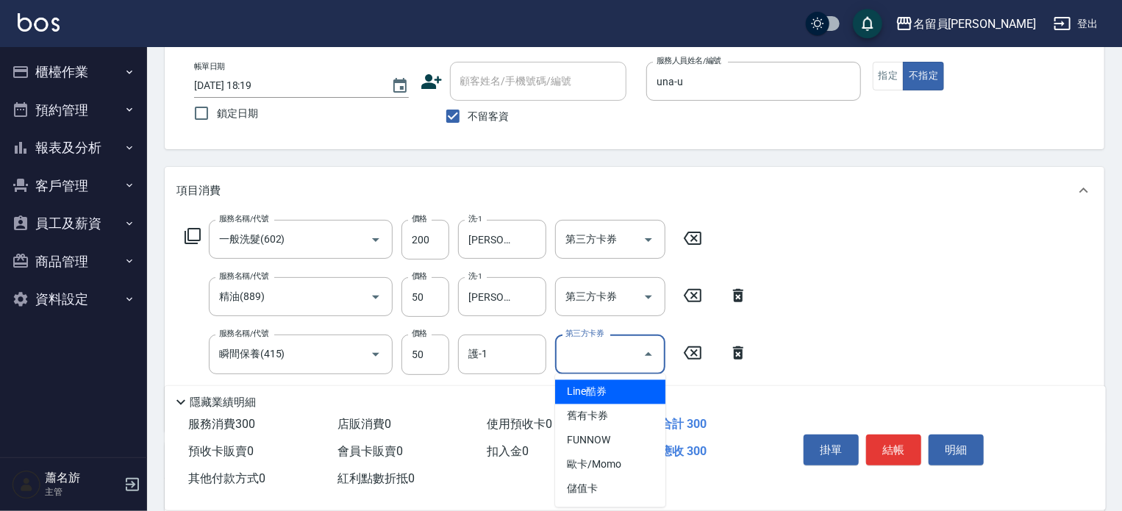
scroll to position [221, 0]
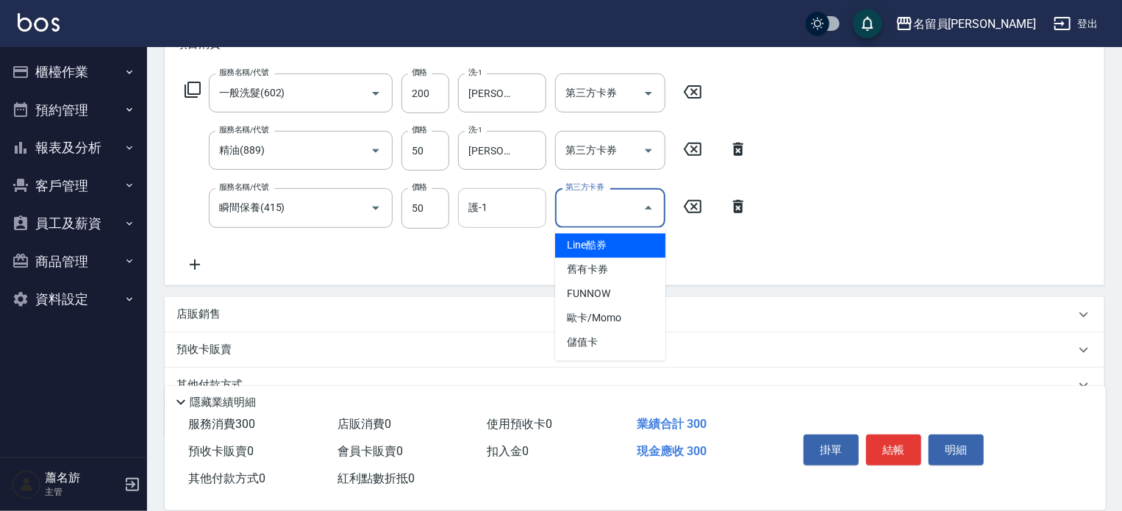
click at [536, 204] on input "護-1" at bounding box center [502, 208] width 75 height 26
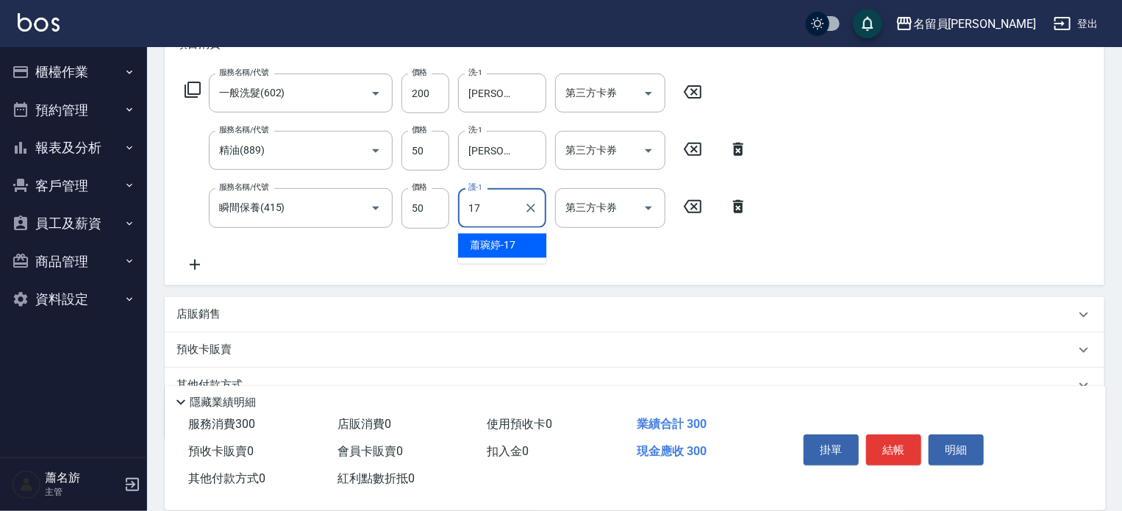
type input "[PERSON_NAME]-17"
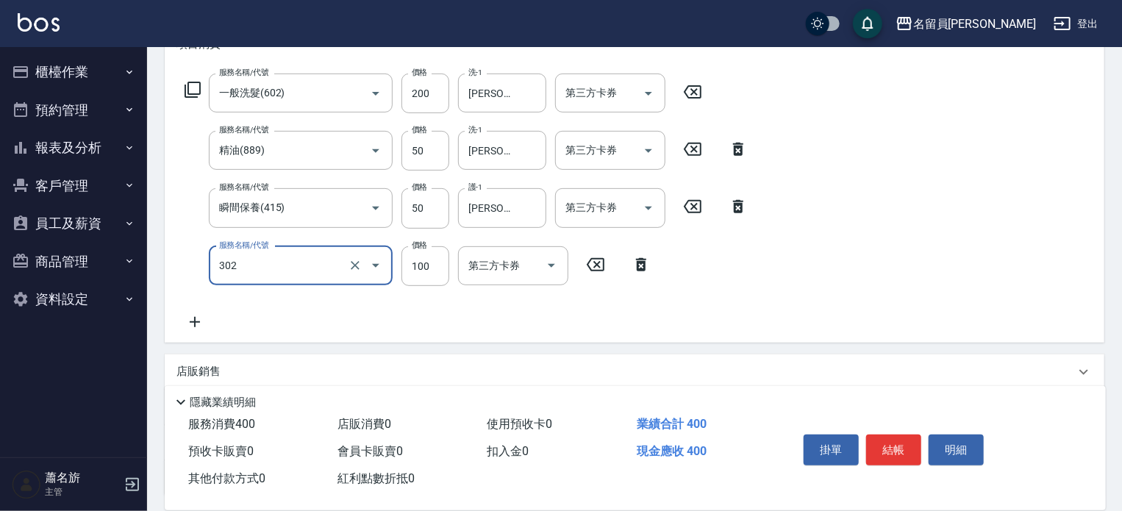
type input "剪髮(302)"
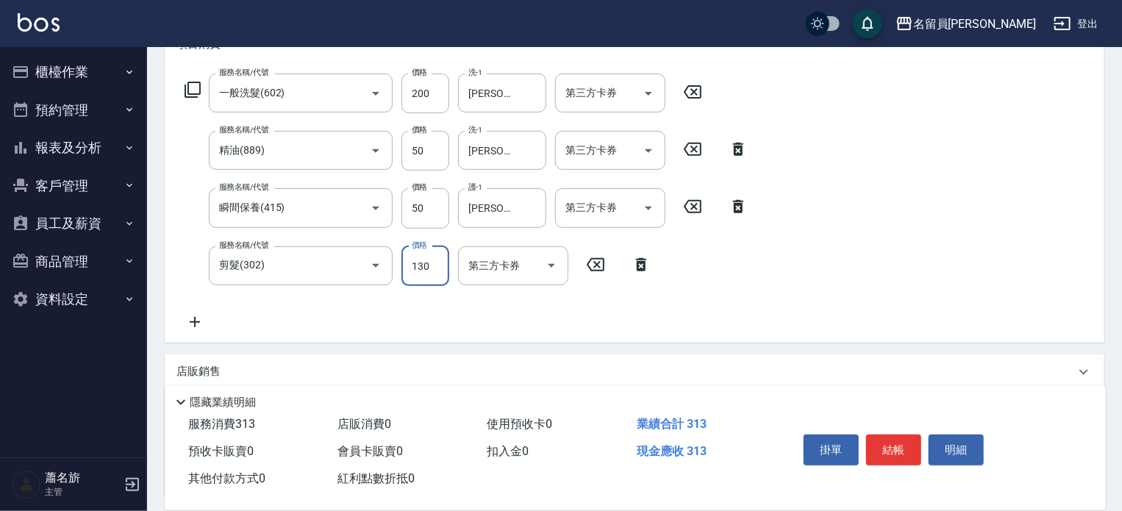
type input "130"
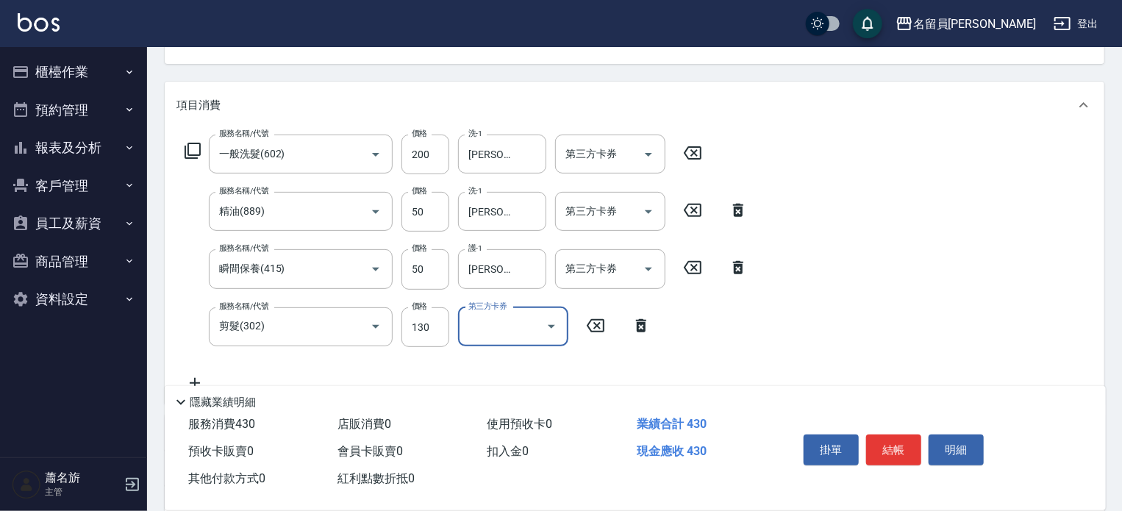
scroll to position [74, 0]
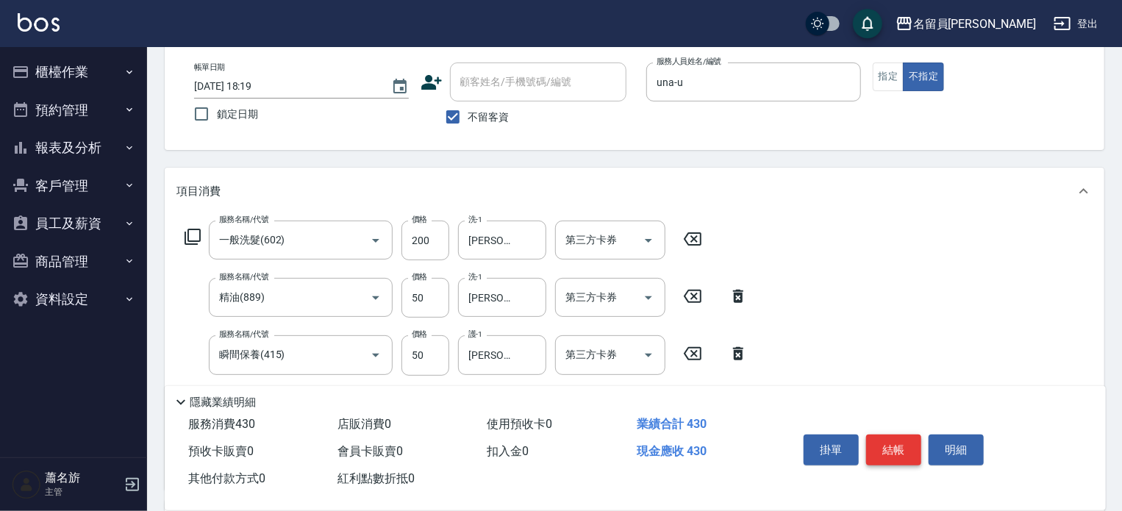
click at [903, 441] on button "結帳" at bounding box center [893, 450] width 55 height 31
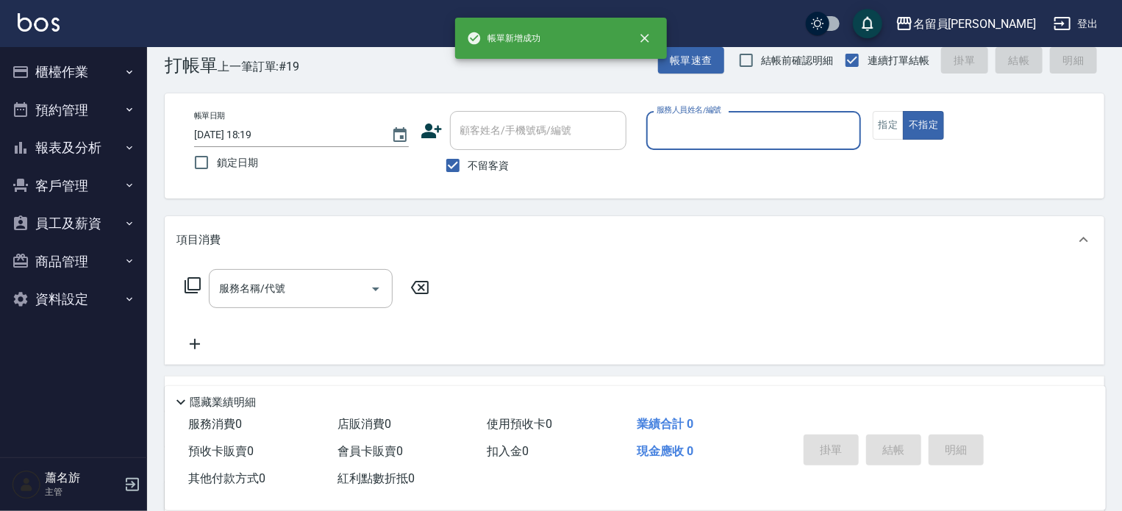
scroll to position [0, 0]
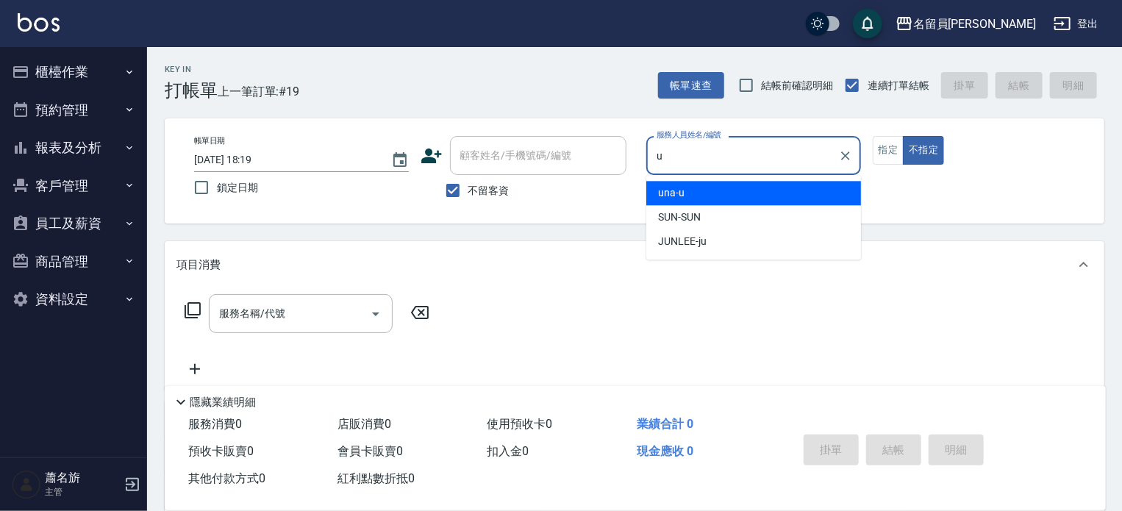
type input "una-u"
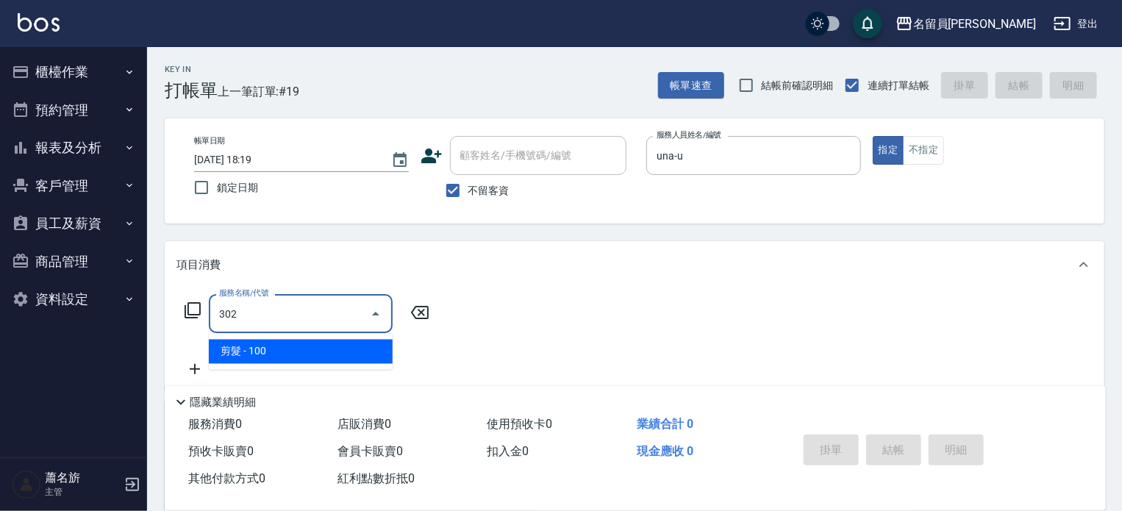
type input "剪髮(302)"
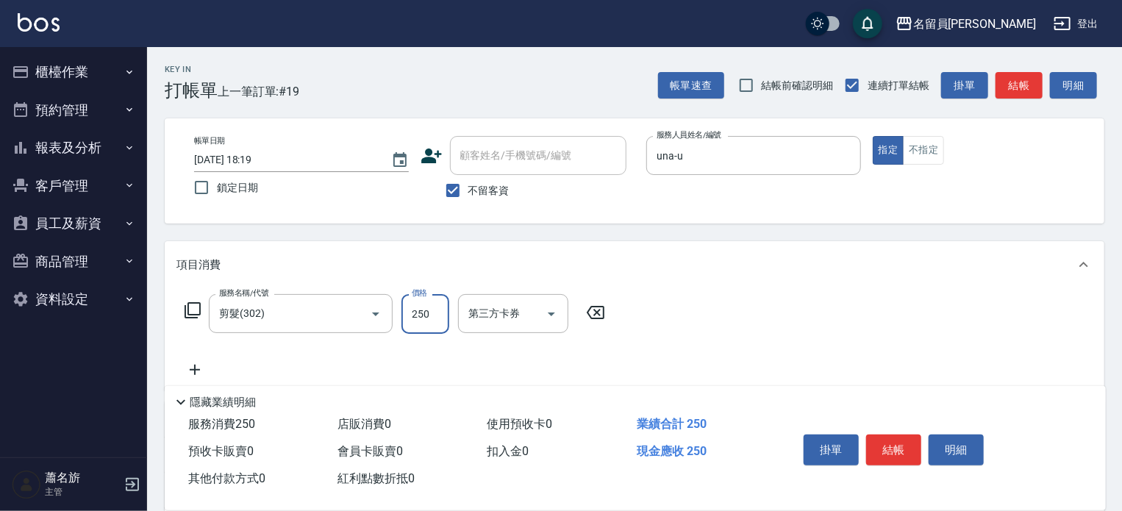
type input "250"
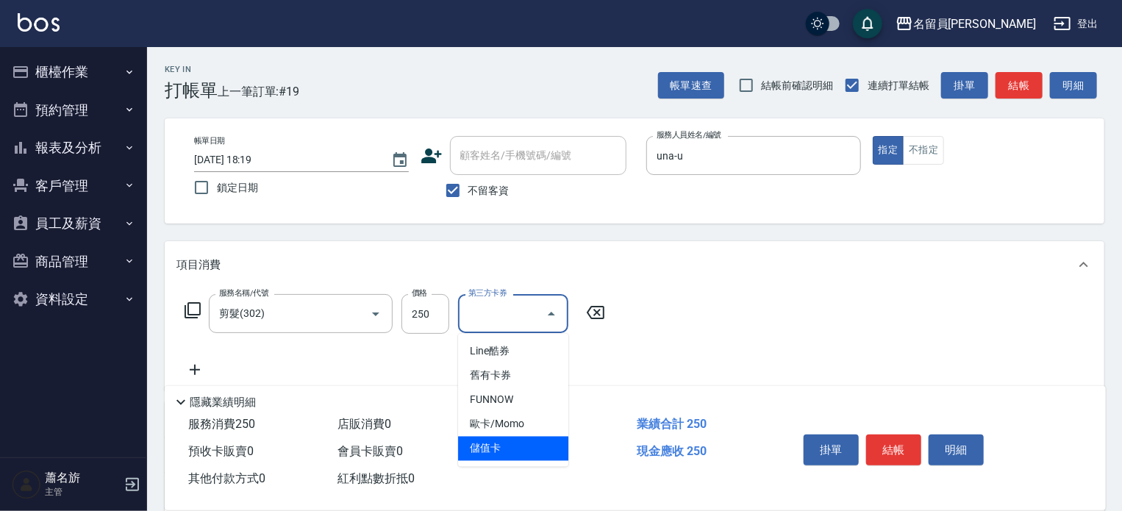
type input "儲值卡"
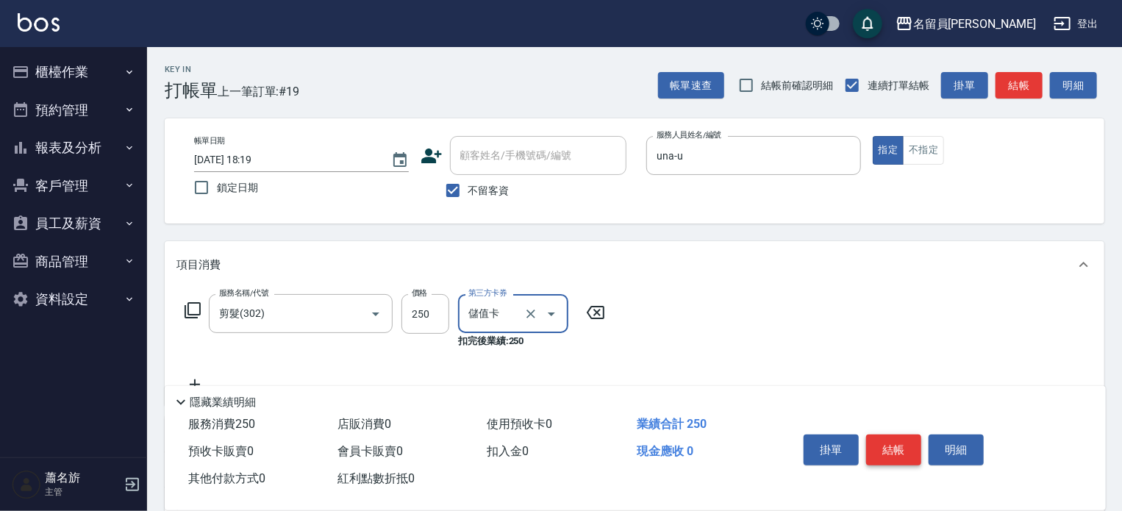
click at [896, 449] on button "結帳" at bounding box center [893, 450] width 55 height 31
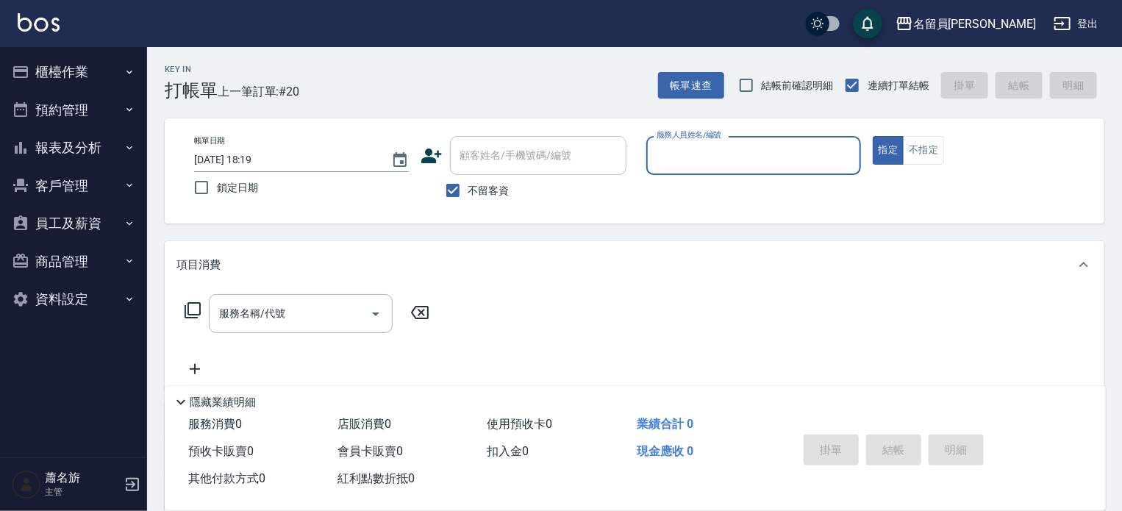
click at [873, 136] on button "指定" at bounding box center [889, 150] width 32 height 29
click at [750, 138] on div "服務人員姓名/編號" at bounding box center [753, 155] width 215 height 39
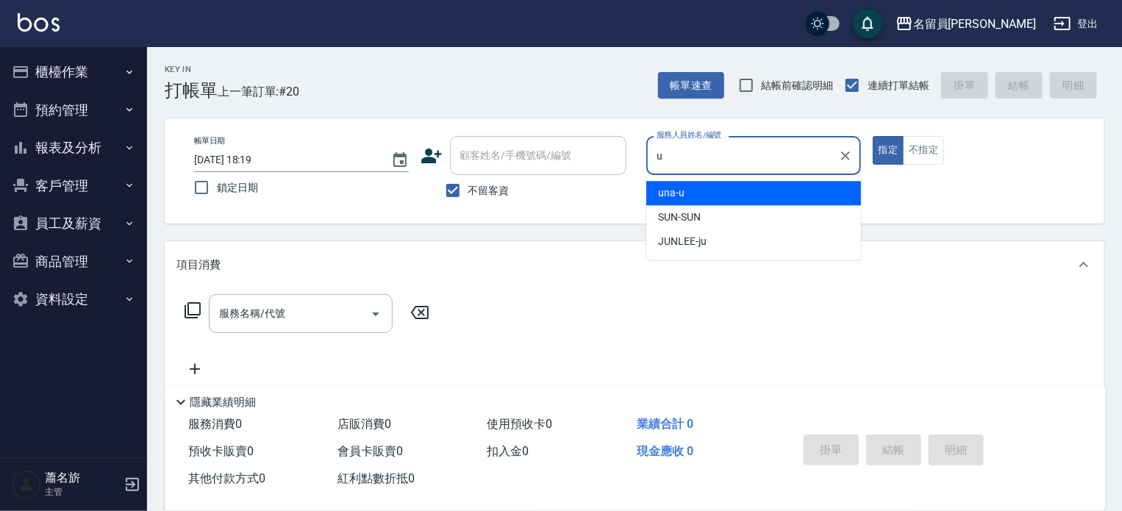
type input "una-u"
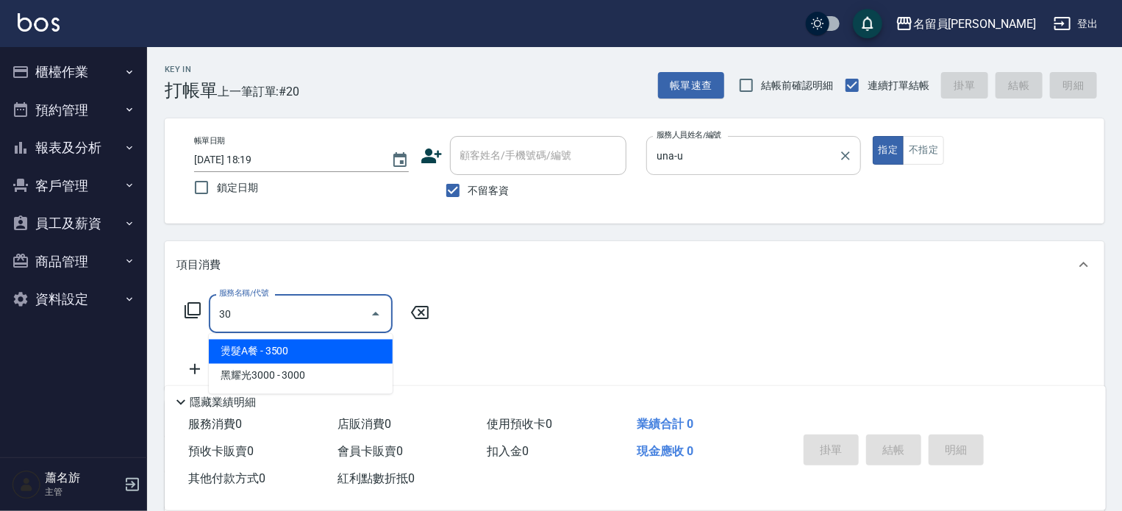
type input "3"
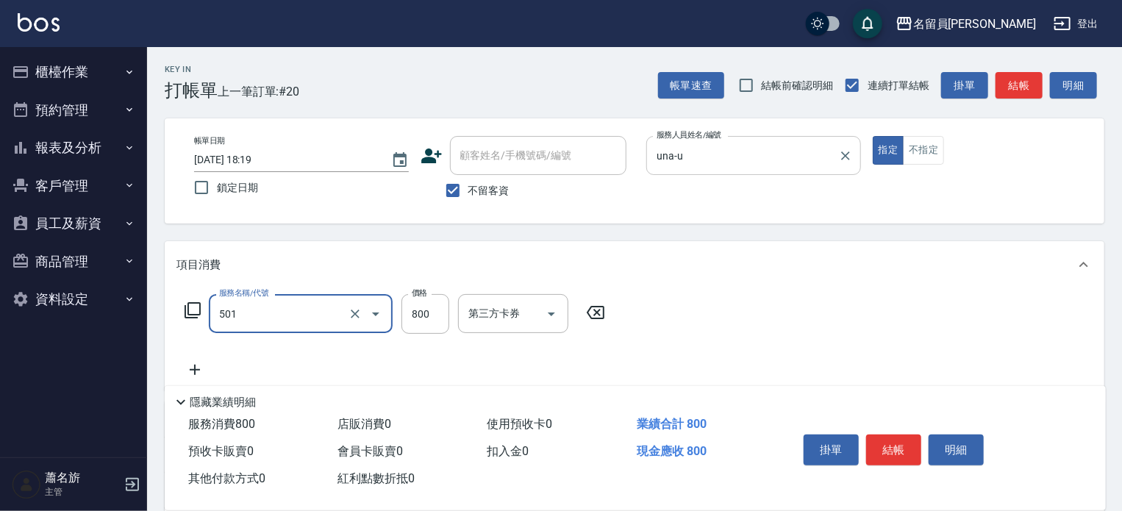
type input "染髮(501)"
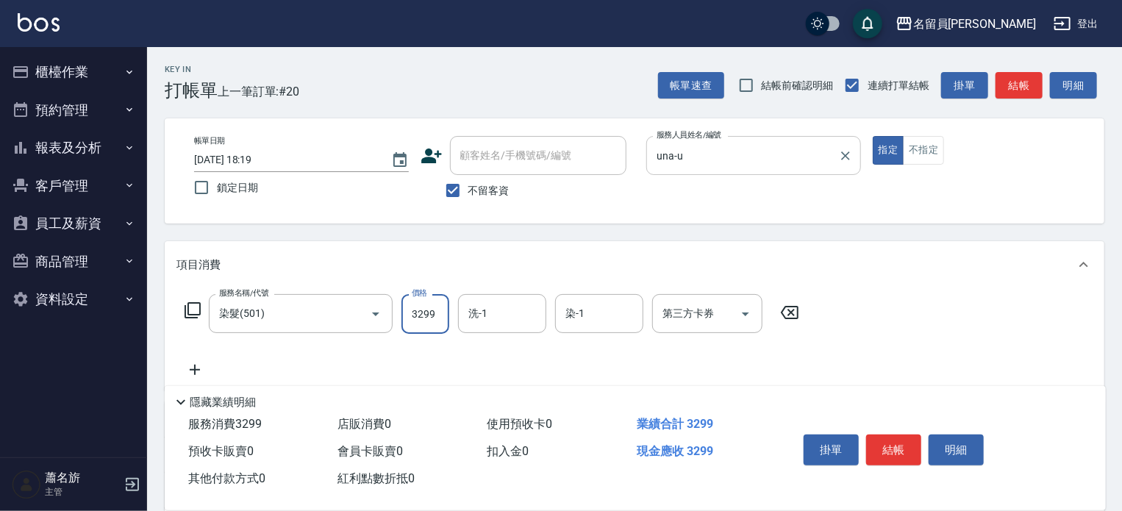
type input "3299"
click at [880, 449] on button "結帳" at bounding box center [893, 450] width 55 height 31
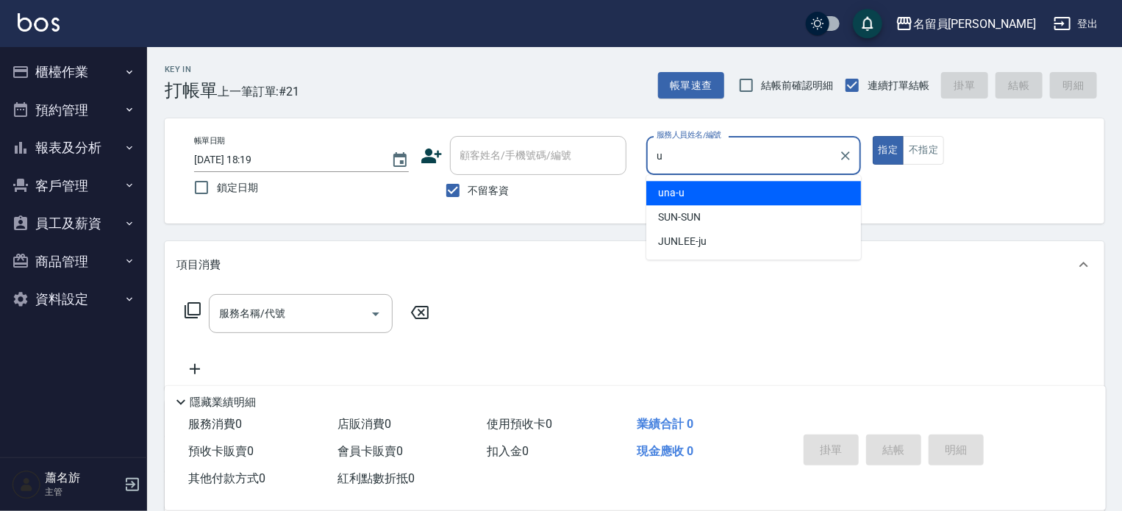
type input "una-u"
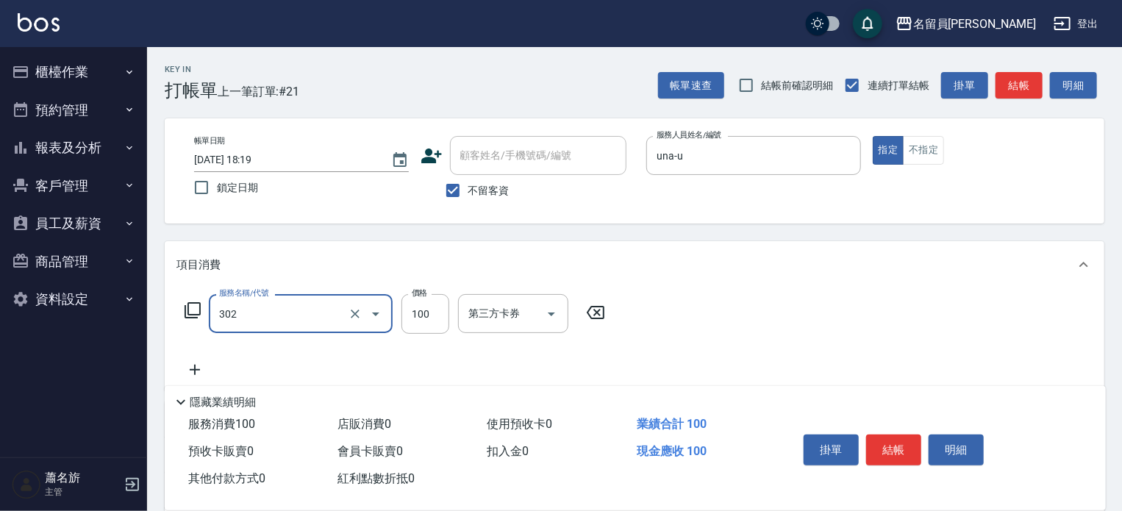
type input "剪髮(302)"
type input "400"
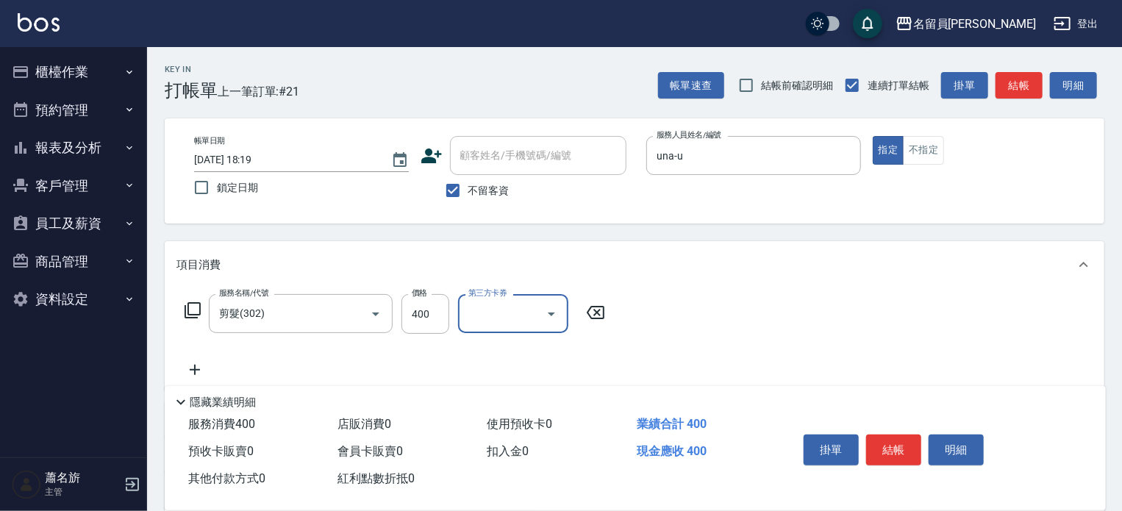
click at [877, 416] on div "掛單 結帳 明細" at bounding box center [934, 452] width 308 height 82
drag, startPoint x: 898, startPoint y: 446, endPoint x: 909, endPoint y: 369, distance: 77.3
click at [897, 441] on button "結帳" at bounding box center [893, 450] width 55 height 31
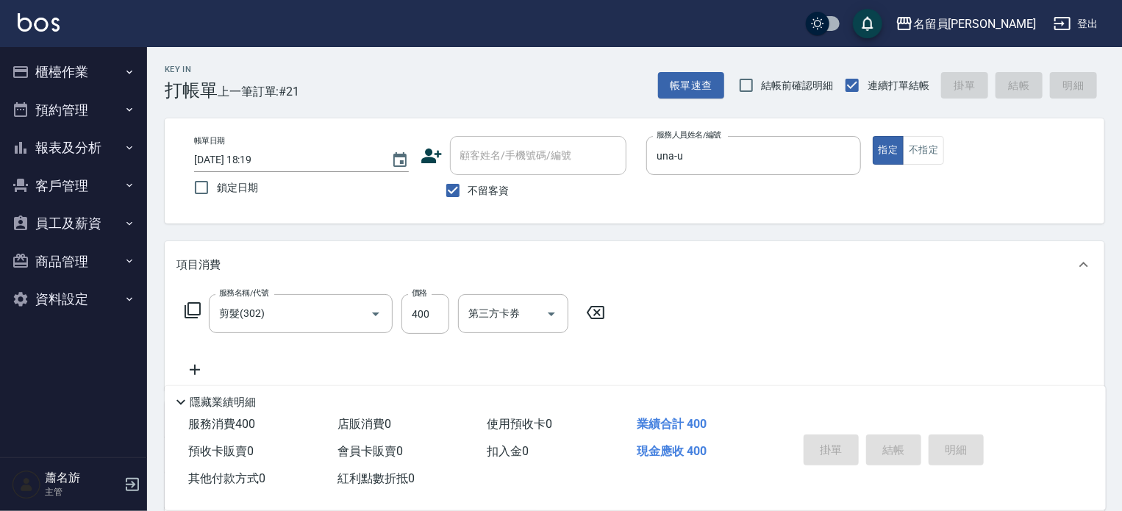
type input "[DATE] 18:20"
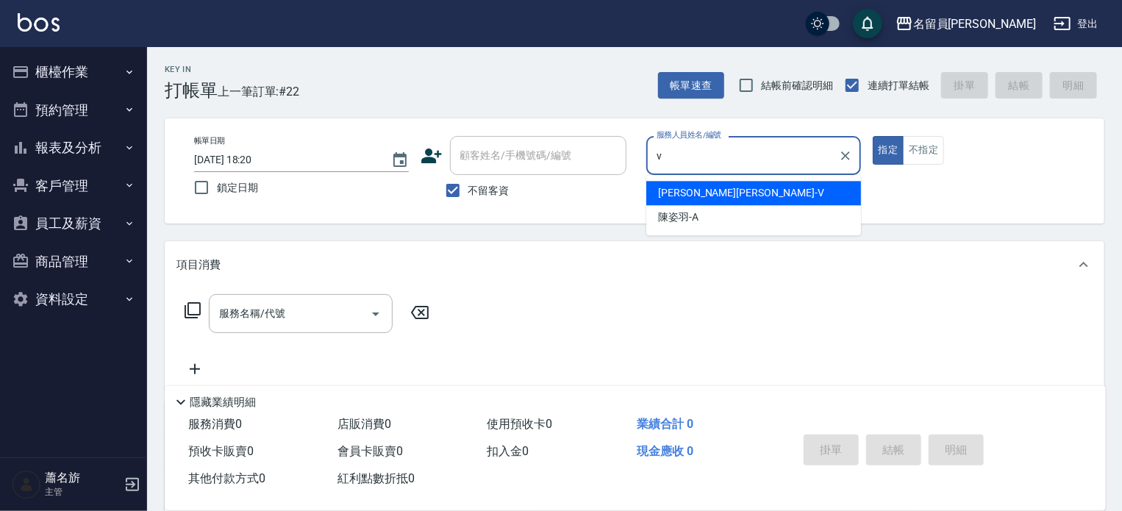
type input "[PERSON_NAME][PERSON_NAME]-V"
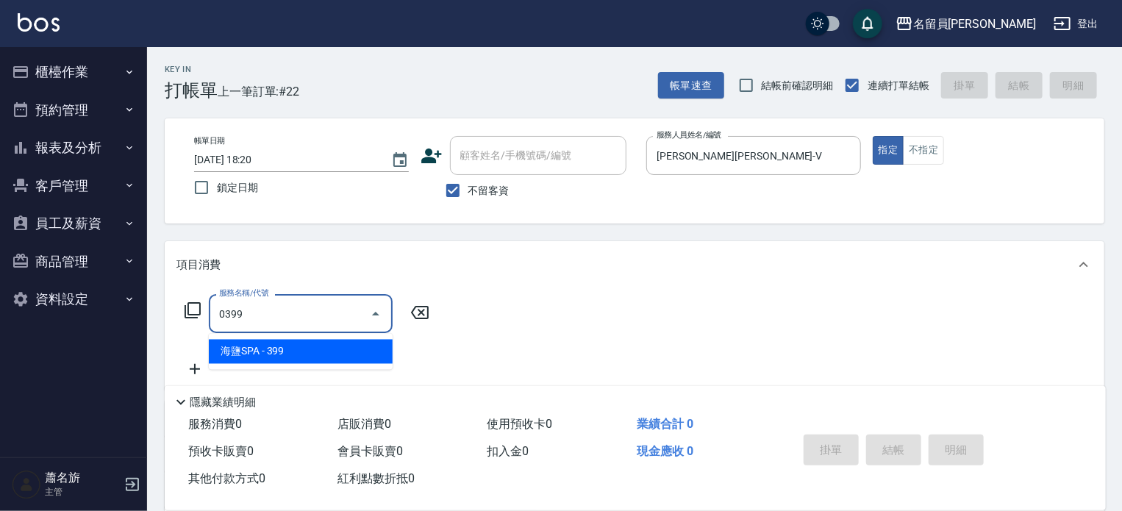
type input "海鹽SPA(0399)"
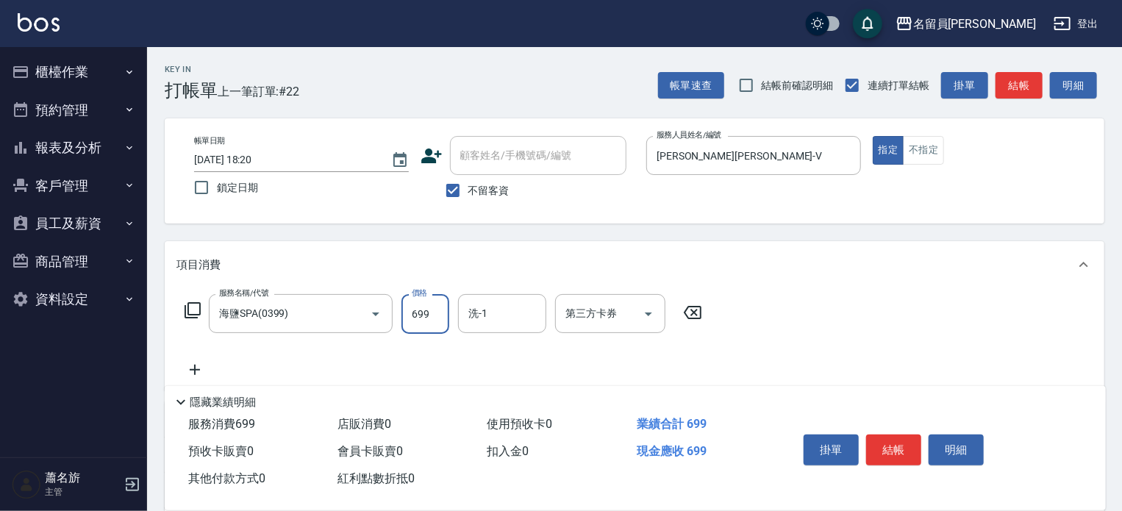
type input "699"
type input "[PERSON_NAME]-15"
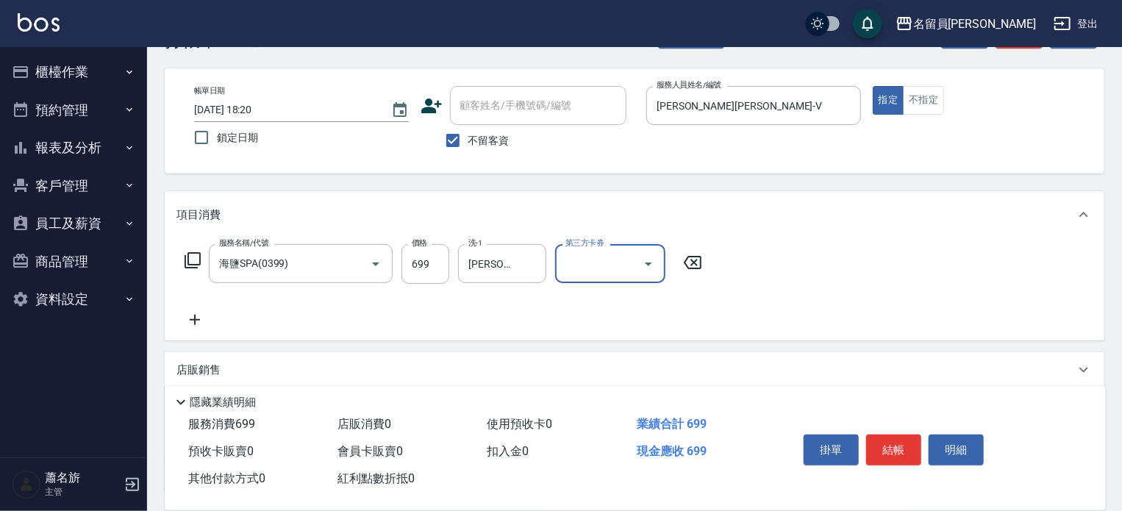
scroll to position [74, 0]
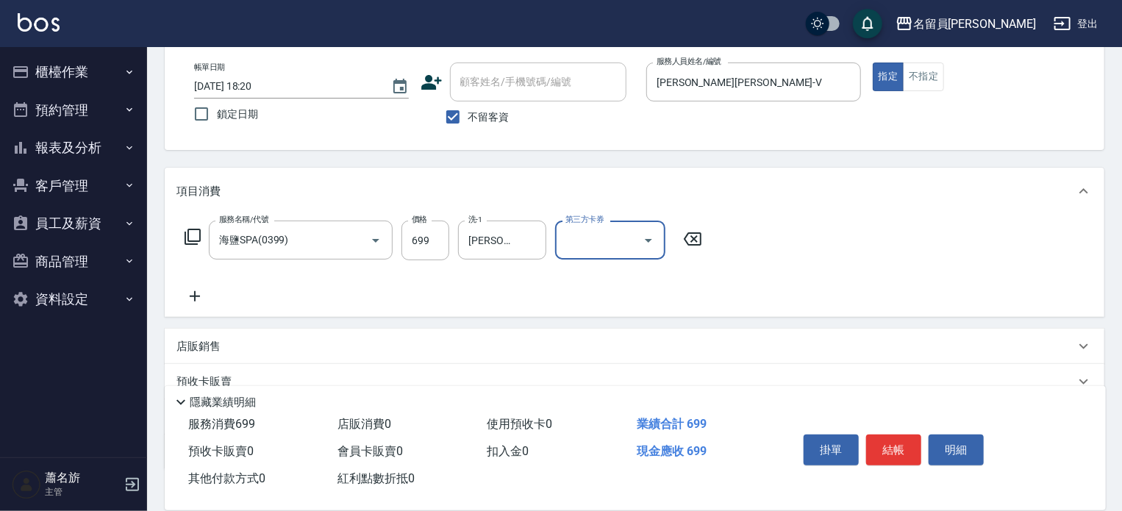
drag, startPoint x: 905, startPoint y: 447, endPoint x: 874, endPoint y: 420, distance: 41.2
click at [905, 447] on button "結帳" at bounding box center [893, 450] width 55 height 31
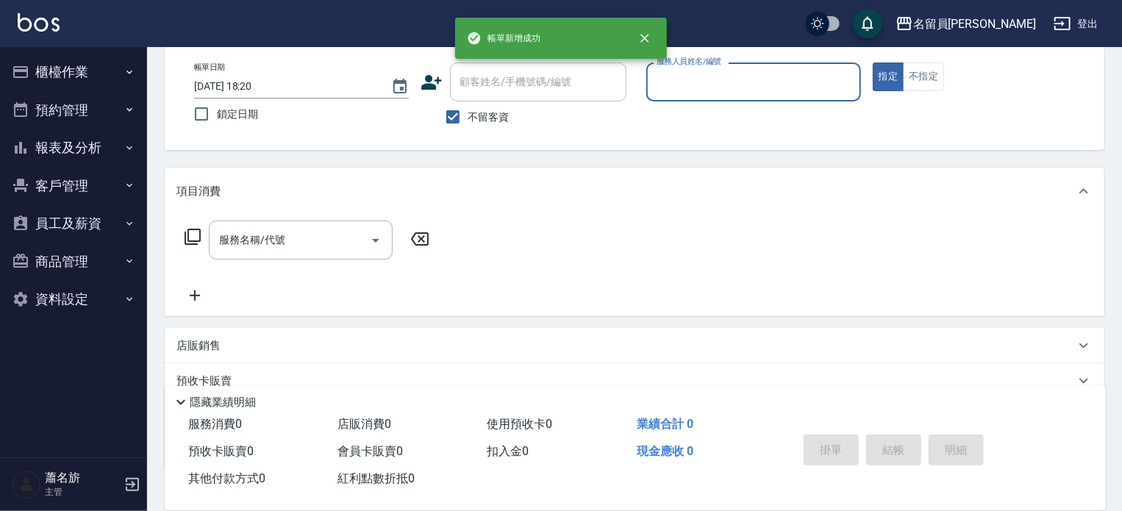
scroll to position [0, 0]
